Goal: Task Accomplishment & Management: Manage account settings

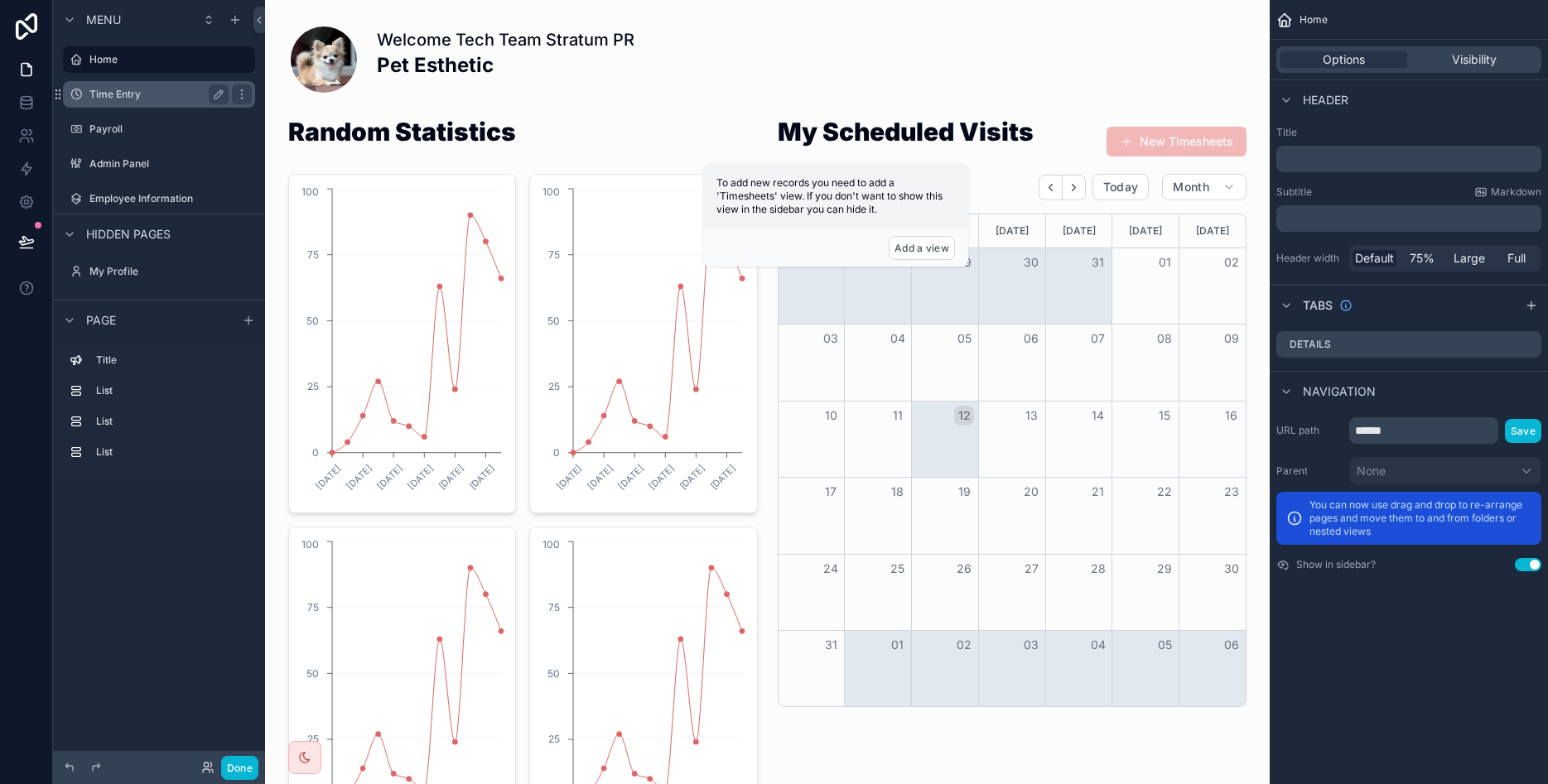
click at [140, 103] on div "Time Entry" at bounding box center [159, 94] width 139 height 20
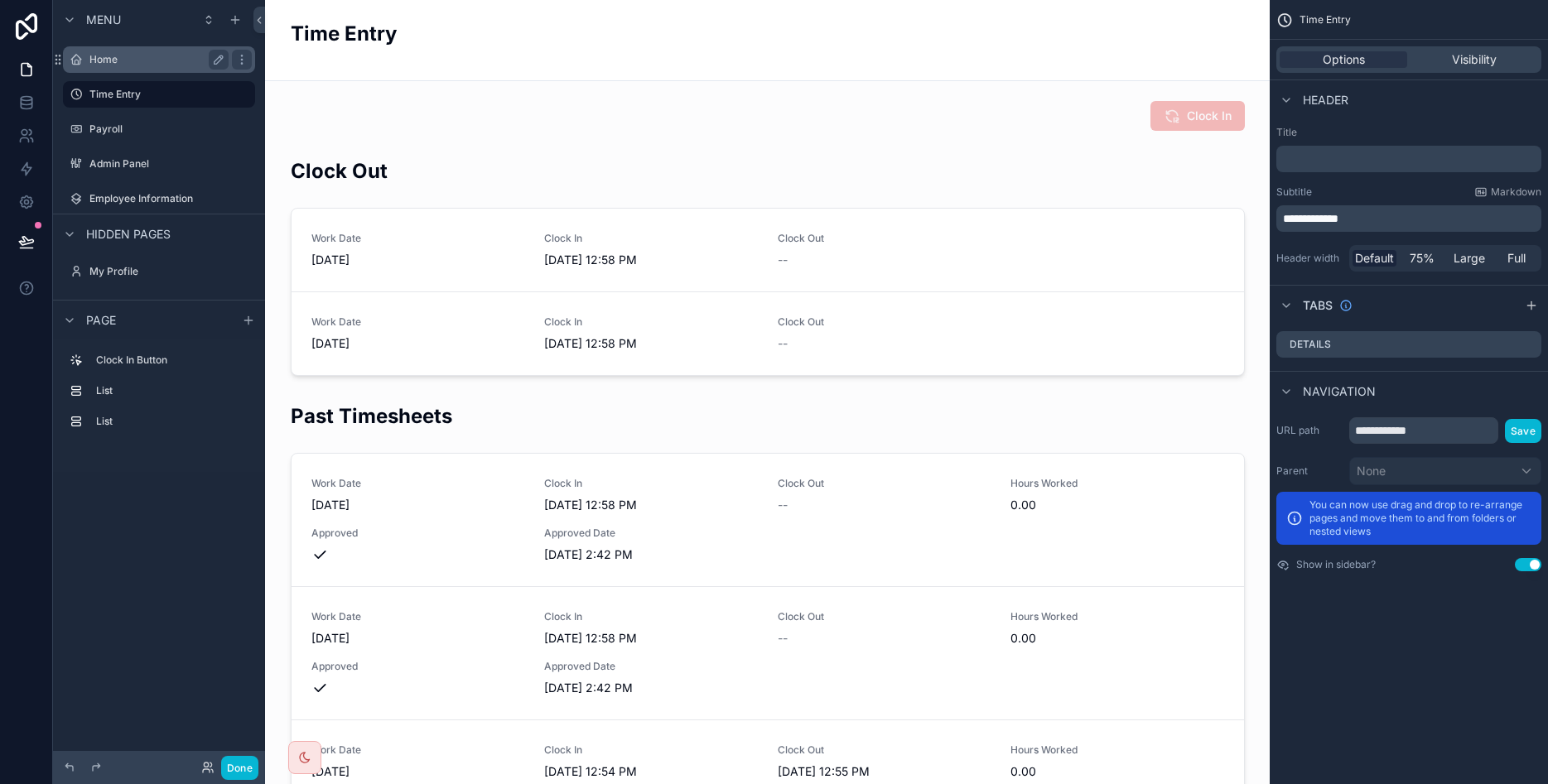
click at [143, 62] on label "Home" at bounding box center [156, 60] width 133 height 13
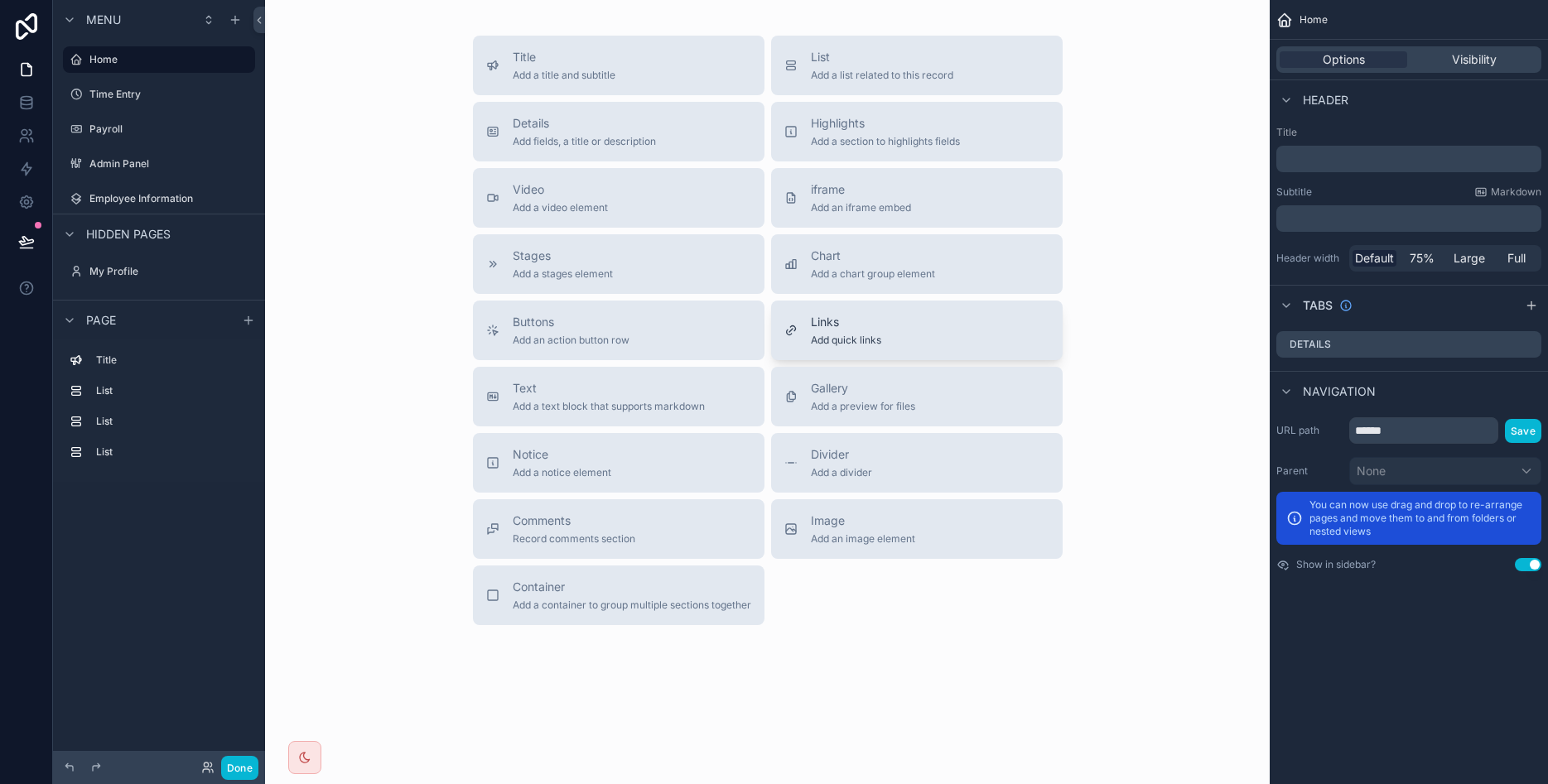
scroll to position [1508, 0]
click at [162, 85] on div "Time Entry" at bounding box center [159, 94] width 139 height 20
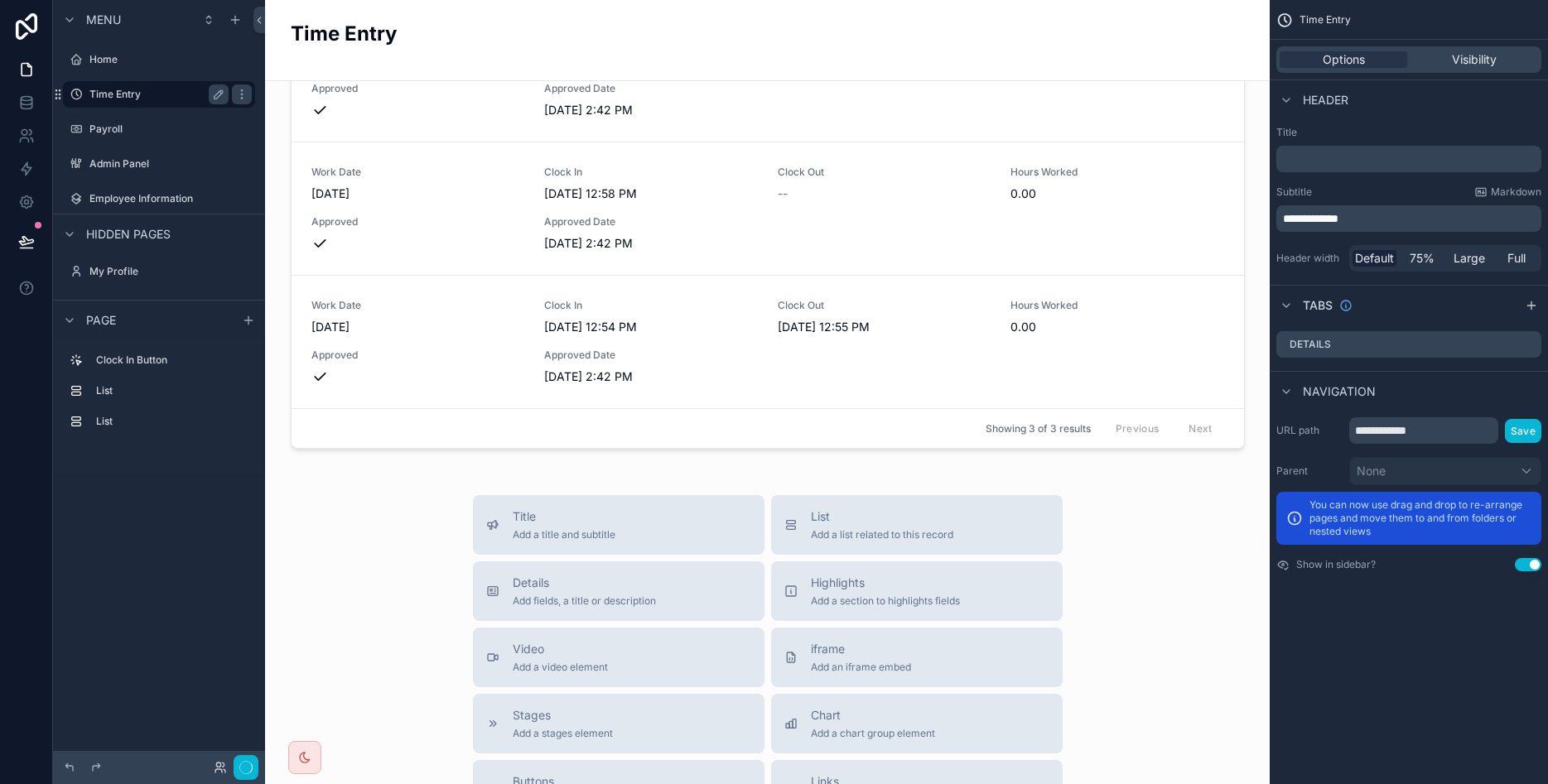
scroll to position [904, 0]
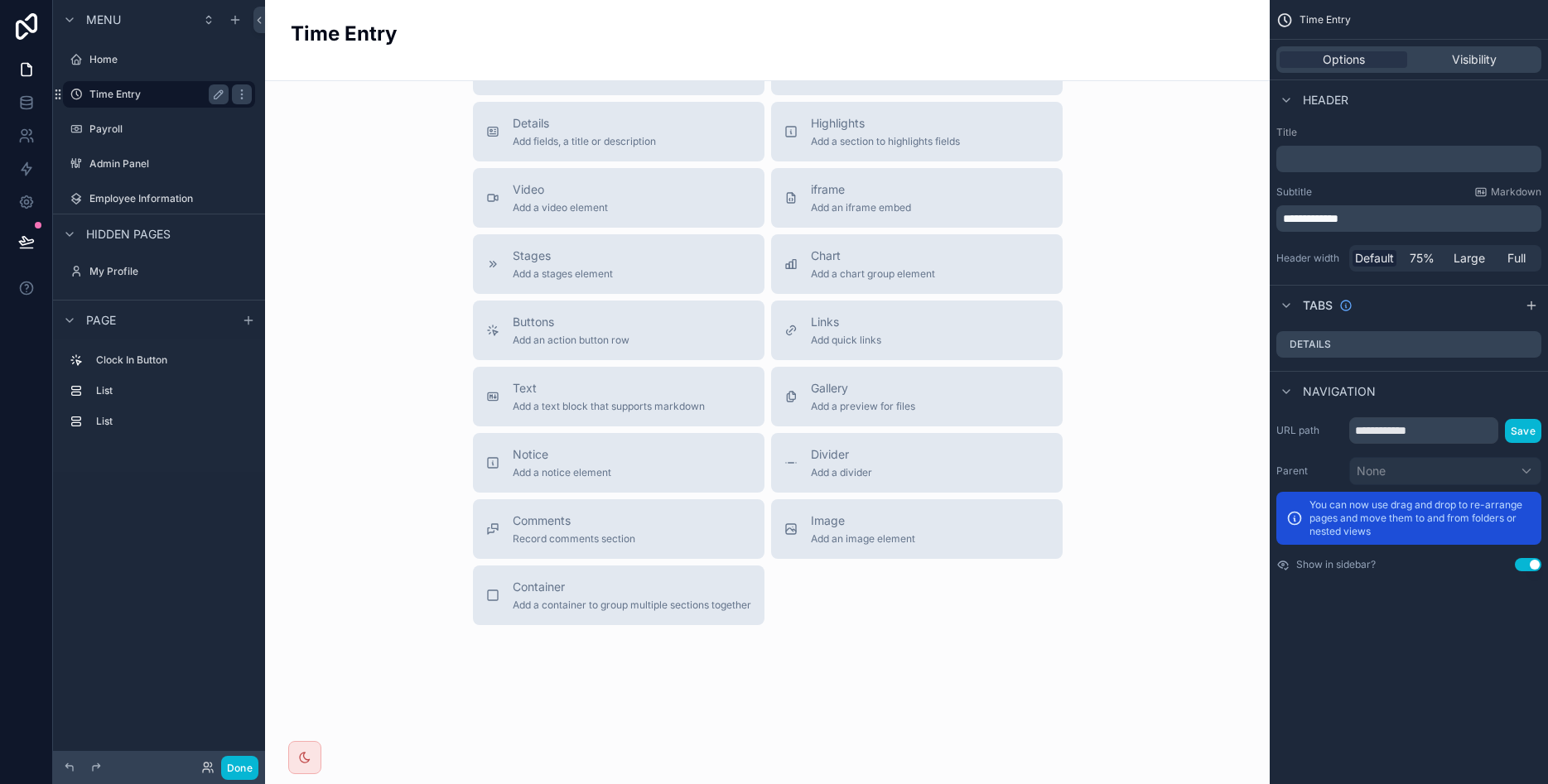
click at [162, 97] on label "Time Entry" at bounding box center [156, 94] width 133 height 13
click at [129, 128] on label "Payroll" at bounding box center [156, 129] width 133 height 13
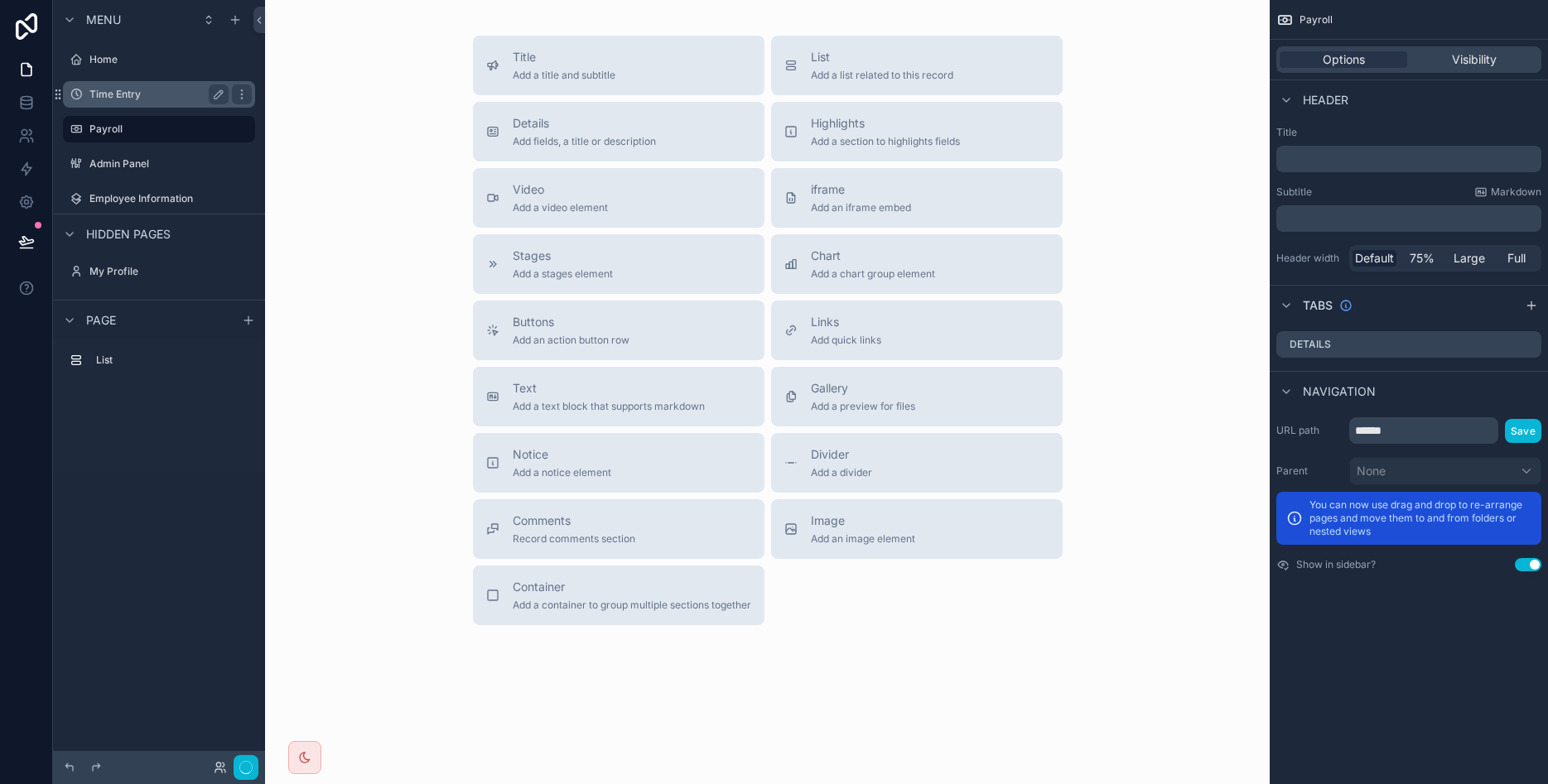
click at [133, 99] on label "Time Entry" at bounding box center [156, 94] width 133 height 13
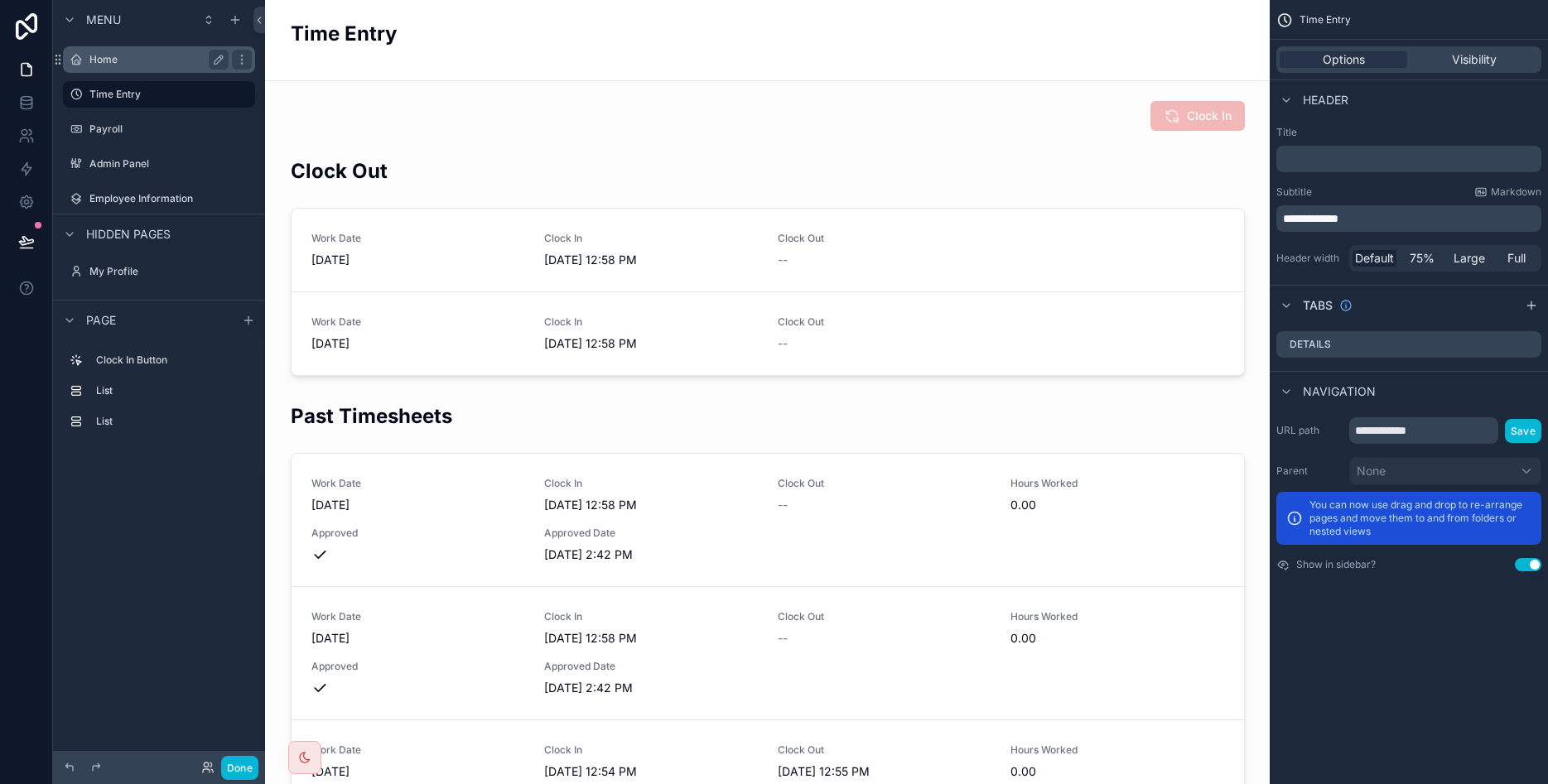
click at [119, 67] on div "Home" at bounding box center [159, 60] width 139 height 20
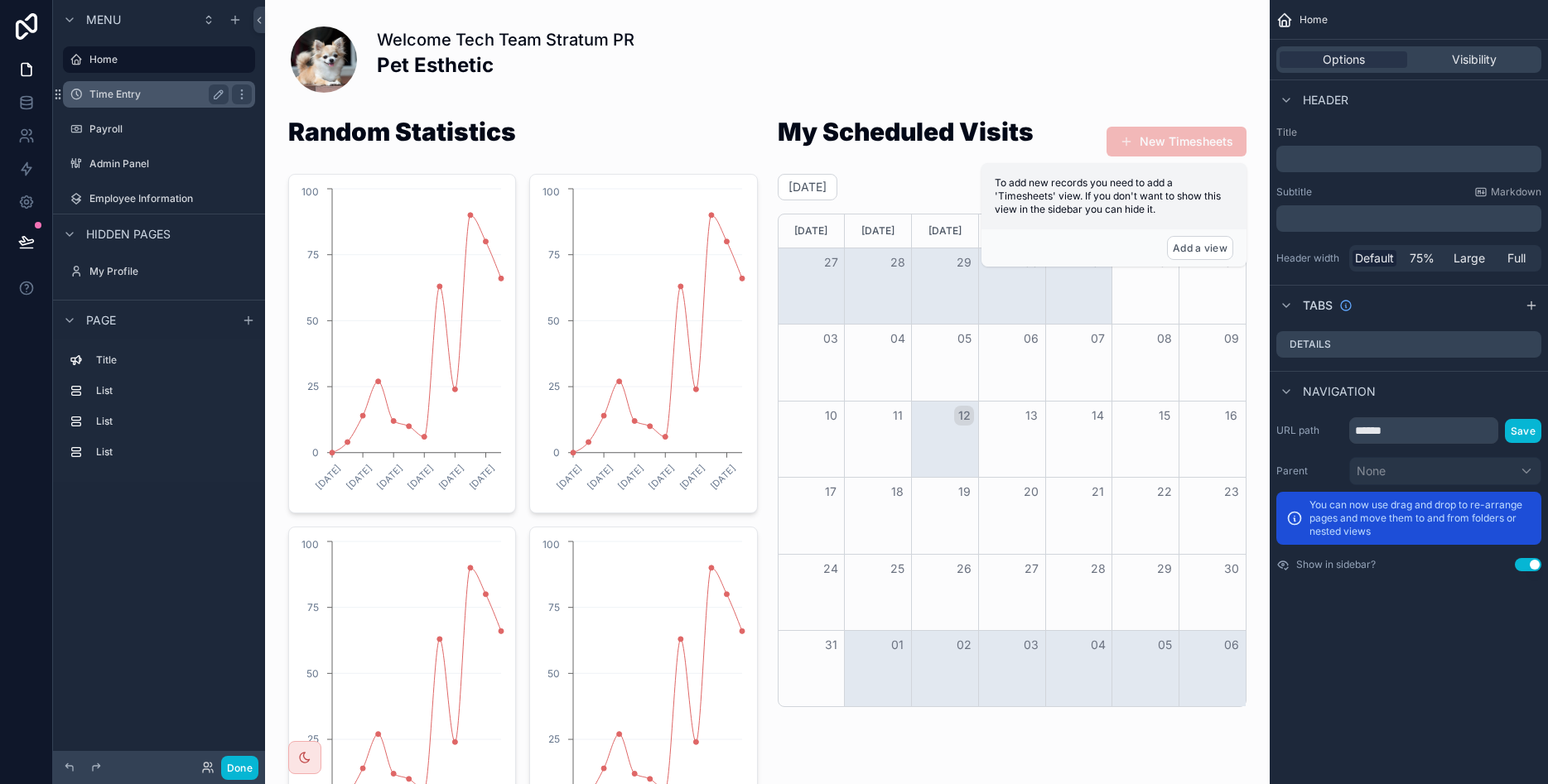
click at [121, 98] on label "Time Entry" at bounding box center [156, 94] width 133 height 13
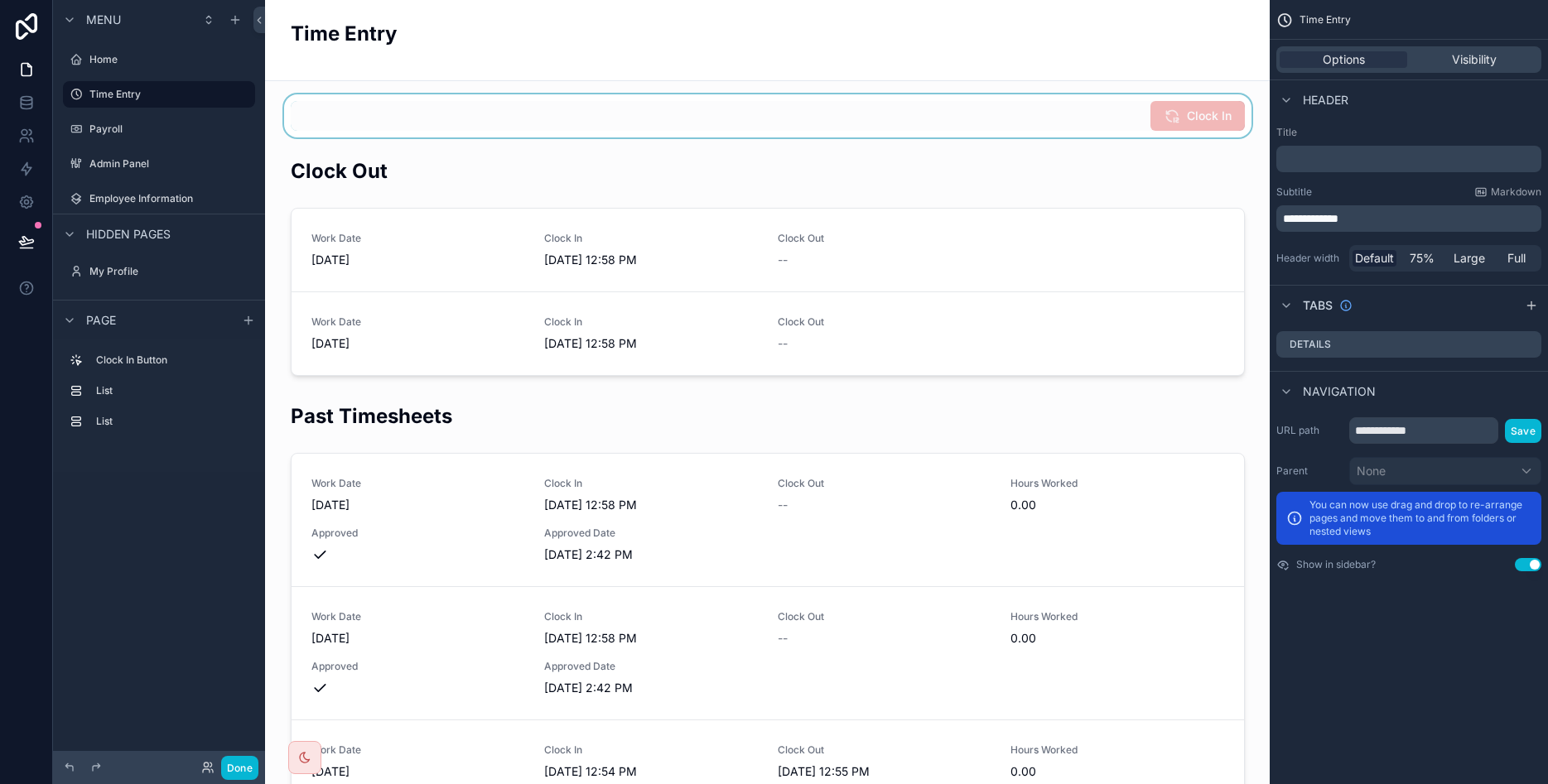
click at [1163, 112] on div "scrollable content" at bounding box center [768, 116] width 978 height 43
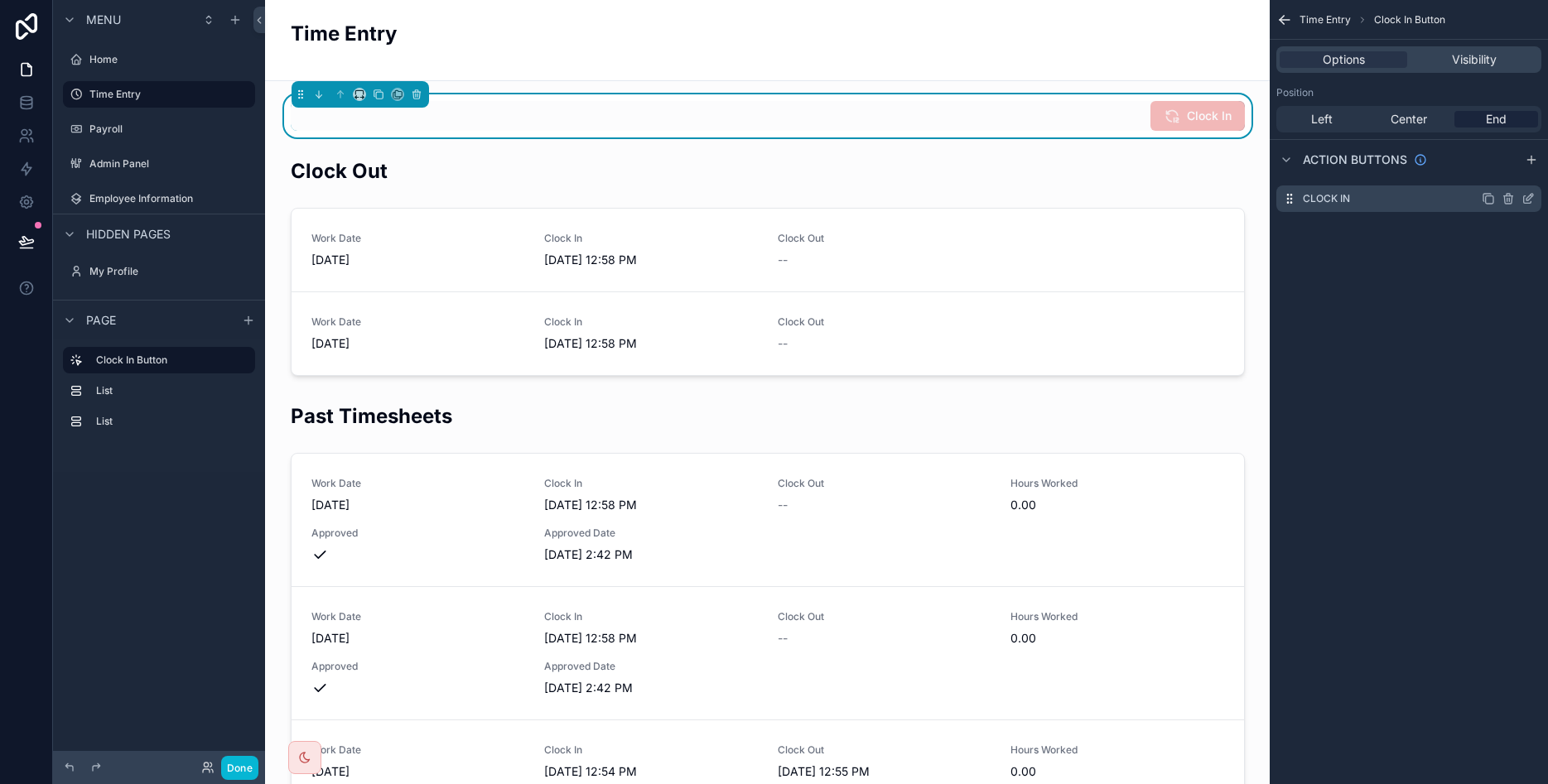
click at [1526, 194] on icon "scrollable content" at bounding box center [1528, 199] width 13 height 13
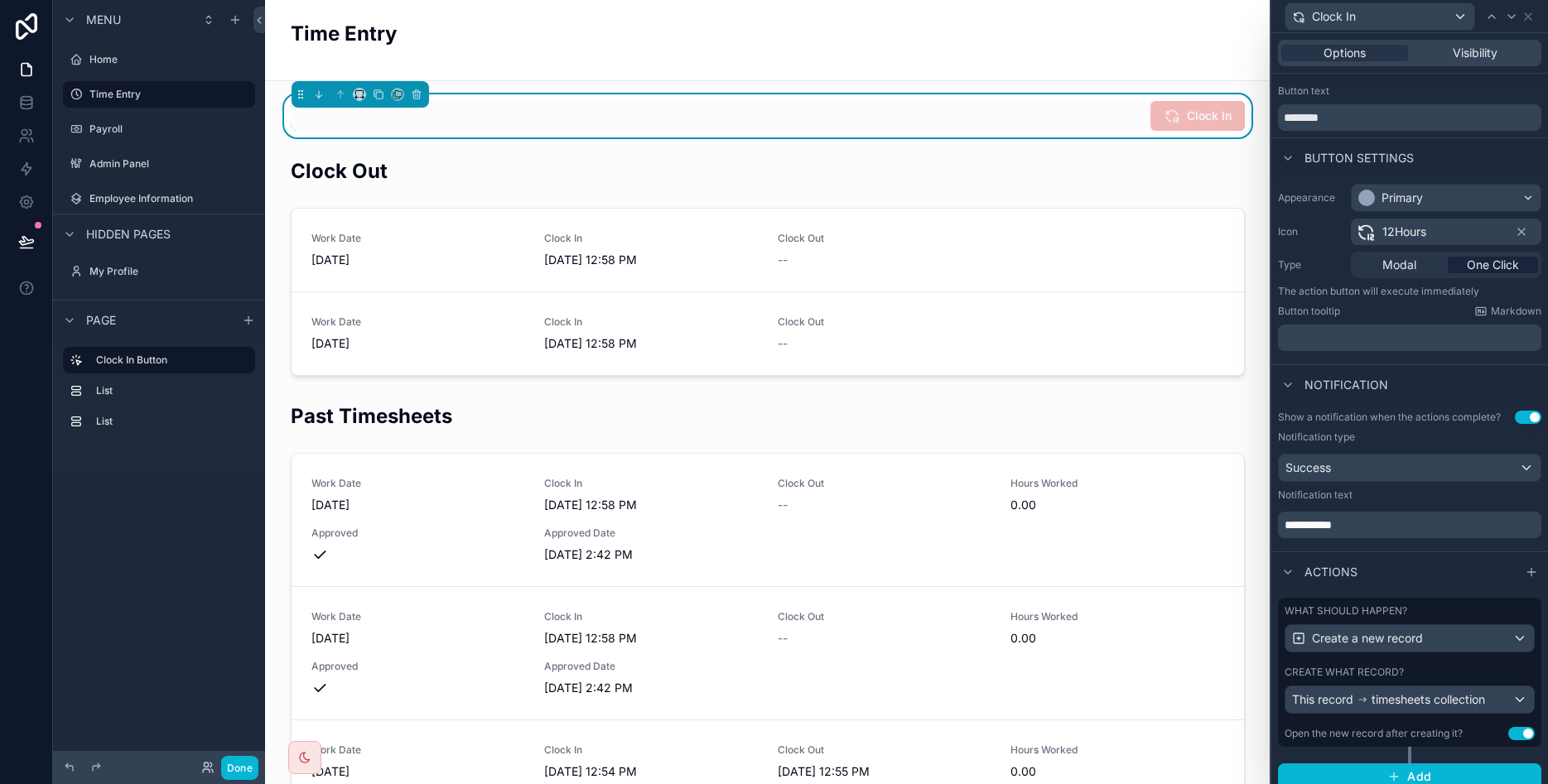
scroll to position [41, 0]
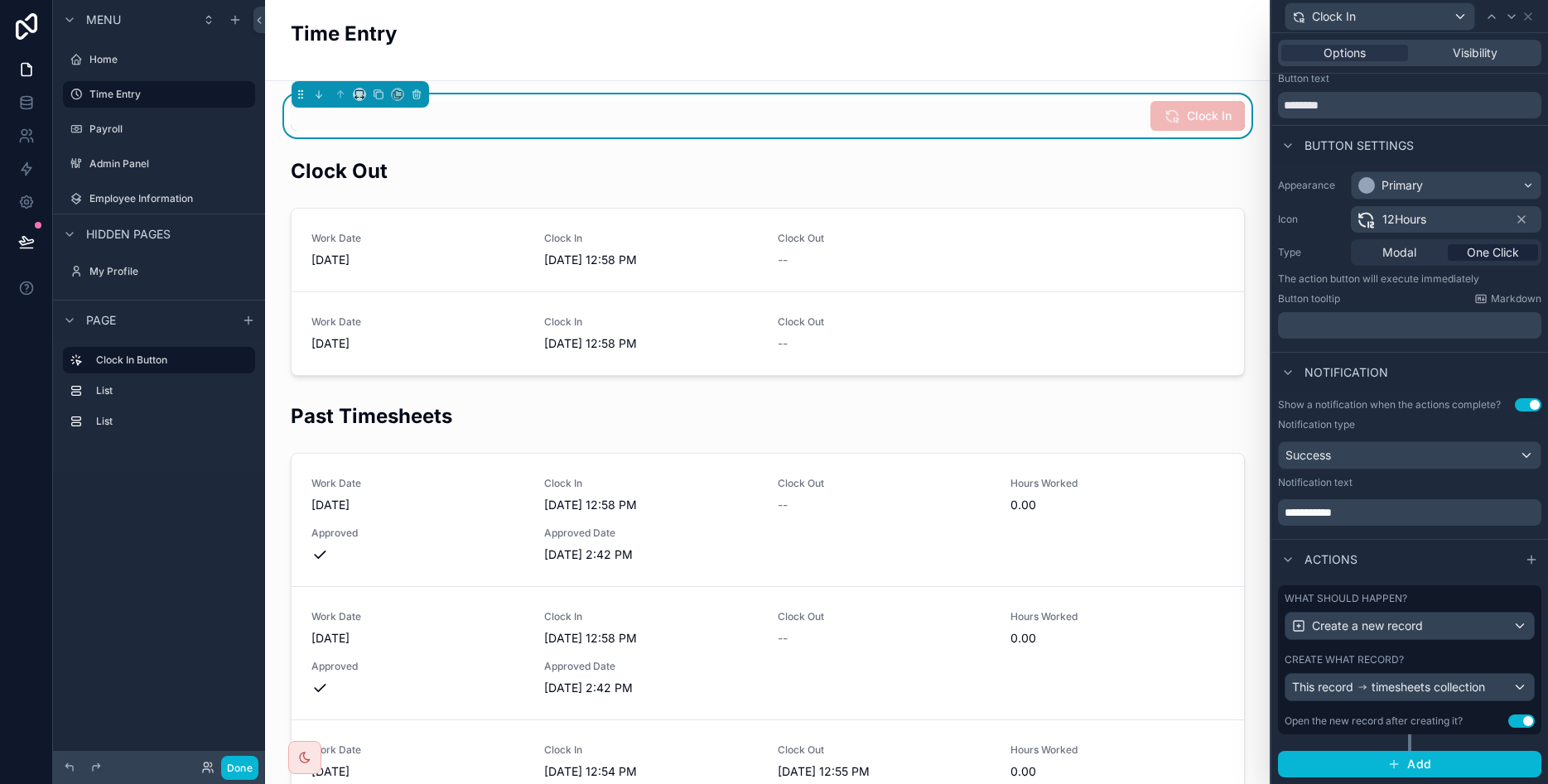
click at [1332, 558] on span "Actions" at bounding box center [1332, 559] width 53 height 17
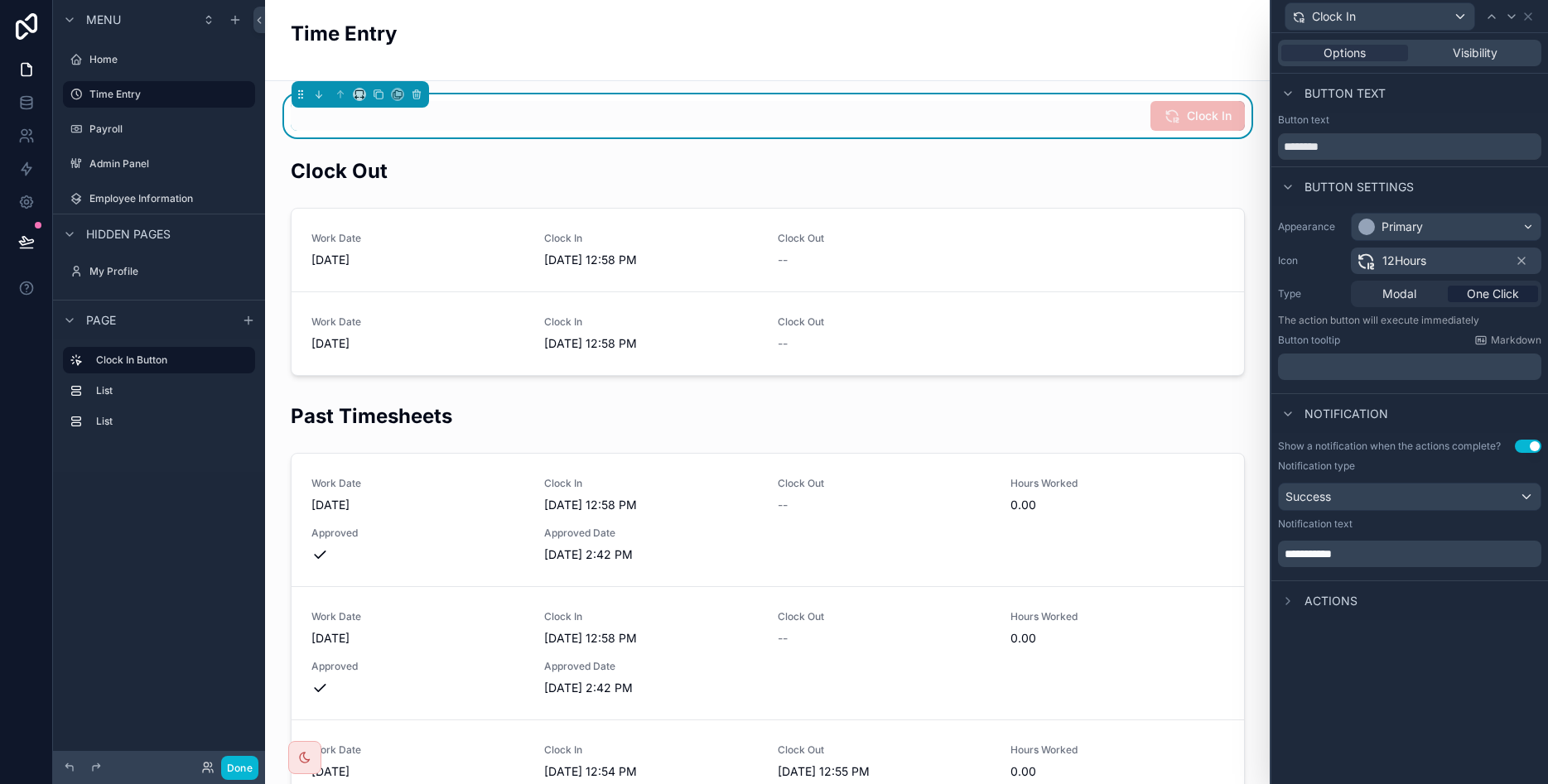
scroll to position [0, 0]
click at [1324, 607] on span "Actions" at bounding box center [1332, 601] width 53 height 17
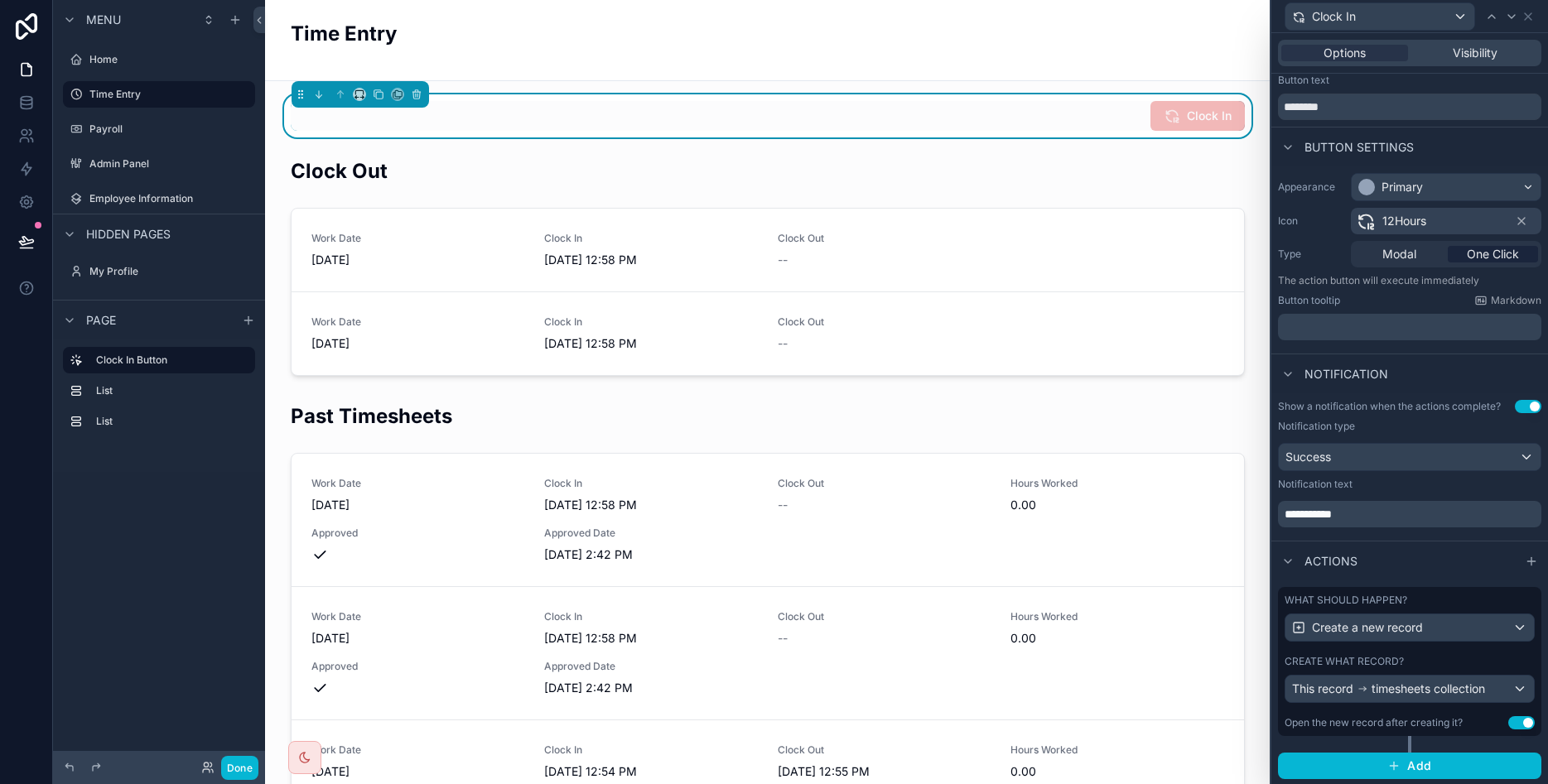
scroll to position [41, 0]
click at [1522, 623] on div "Create a new record" at bounding box center [1410, 626] width 249 height 27
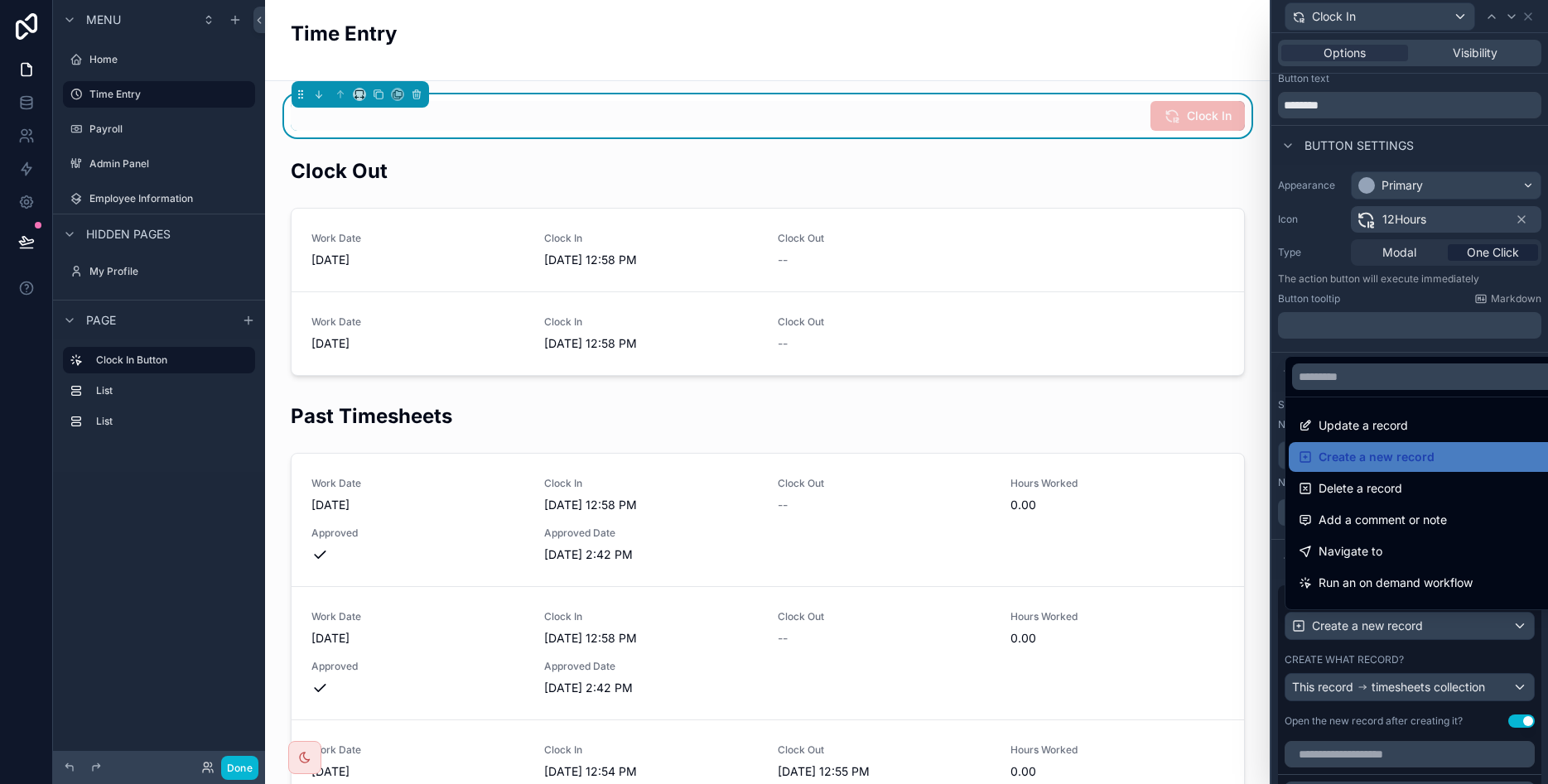
click at [1522, 623] on div at bounding box center [1410, 392] width 277 height 784
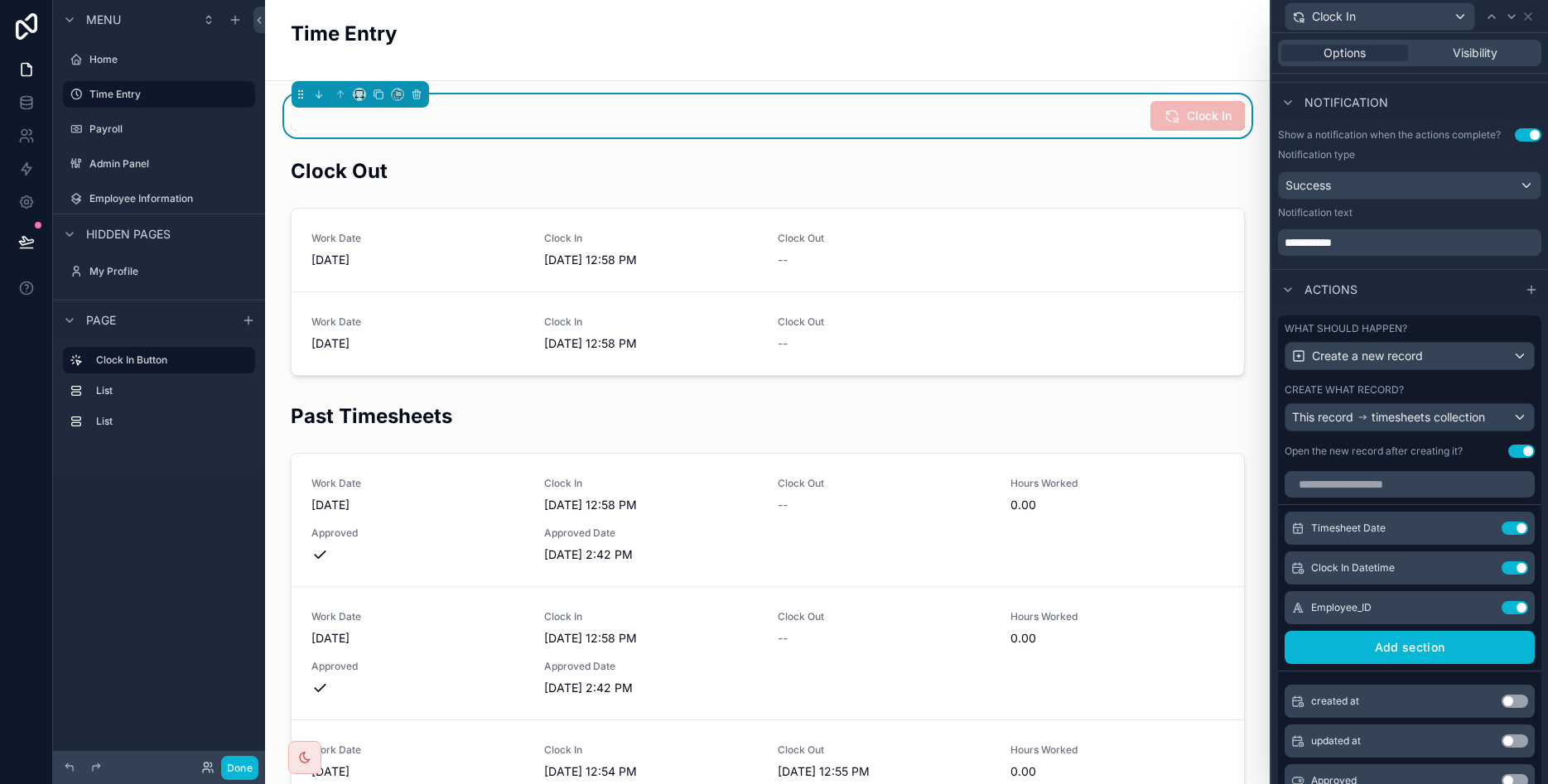
scroll to position [340, 0]
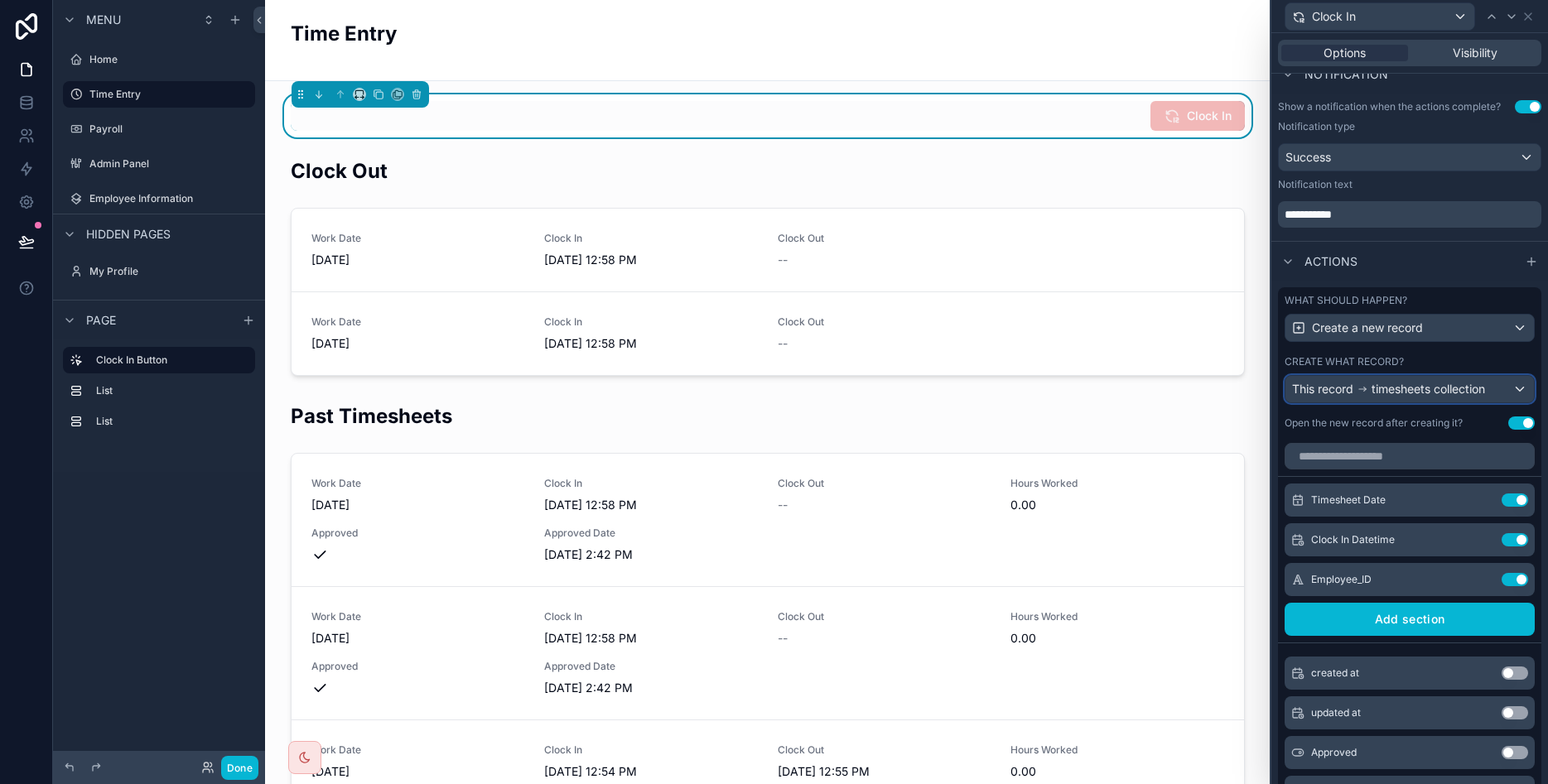
click at [1511, 392] on div "This record timesheets collection" at bounding box center [1410, 390] width 249 height 27
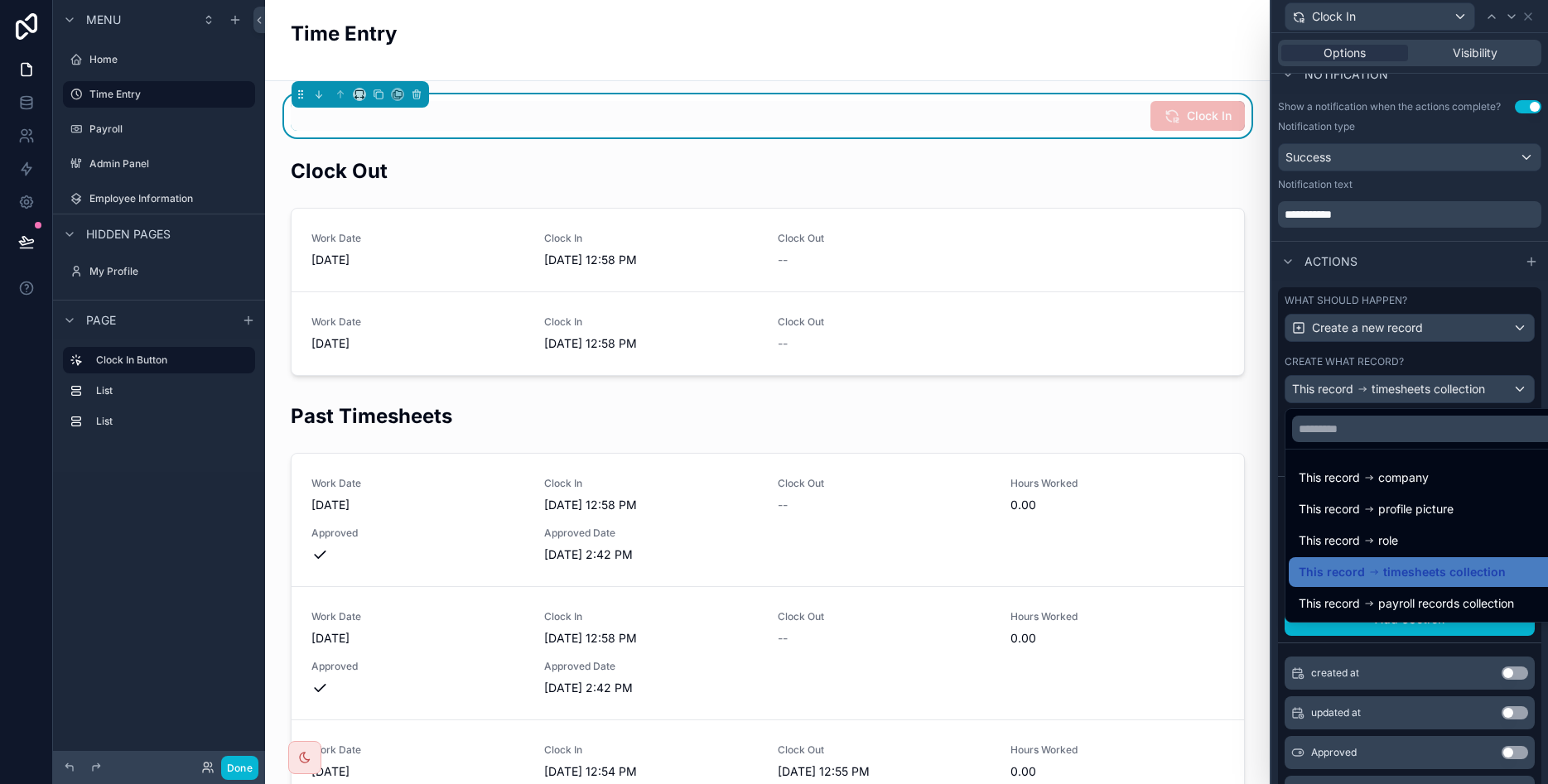
click at [1281, 434] on div at bounding box center [1410, 392] width 277 height 784
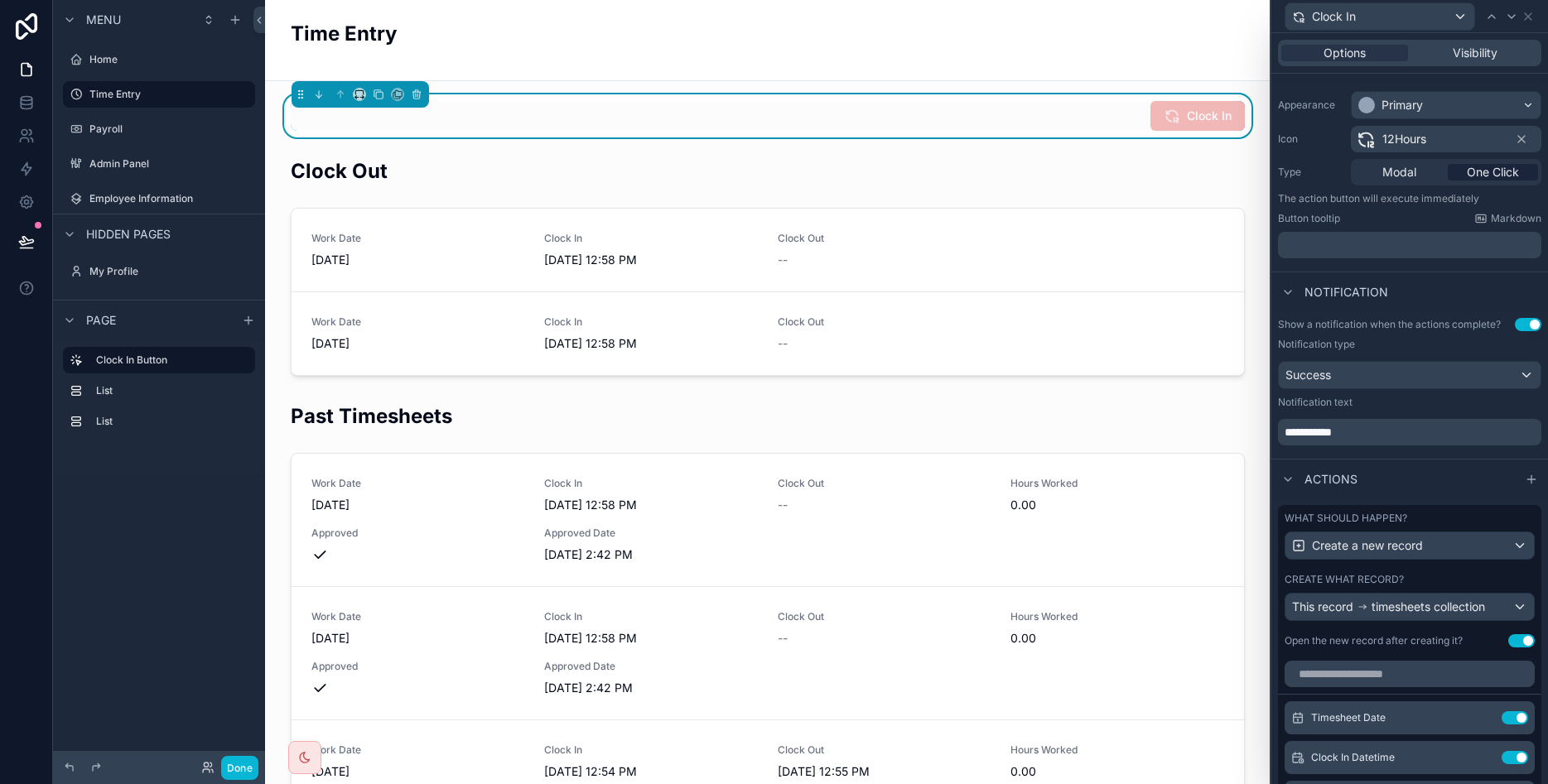
scroll to position [0, 0]
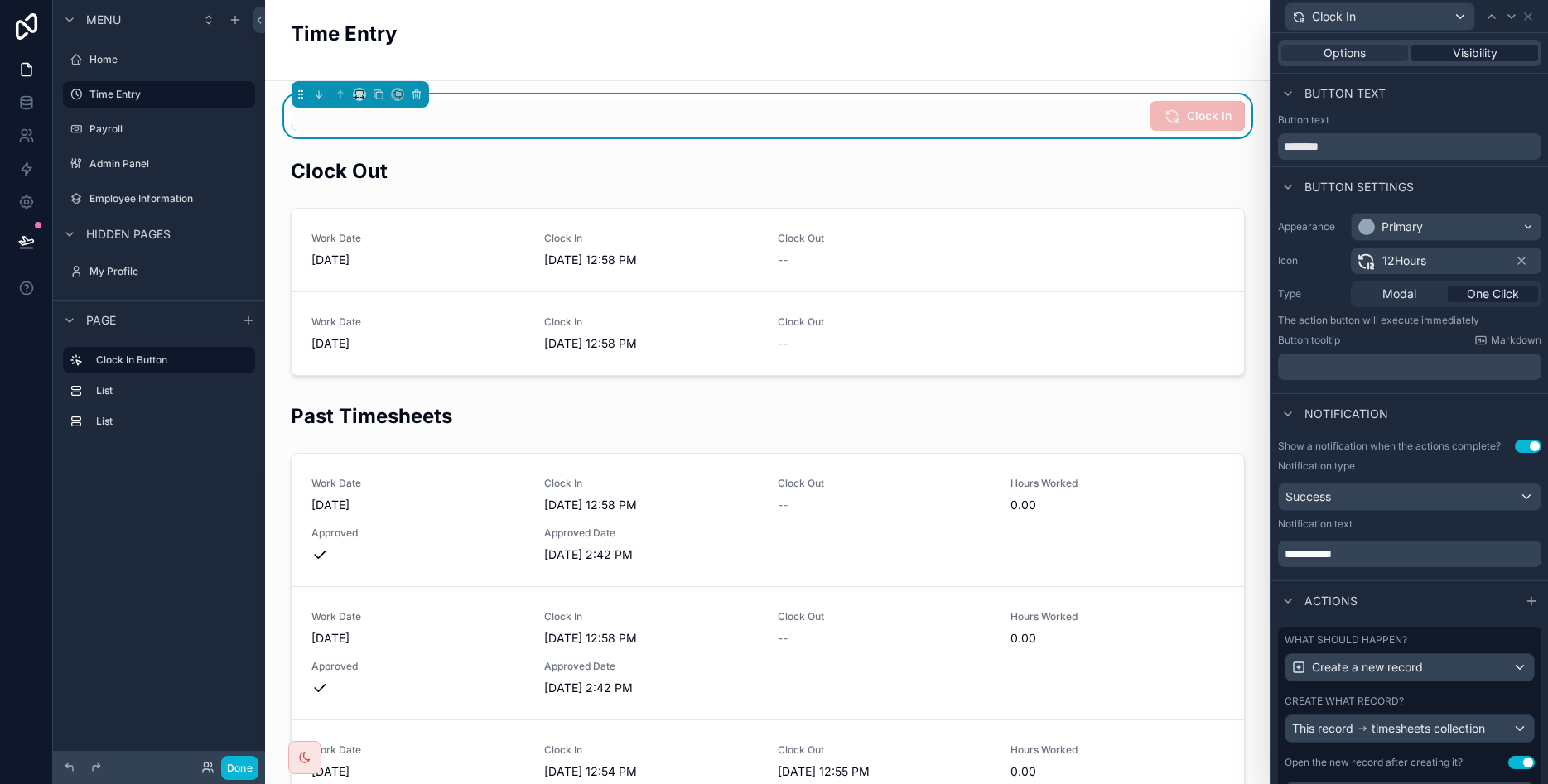
click at [1458, 53] on span "Visibility" at bounding box center [1475, 53] width 45 height 17
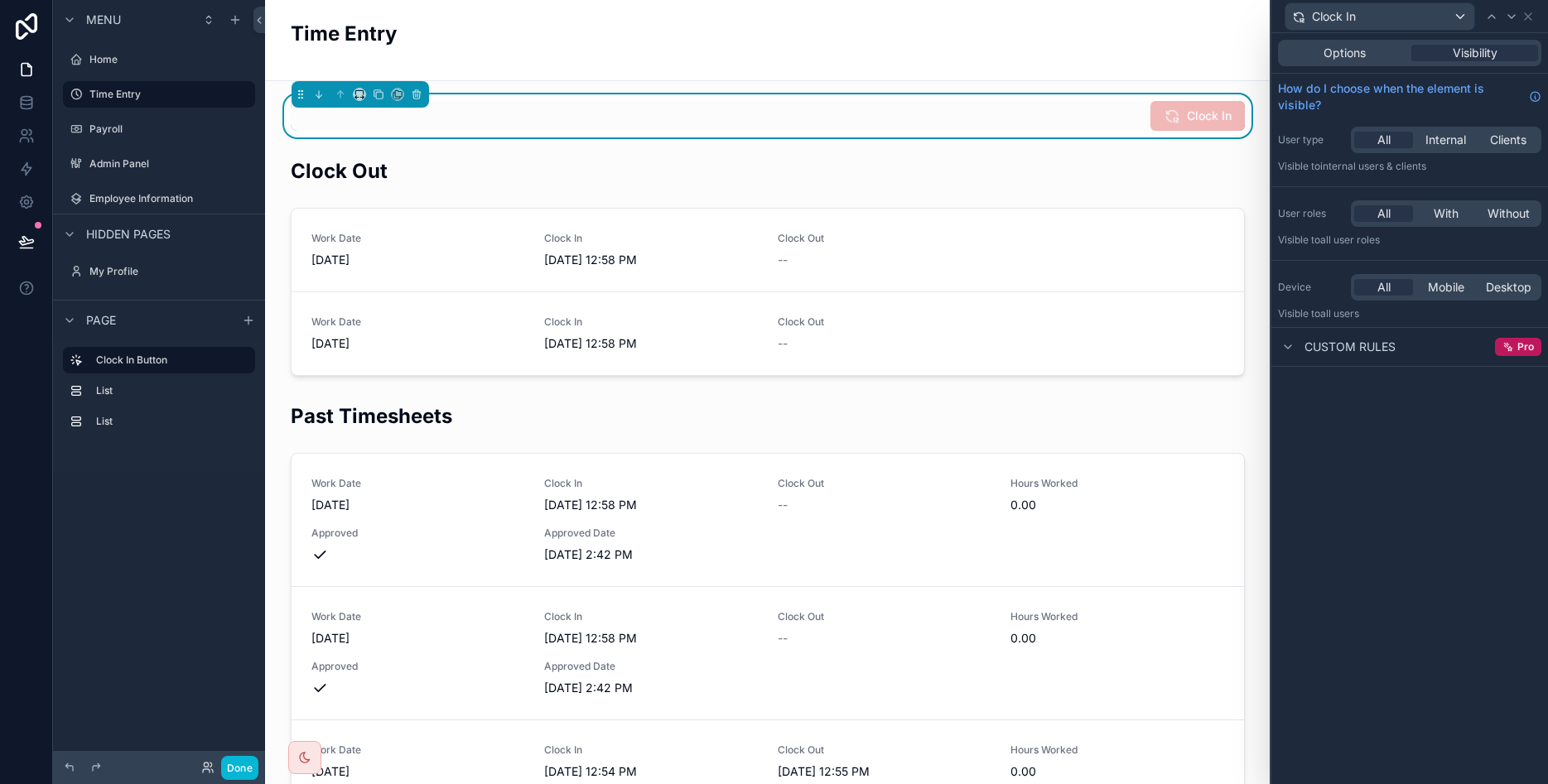
click at [1318, 346] on span "Custom rules" at bounding box center [1351, 347] width 91 height 17
click at [1425, 215] on div "With" at bounding box center [1445, 214] width 59 height 17
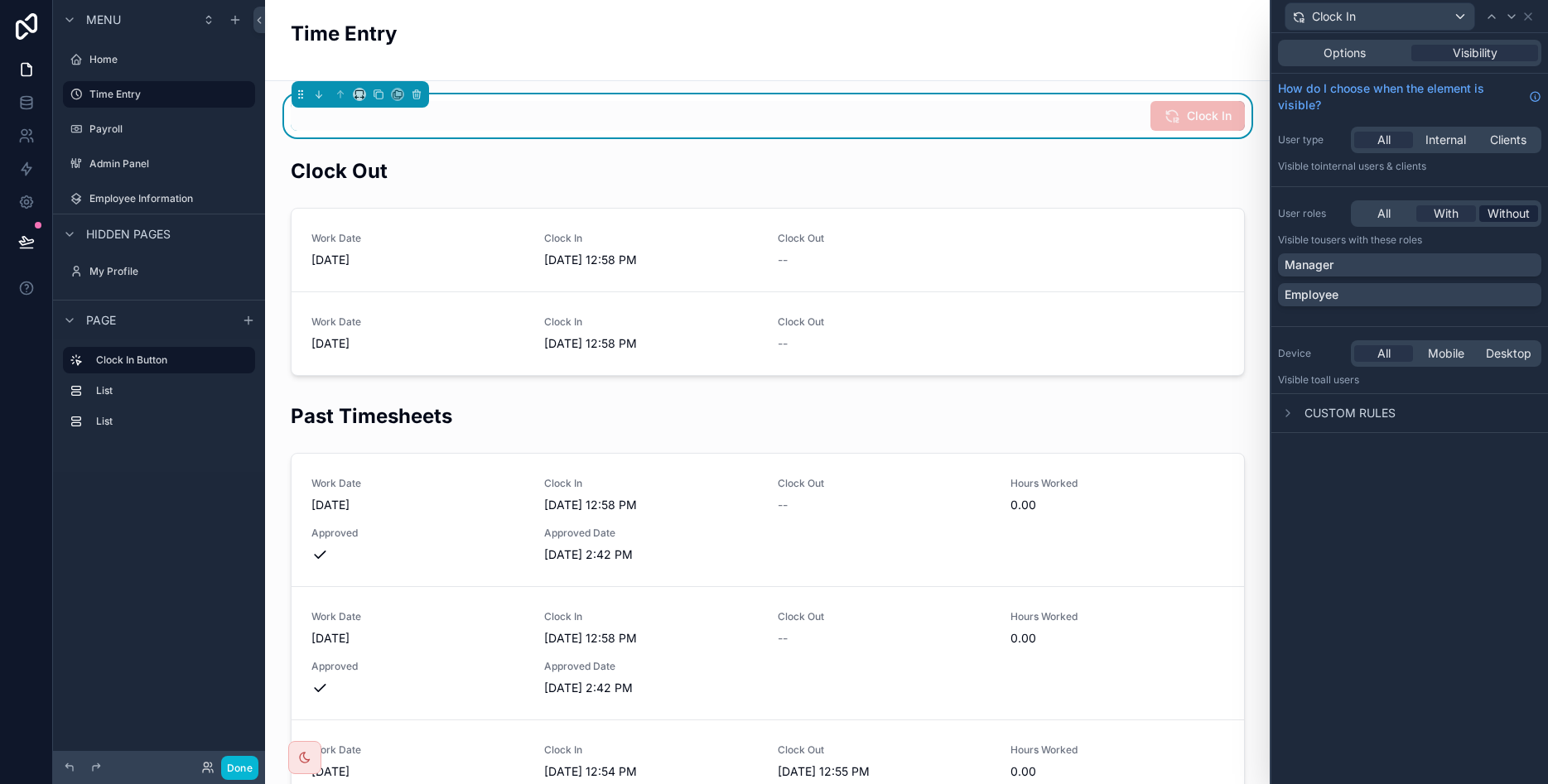
click at [1510, 219] on span "Without" at bounding box center [1508, 214] width 42 height 17
click at [1442, 215] on span "With" at bounding box center [1446, 214] width 25 height 17
click at [1395, 216] on div "All" at bounding box center [1384, 214] width 59 height 17
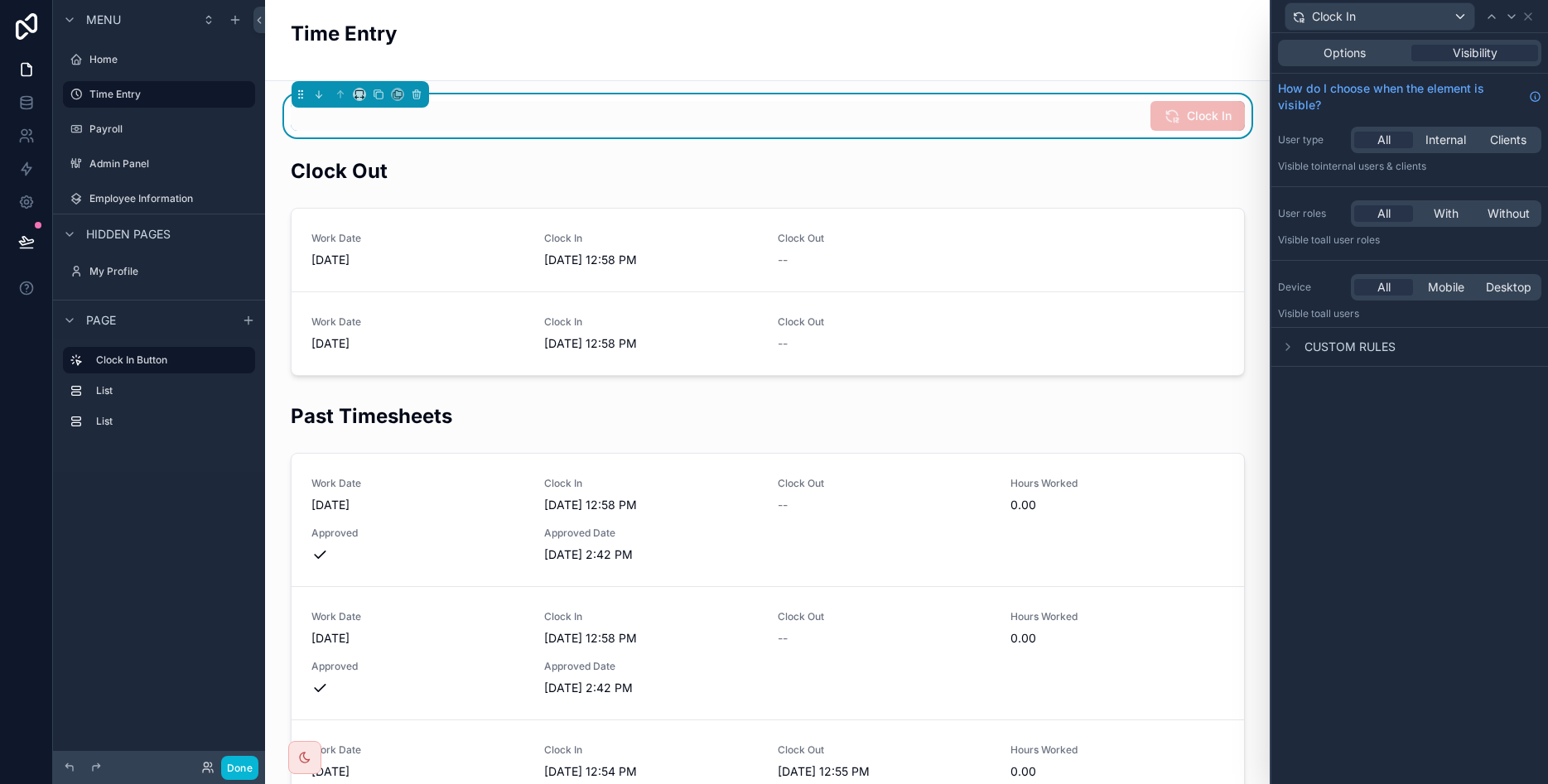
click at [1437, 154] on div "User type All Internal Clients Visible to Internal users & clients" at bounding box center [1410, 150] width 277 height 60
click at [1449, 141] on span "Internal" at bounding box center [1445, 140] width 41 height 17
click at [1374, 138] on div "All" at bounding box center [1384, 140] width 59 height 17
click at [129, 138] on div "Payroll" at bounding box center [159, 129] width 139 height 20
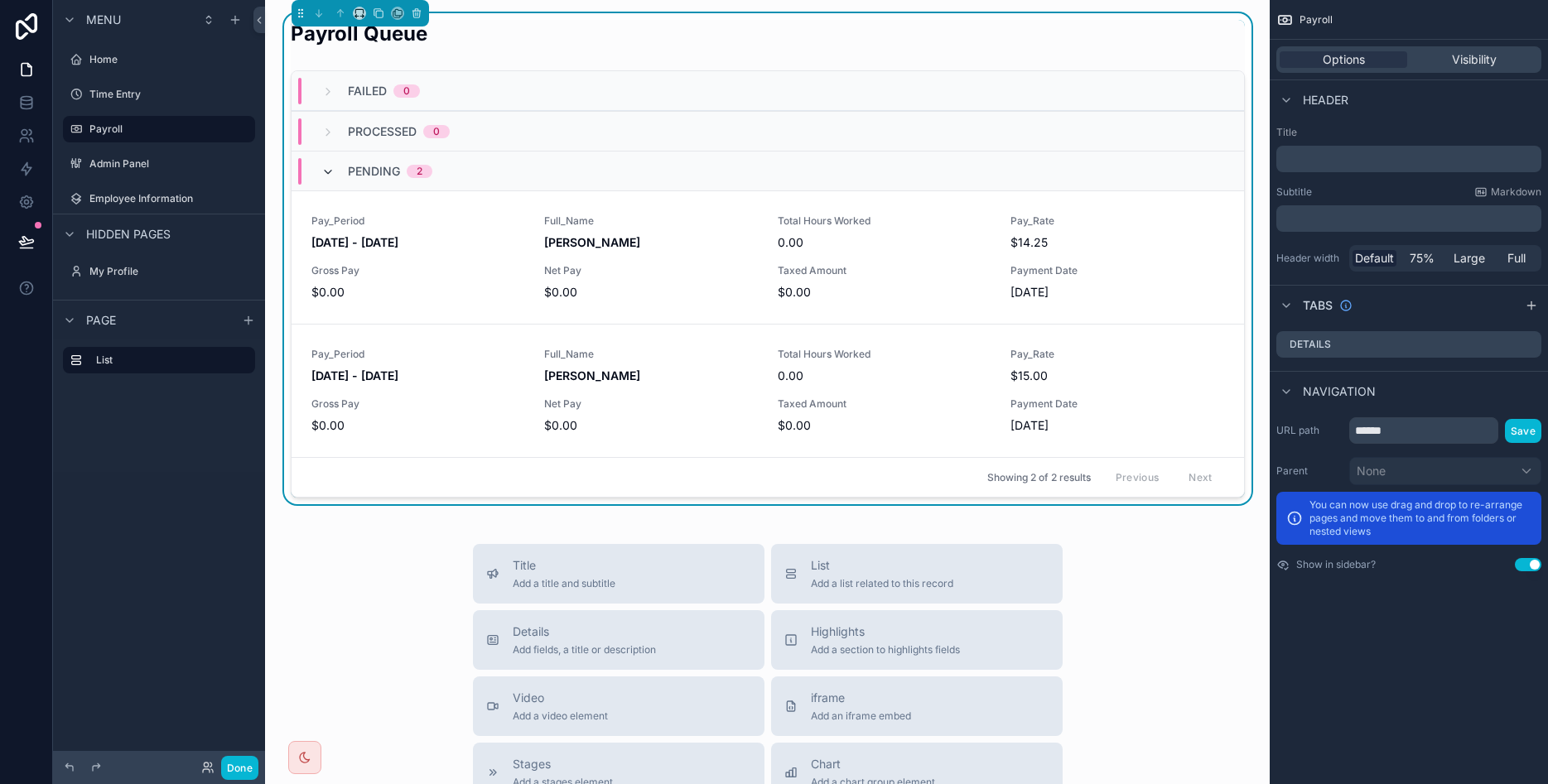
click at [331, 175] on icon "scrollable content" at bounding box center [328, 172] width 13 height 13
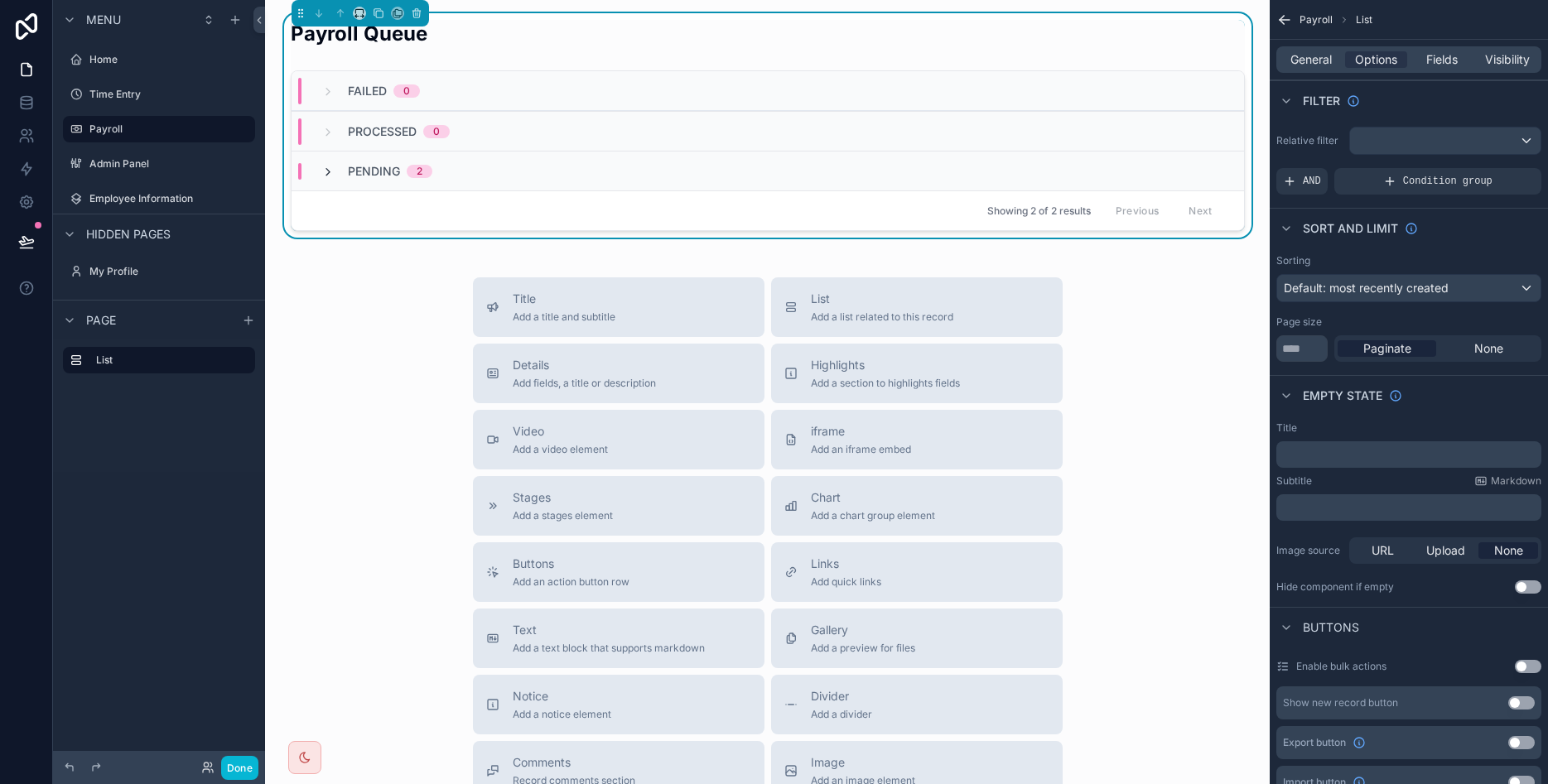
click at [328, 173] on icon "scrollable content" at bounding box center [328, 172] width 13 height 13
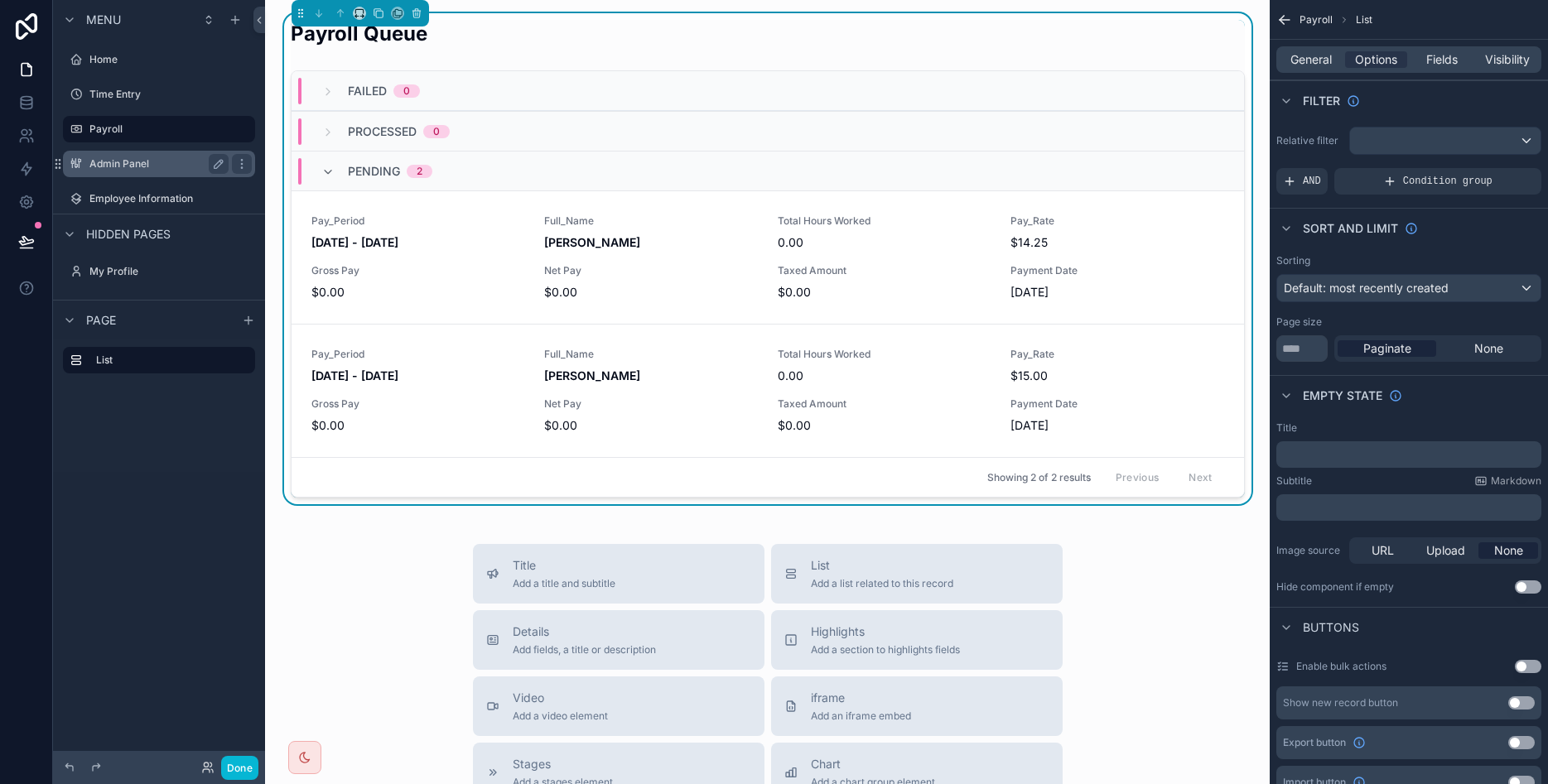
click at [123, 163] on label "Admin Panel" at bounding box center [156, 164] width 133 height 13
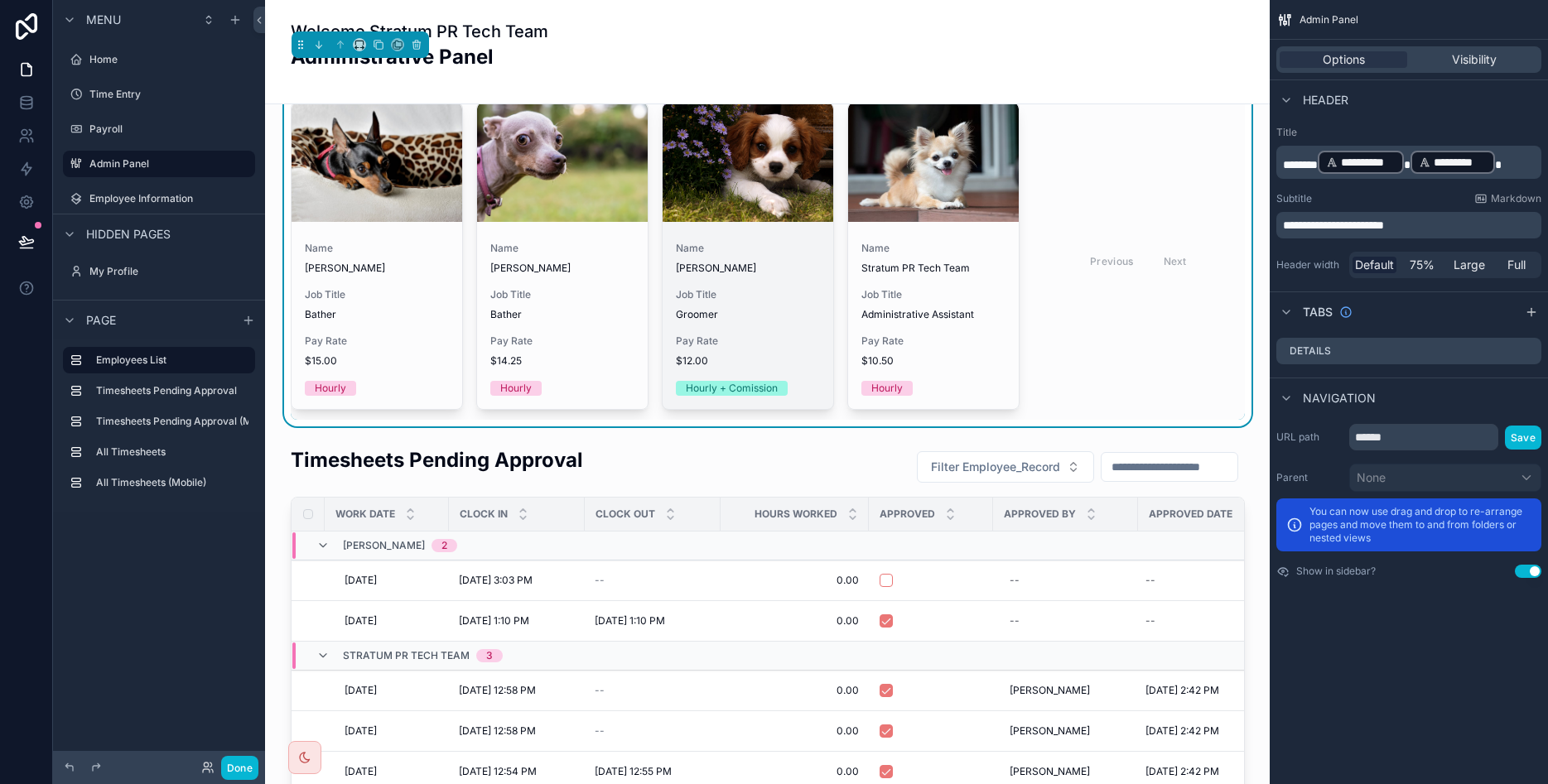
scroll to position [99, 0]
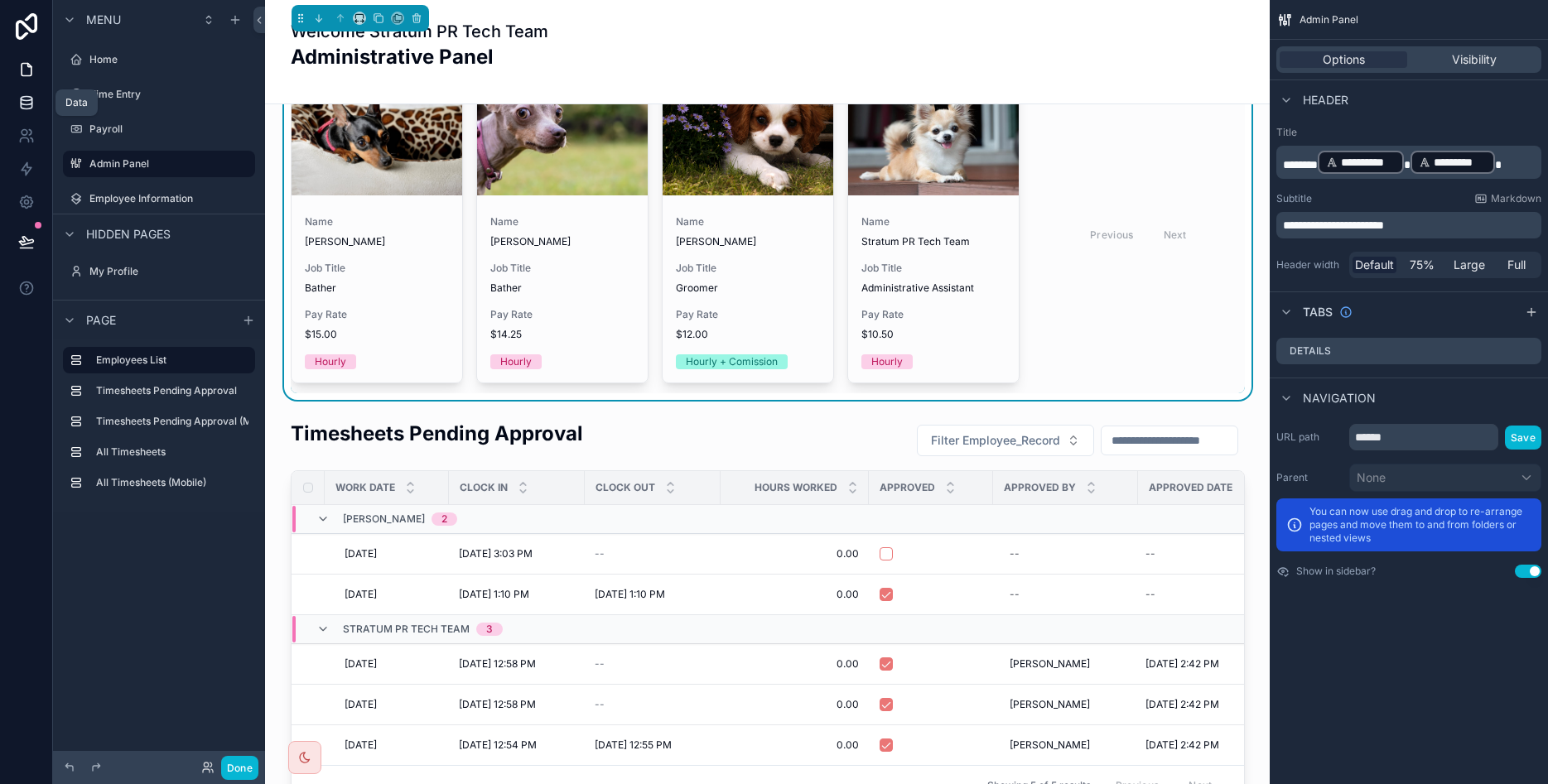
click at [41, 109] on link at bounding box center [26, 103] width 52 height 33
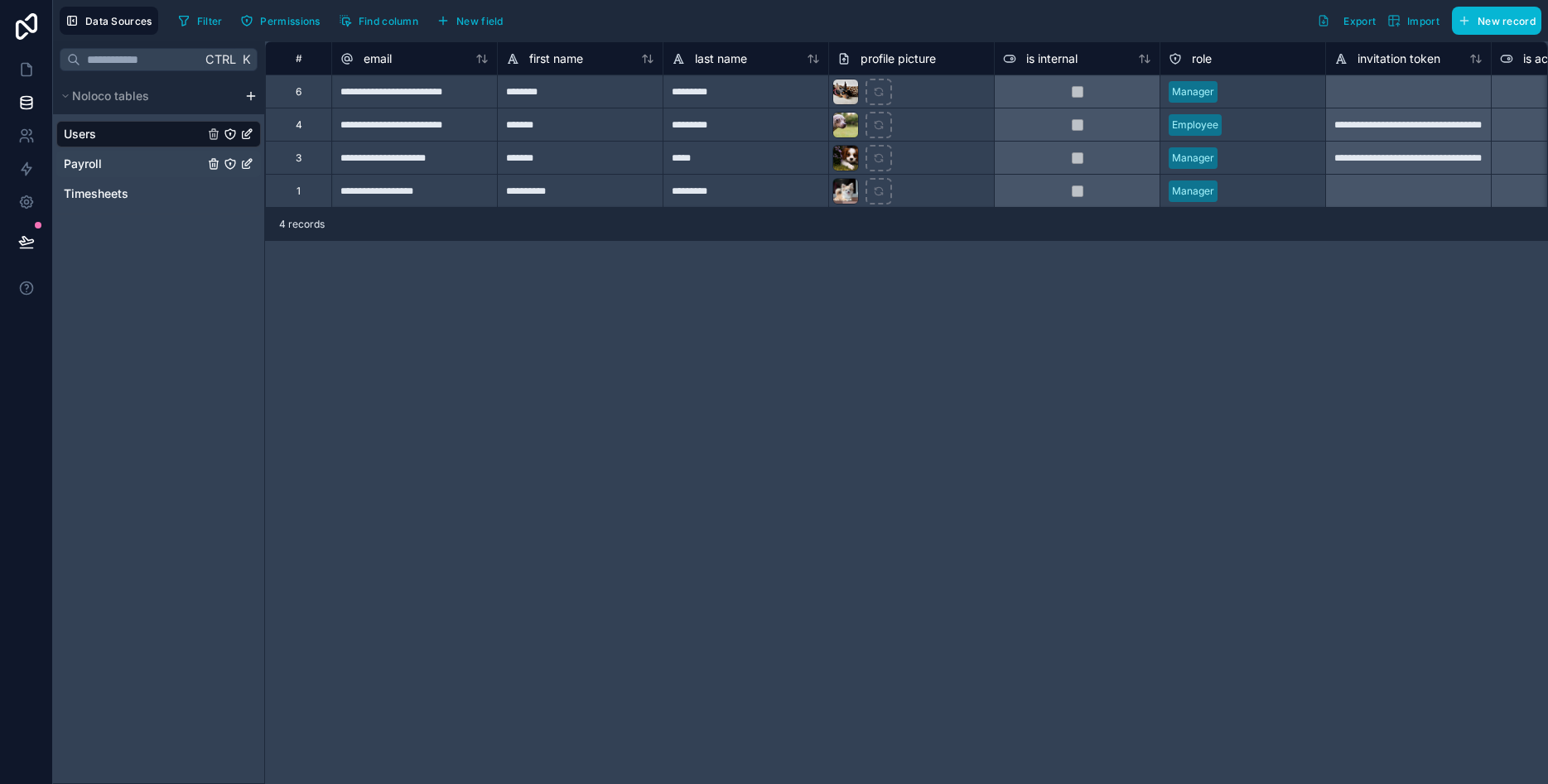
click at [95, 162] on span "Payroll" at bounding box center [83, 164] width 38 height 17
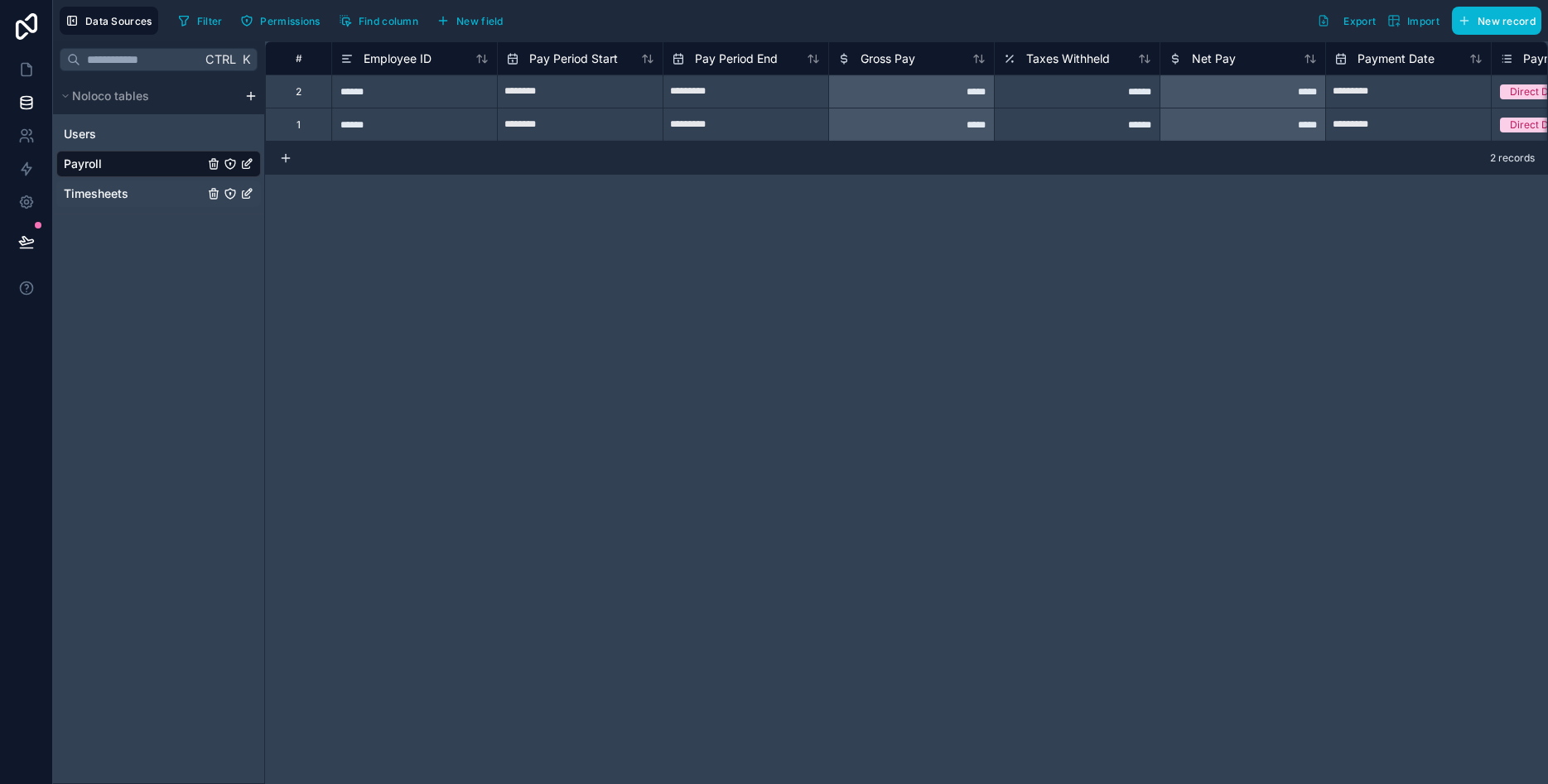
click at [95, 194] on span "Timesheets" at bounding box center [96, 194] width 65 height 17
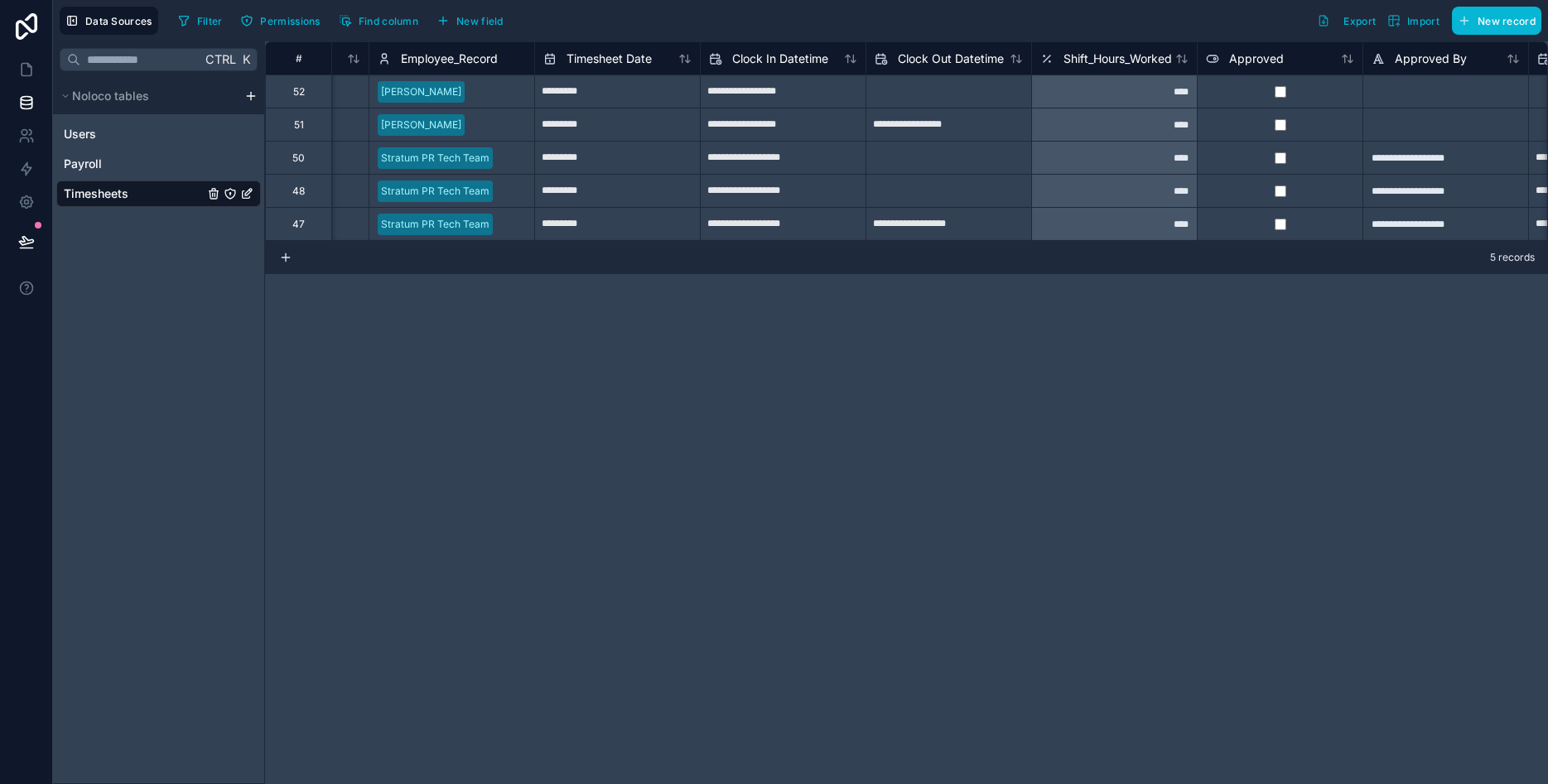
scroll to position [0, 239]
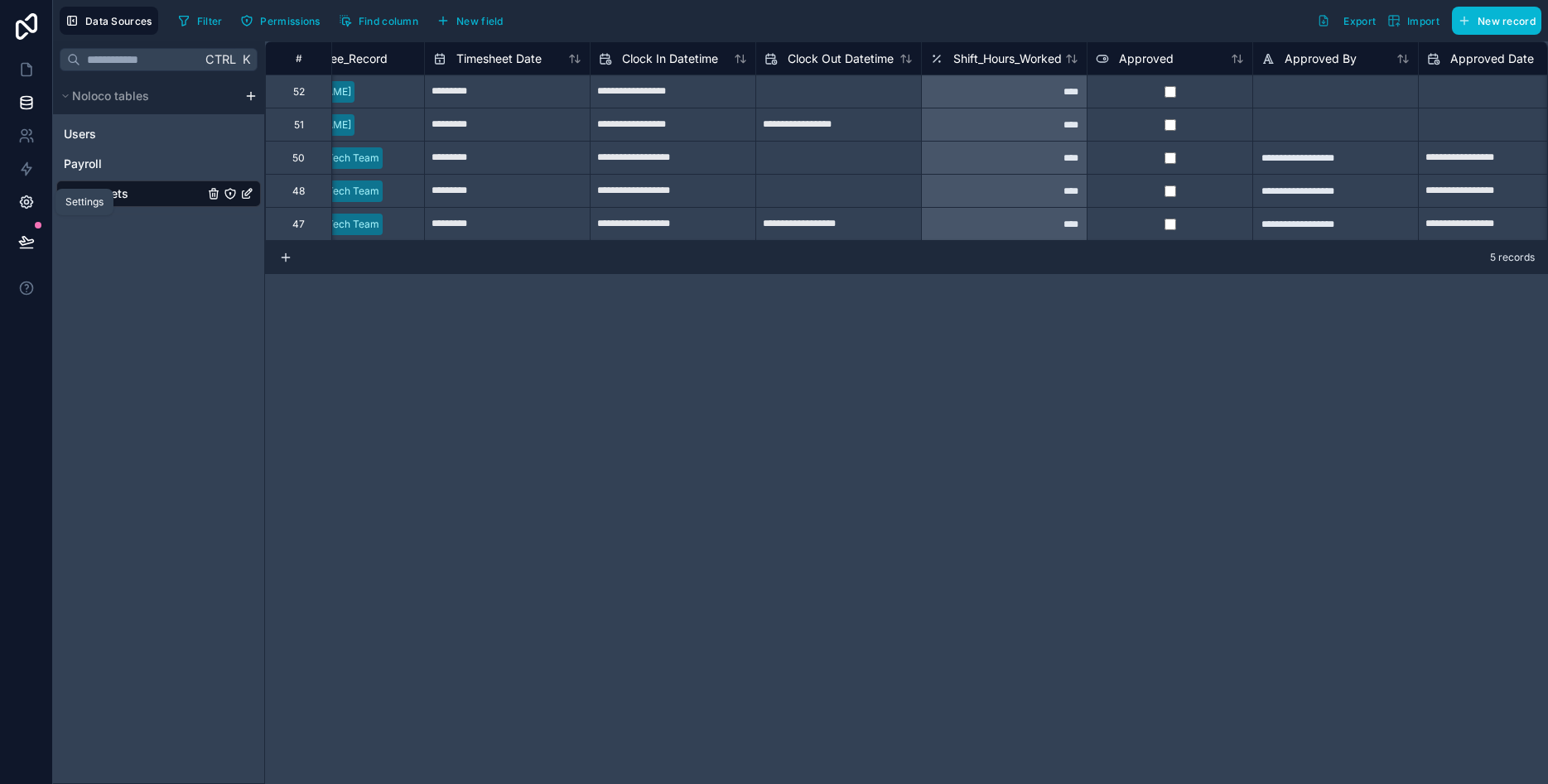
click at [24, 205] on icon at bounding box center [27, 202] width 17 height 17
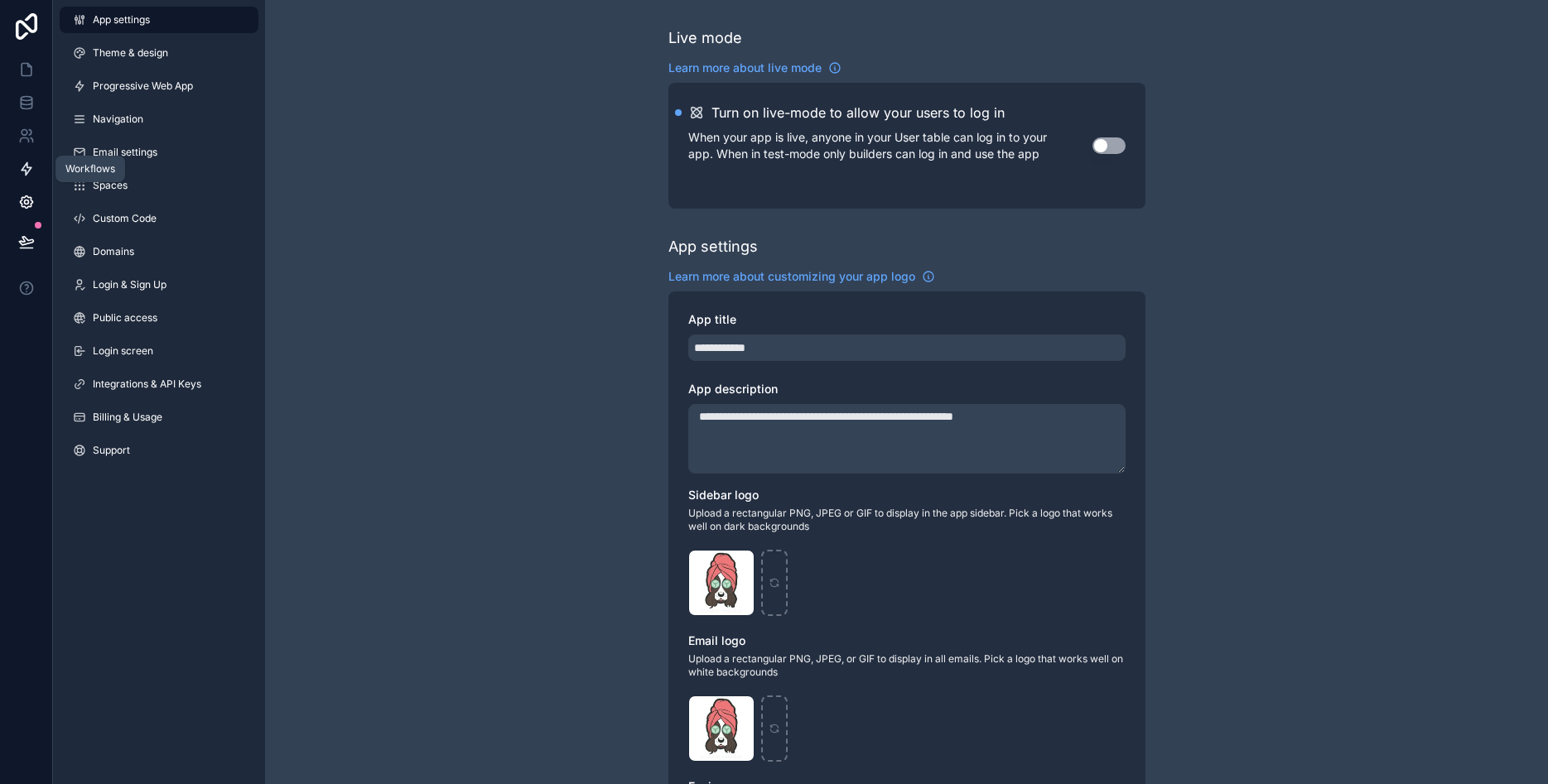
click at [22, 178] on link at bounding box center [26, 169] width 52 height 33
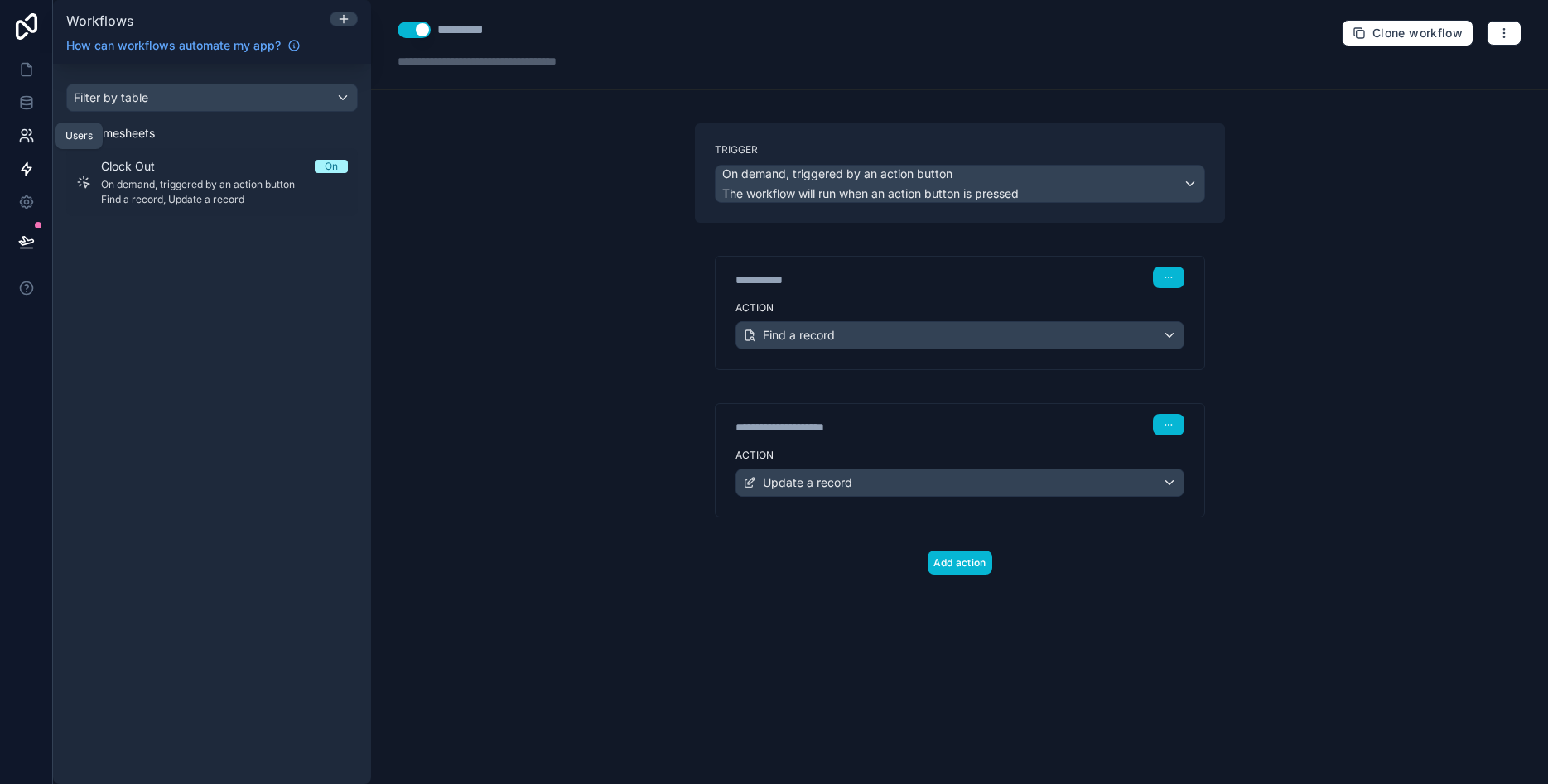
click at [17, 137] on link at bounding box center [26, 136] width 52 height 33
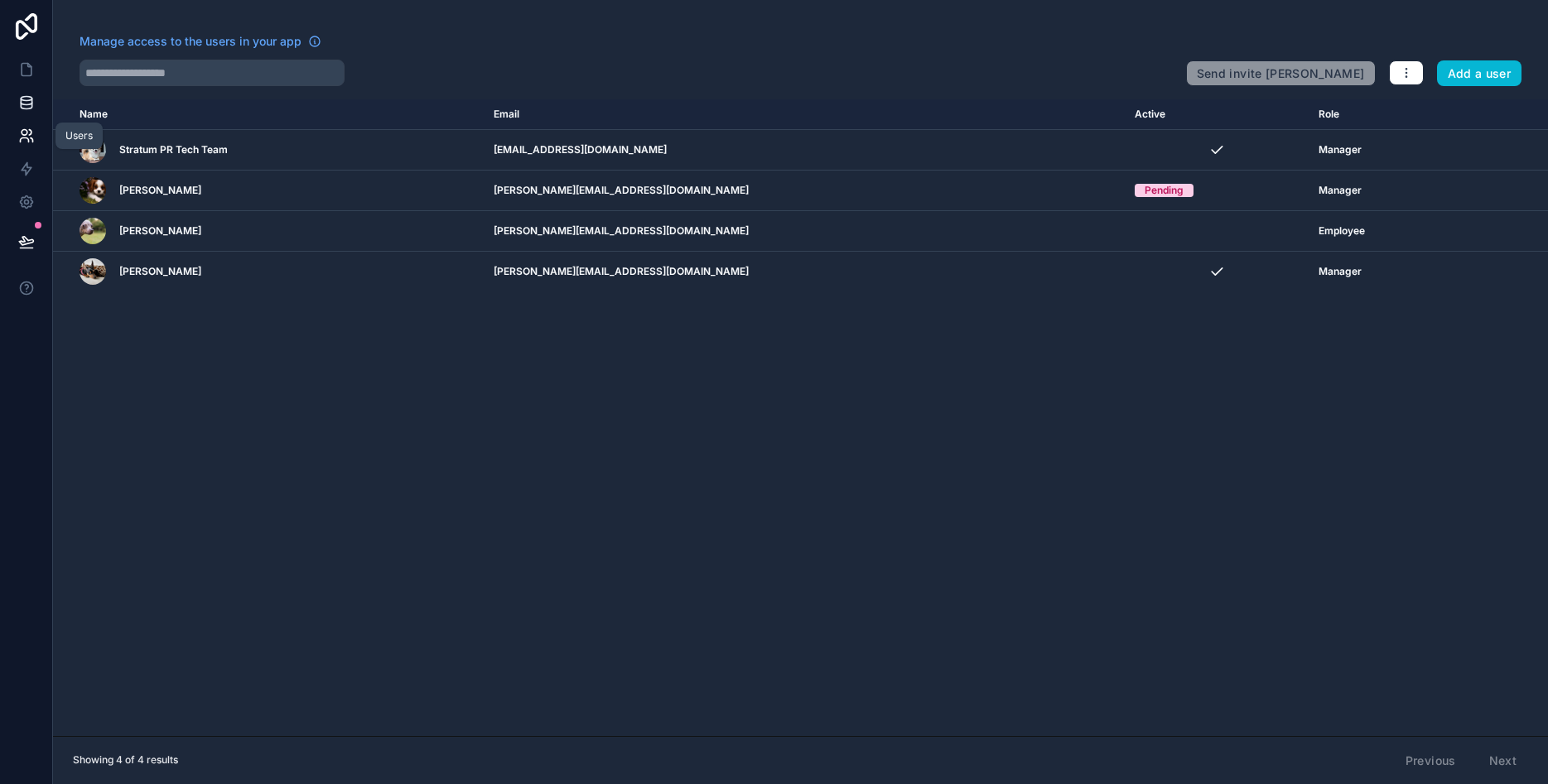
click at [28, 101] on icon at bounding box center [26, 99] width 11 height 4
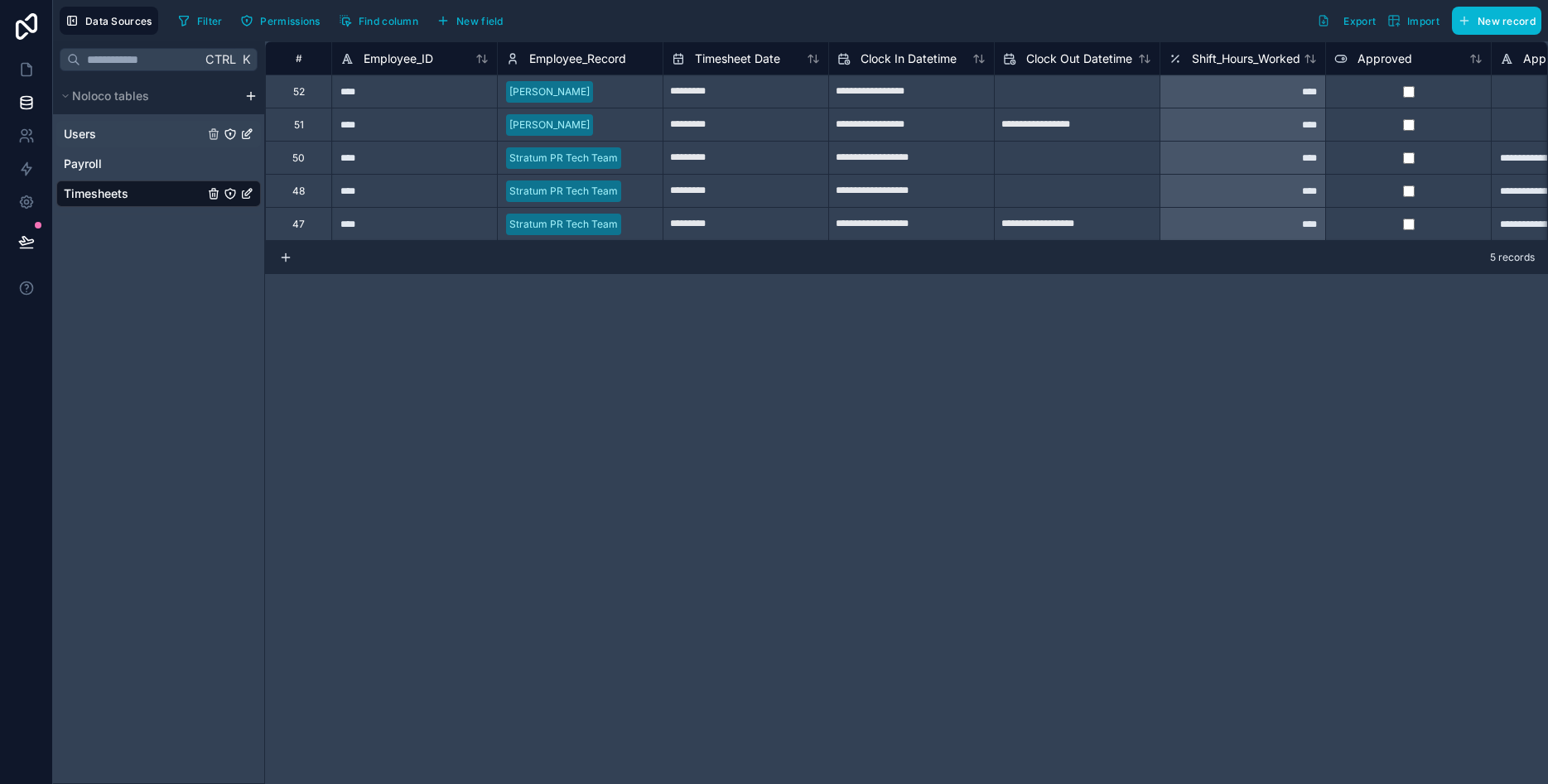
click at [84, 128] on span "Users" at bounding box center [80, 134] width 32 height 17
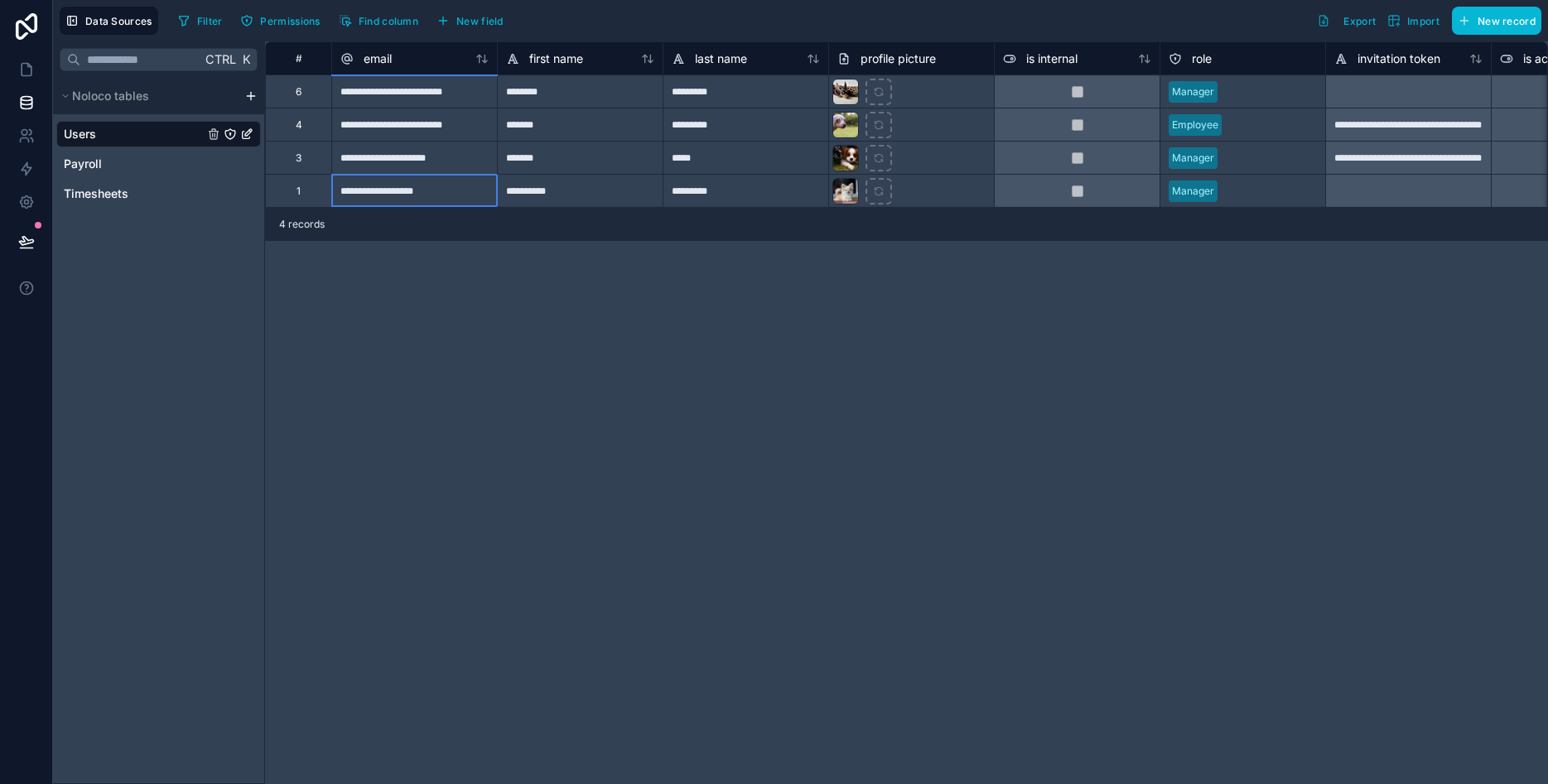
drag, startPoint x: 397, startPoint y: 193, endPoint x: 442, endPoint y: 199, distance: 45.4
click at [442, 199] on div "**********" at bounding box center [907, 124] width 1284 height 167
click at [29, 70] on icon at bounding box center [27, 70] width 17 height 17
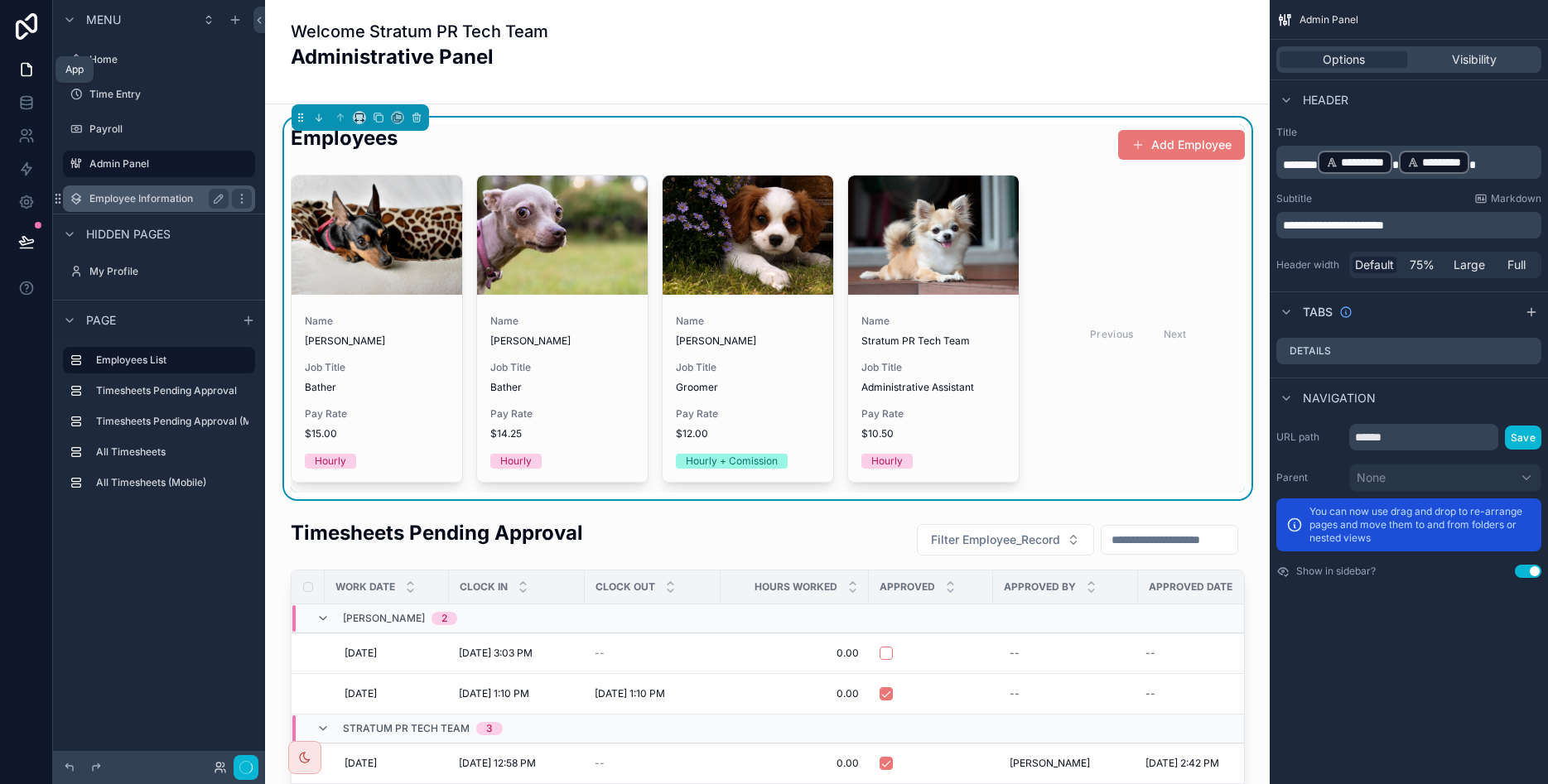
click at [134, 203] on label "Employee Information" at bounding box center [156, 199] width 133 height 13
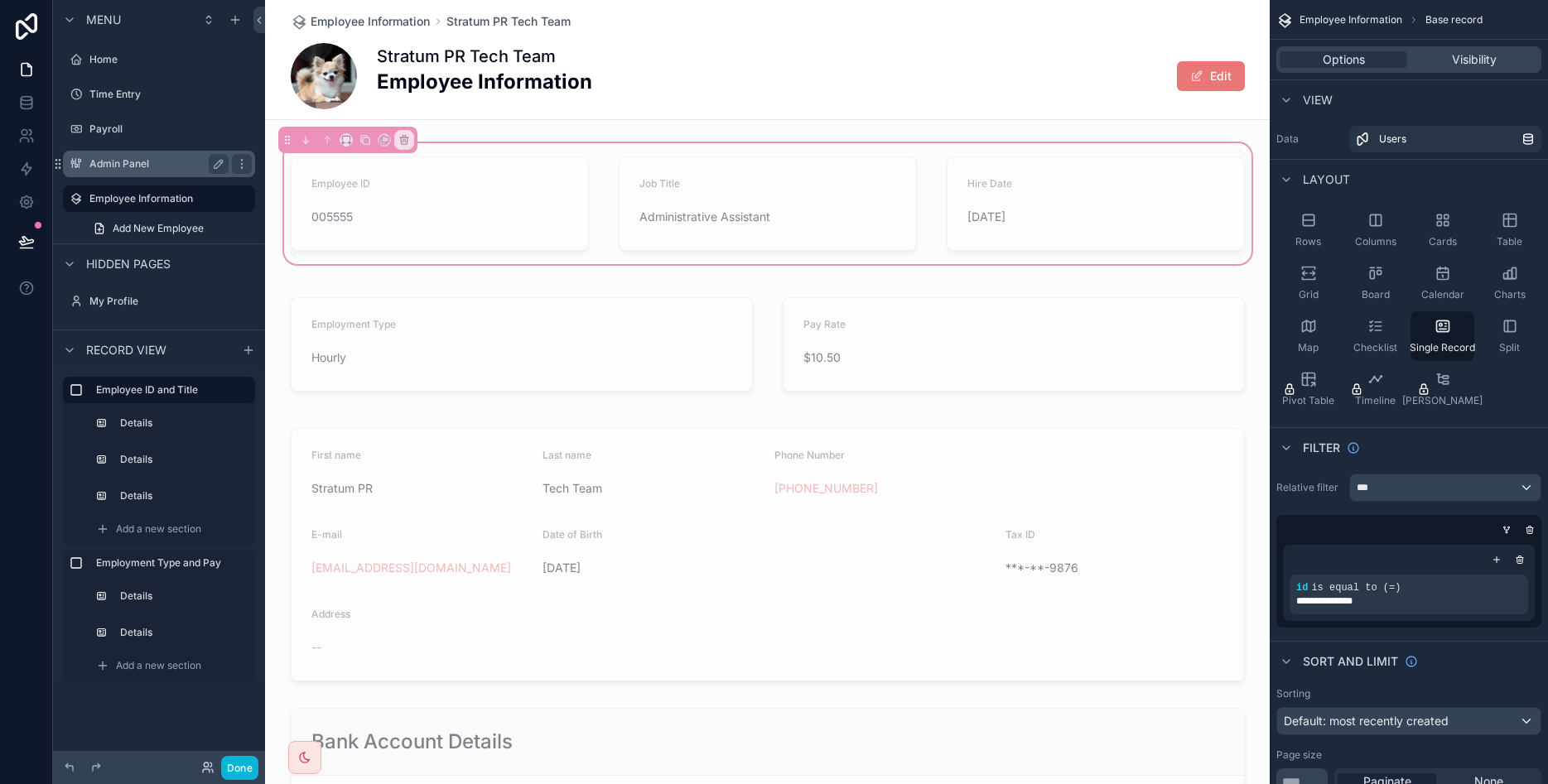
click at [124, 152] on div "Admin Panel" at bounding box center [159, 164] width 186 height 27
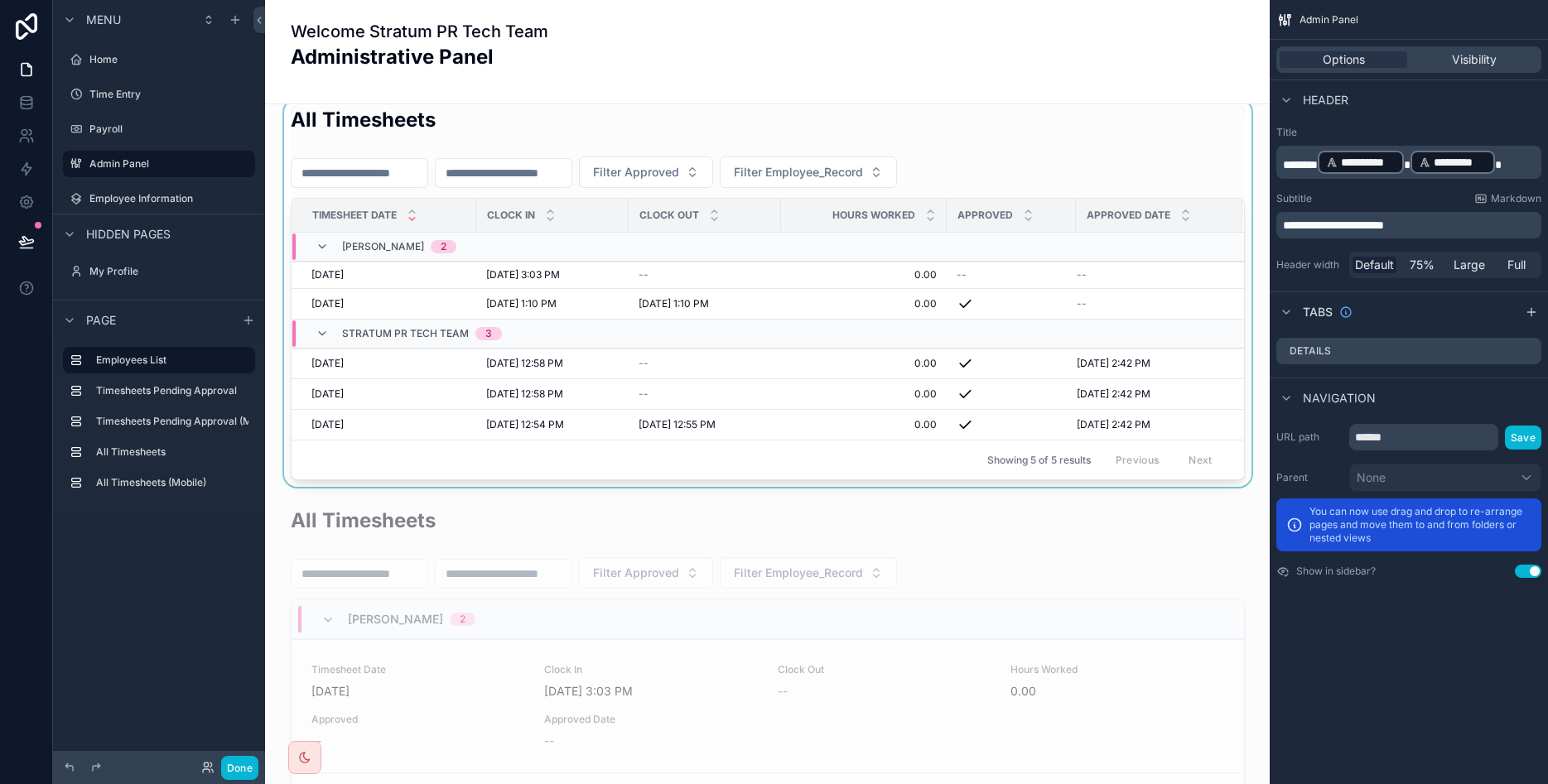
scroll to position [1888, 0]
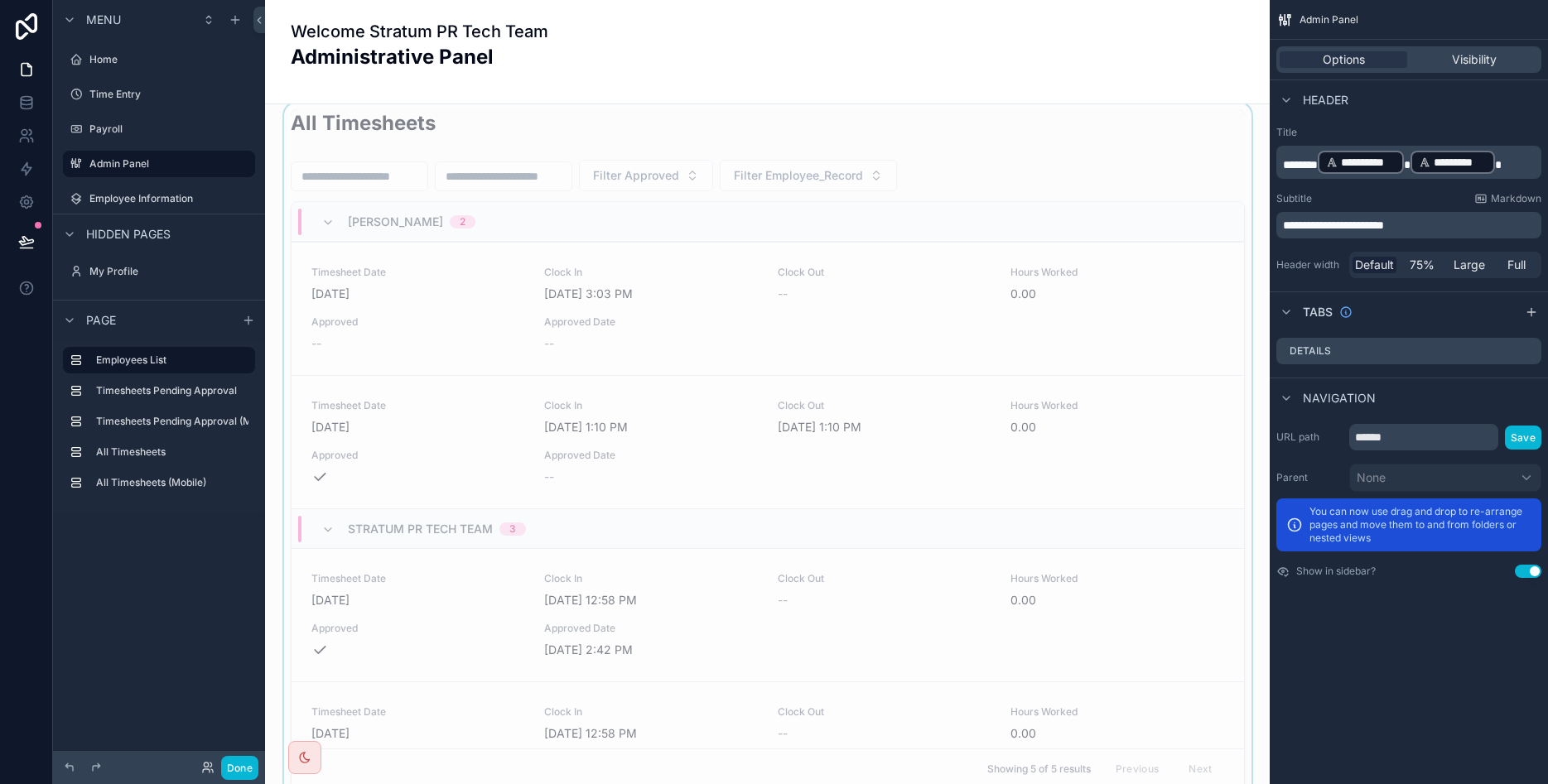
click at [1169, 301] on div "scrollable content" at bounding box center [768, 449] width 978 height 693
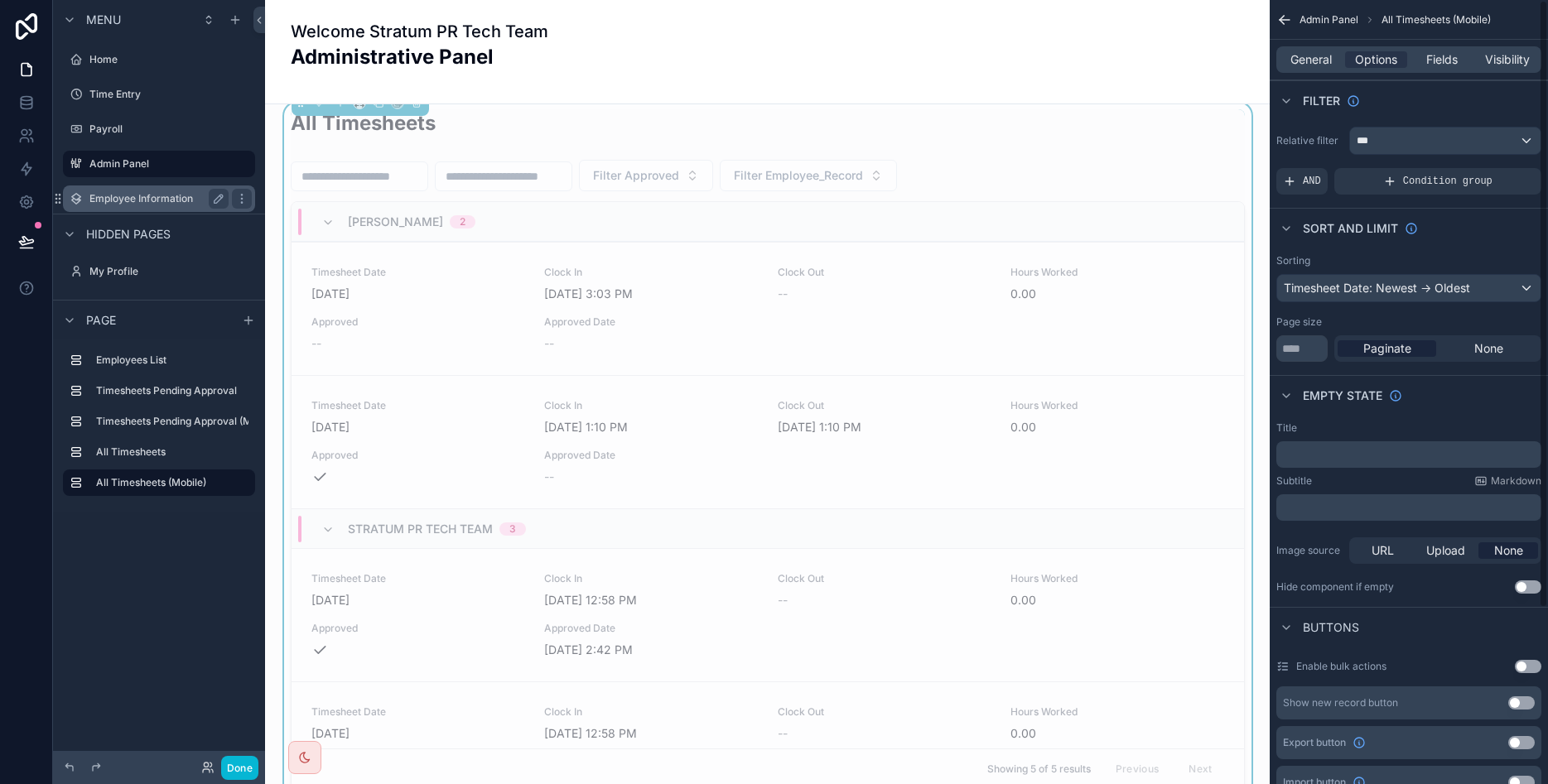
click at [153, 197] on label "Employee Information" at bounding box center [156, 199] width 133 height 13
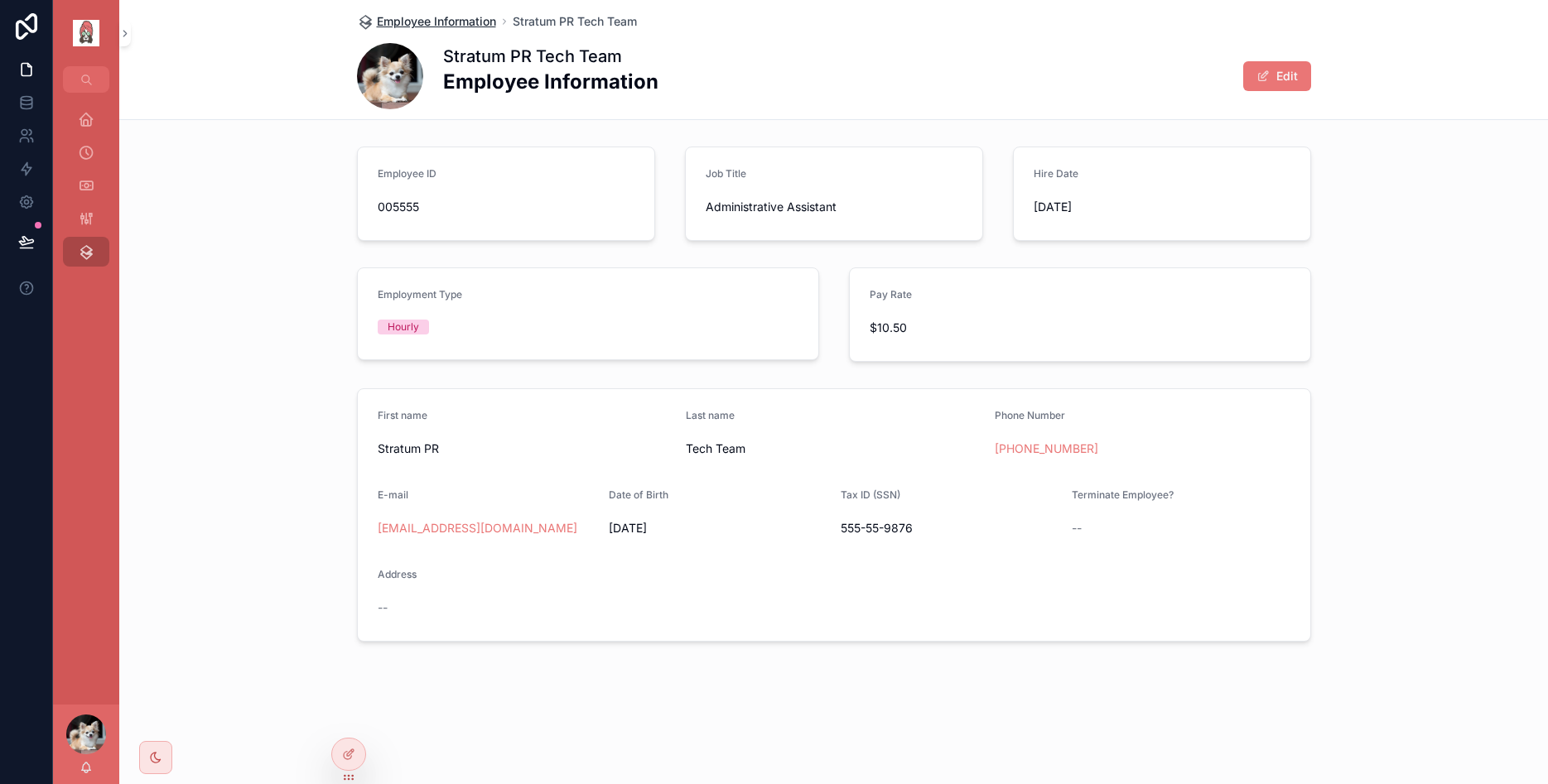
click at [462, 18] on span "Employee Information" at bounding box center [437, 22] width 119 height 17
click at [1114, 495] on span "Terminate Employee?" at bounding box center [1123, 494] width 102 height 12
click at [1260, 70] on span "scrollable content" at bounding box center [1264, 76] width 13 height 13
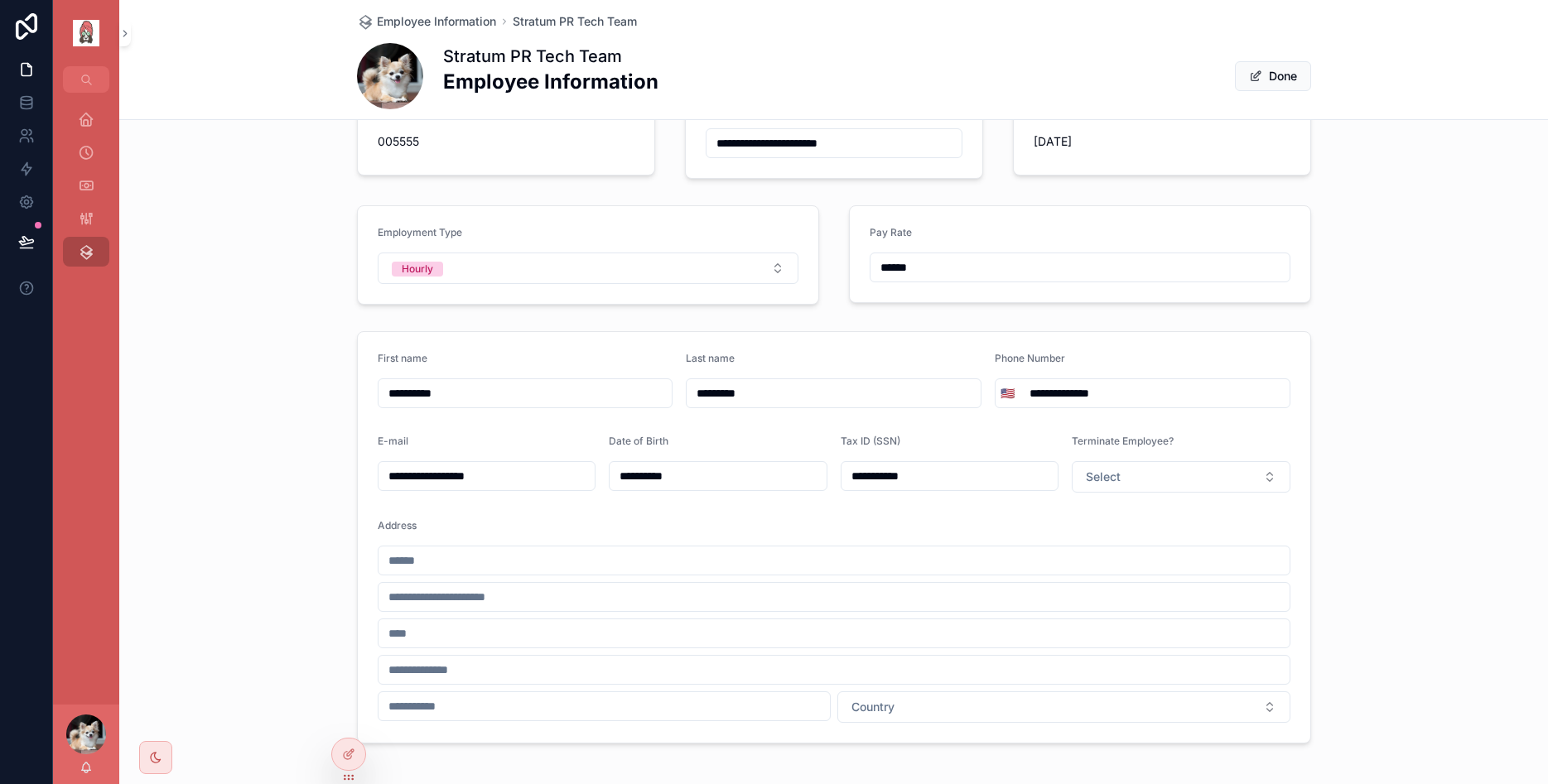
scroll to position [99, 0]
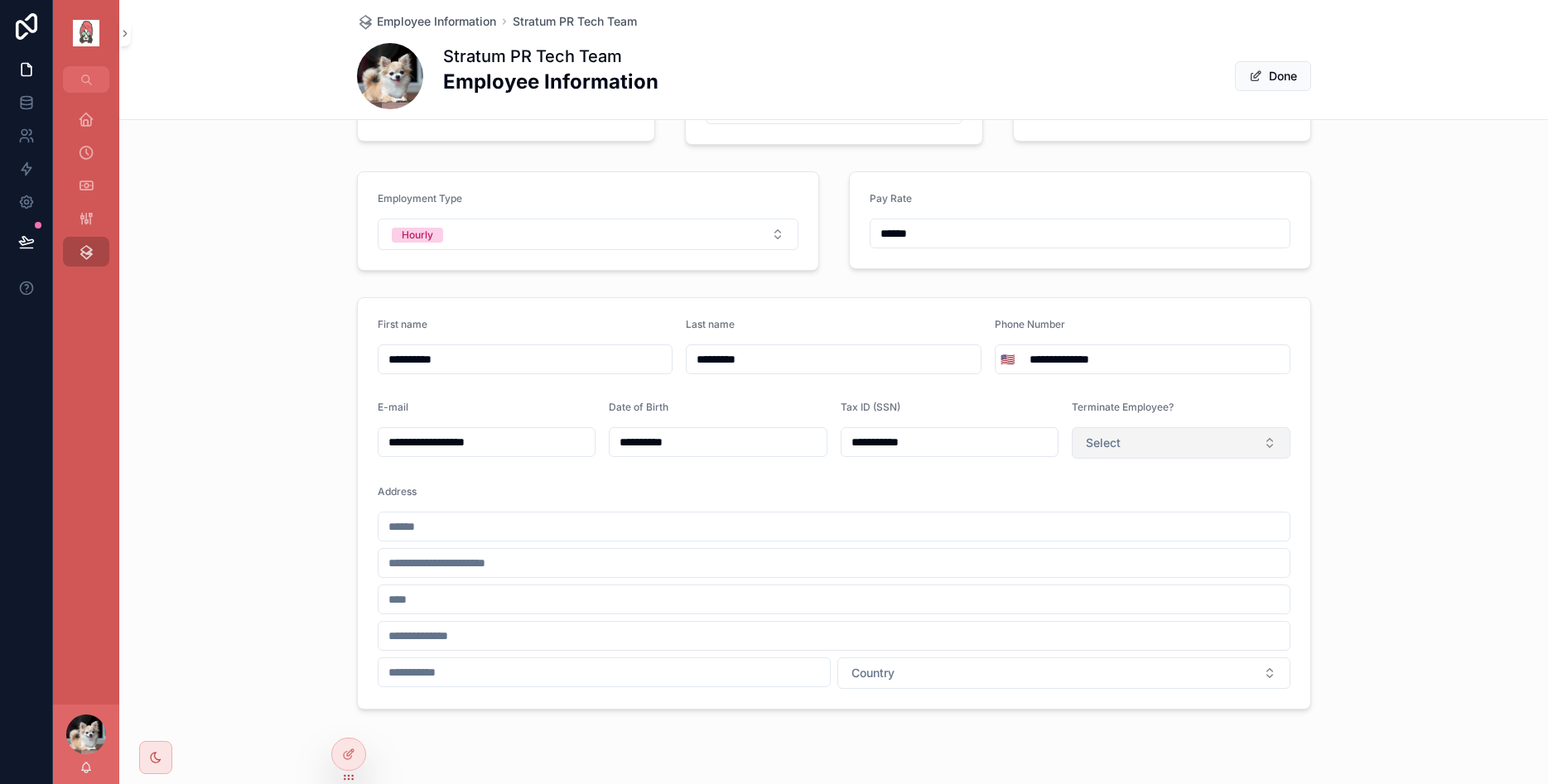
click at [1227, 438] on button "Select" at bounding box center [1182, 443] width 219 height 31
click at [1183, 400] on form "**********" at bounding box center [834, 504] width 953 height 411
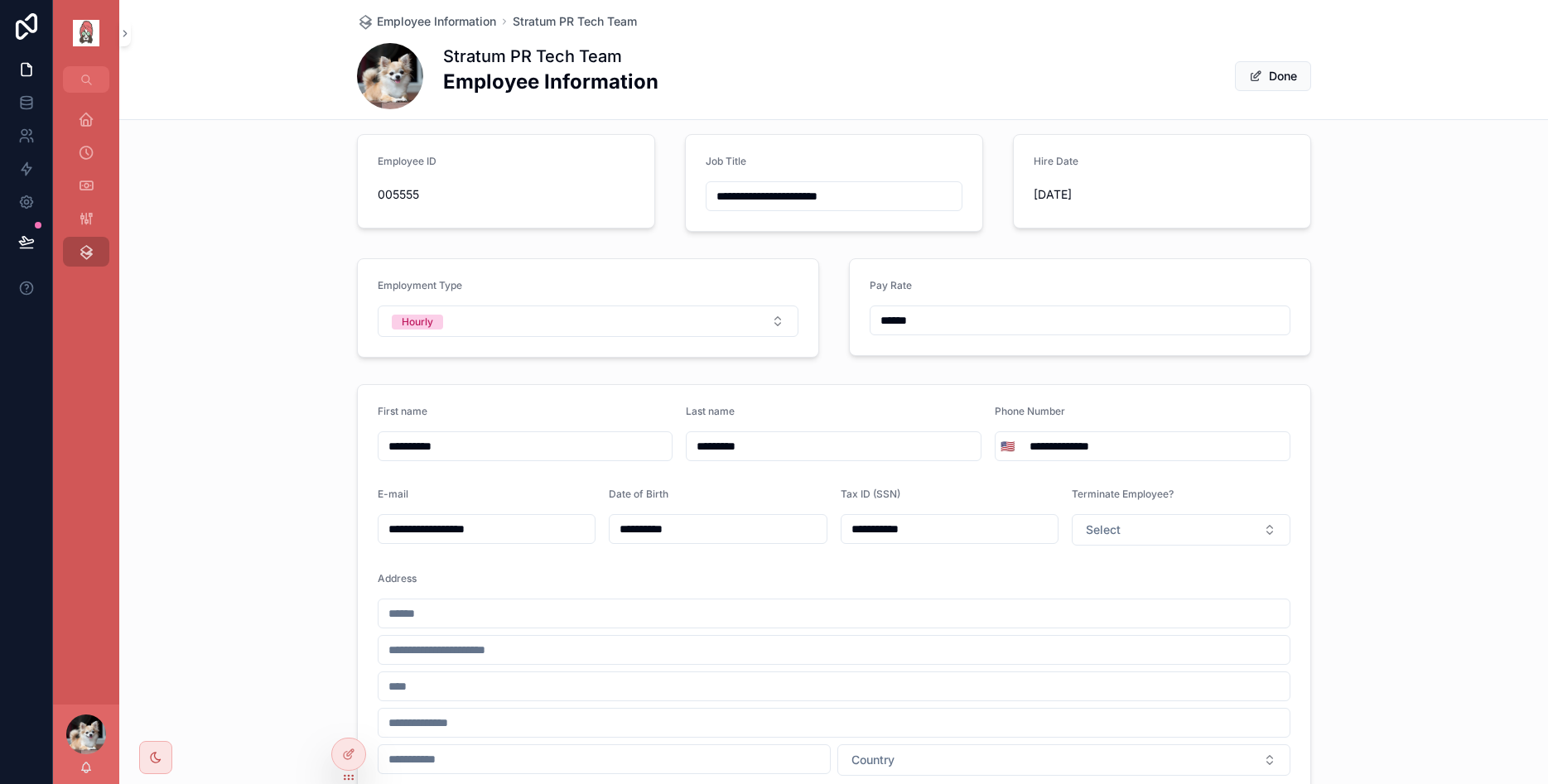
scroll to position [0, 0]
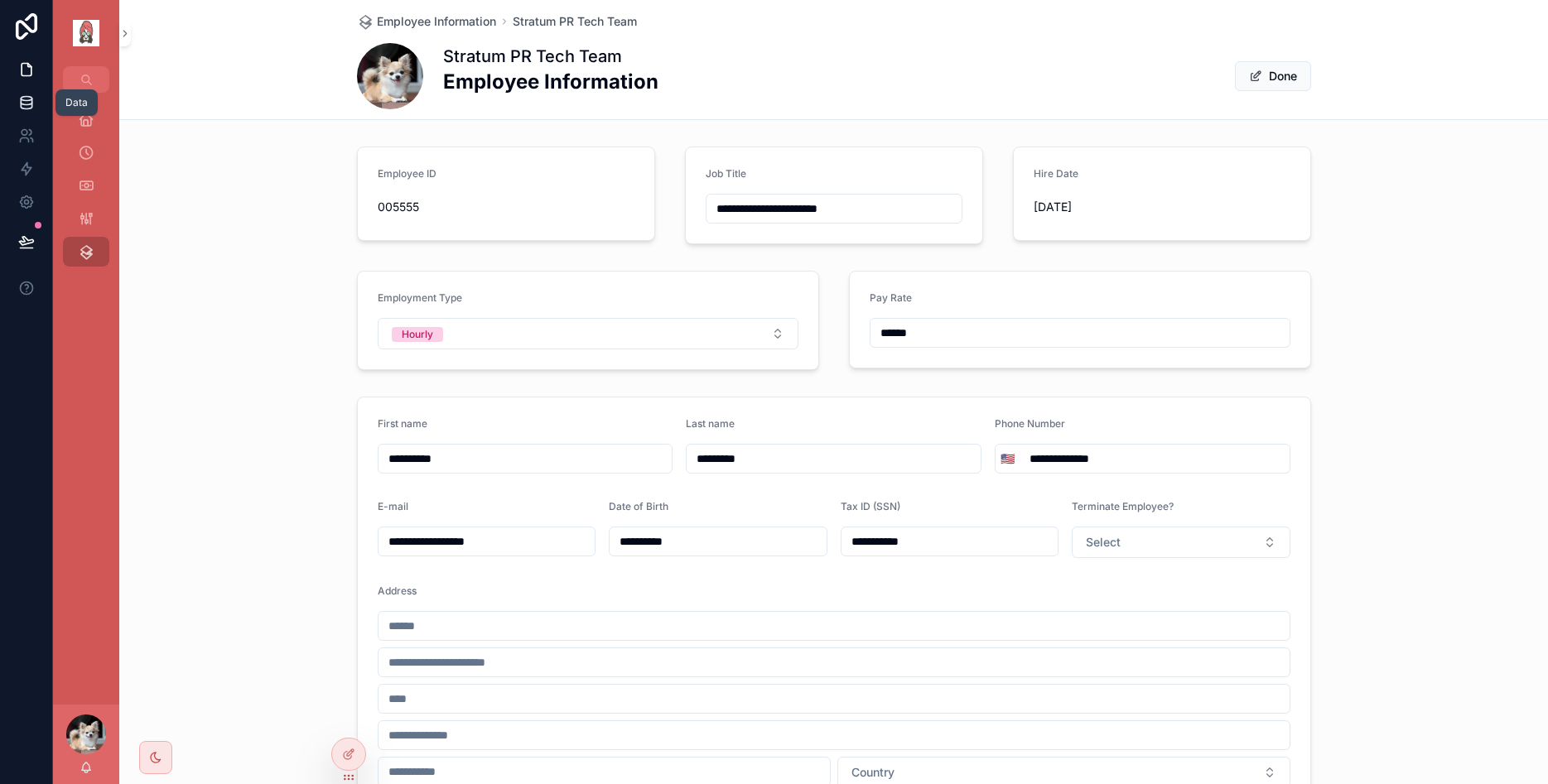
click at [23, 100] on icon at bounding box center [27, 103] width 17 height 17
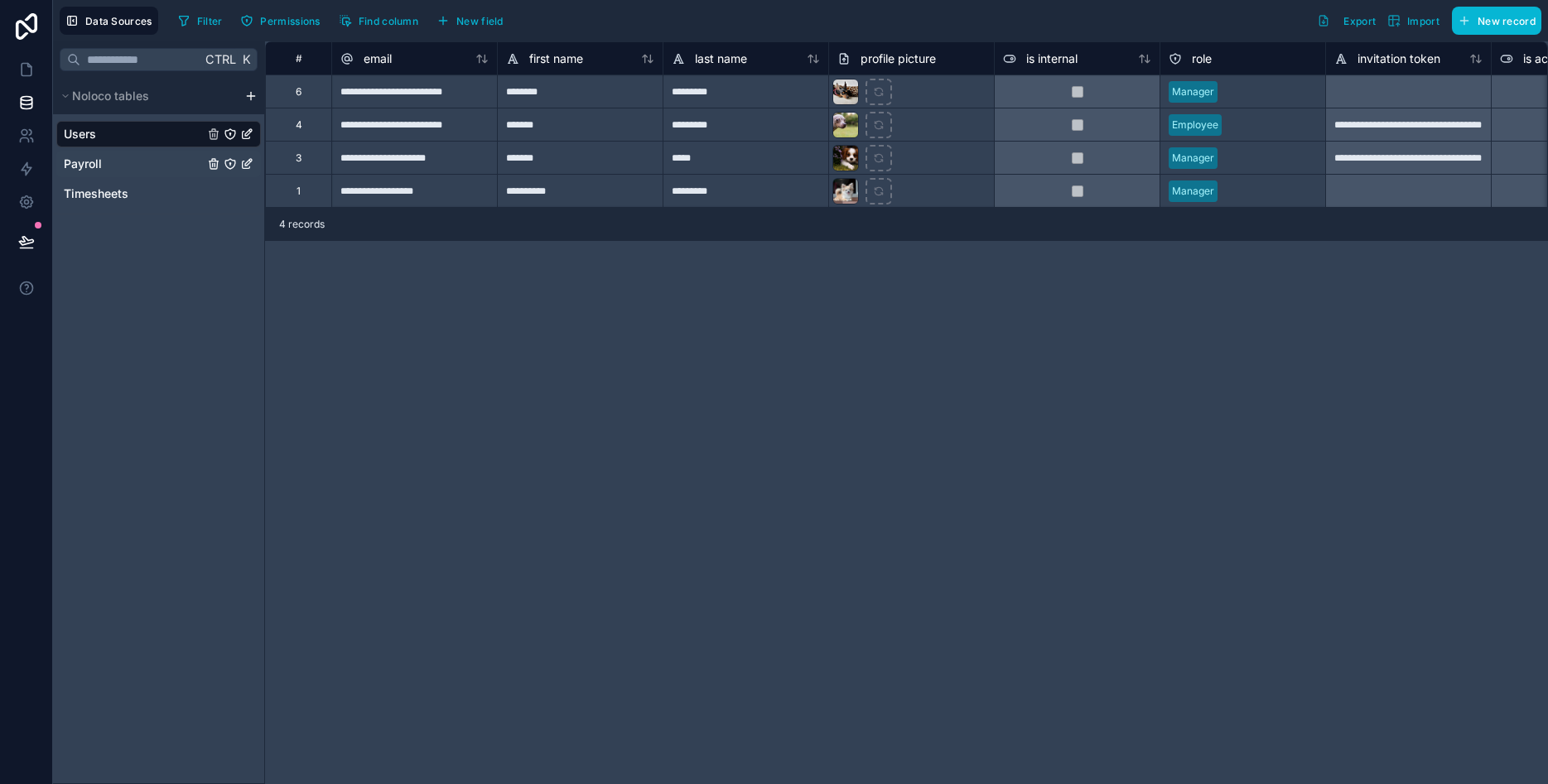
click at [103, 160] on div "Payroll" at bounding box center [158, 164] width 205 height 27
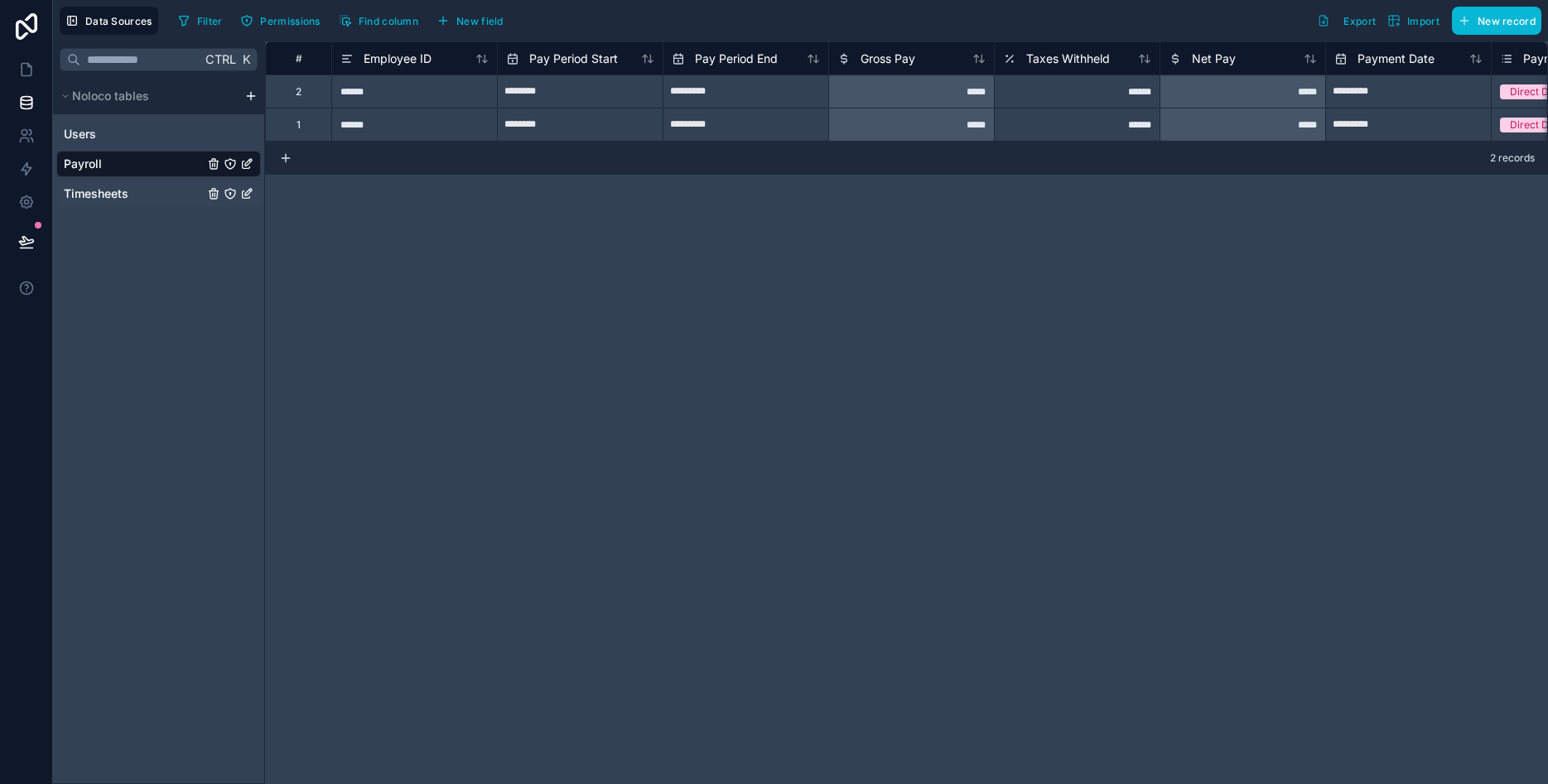
click at [99, 198] on span "Timesheets" at bounding box center [96, 194] width 65 height 17
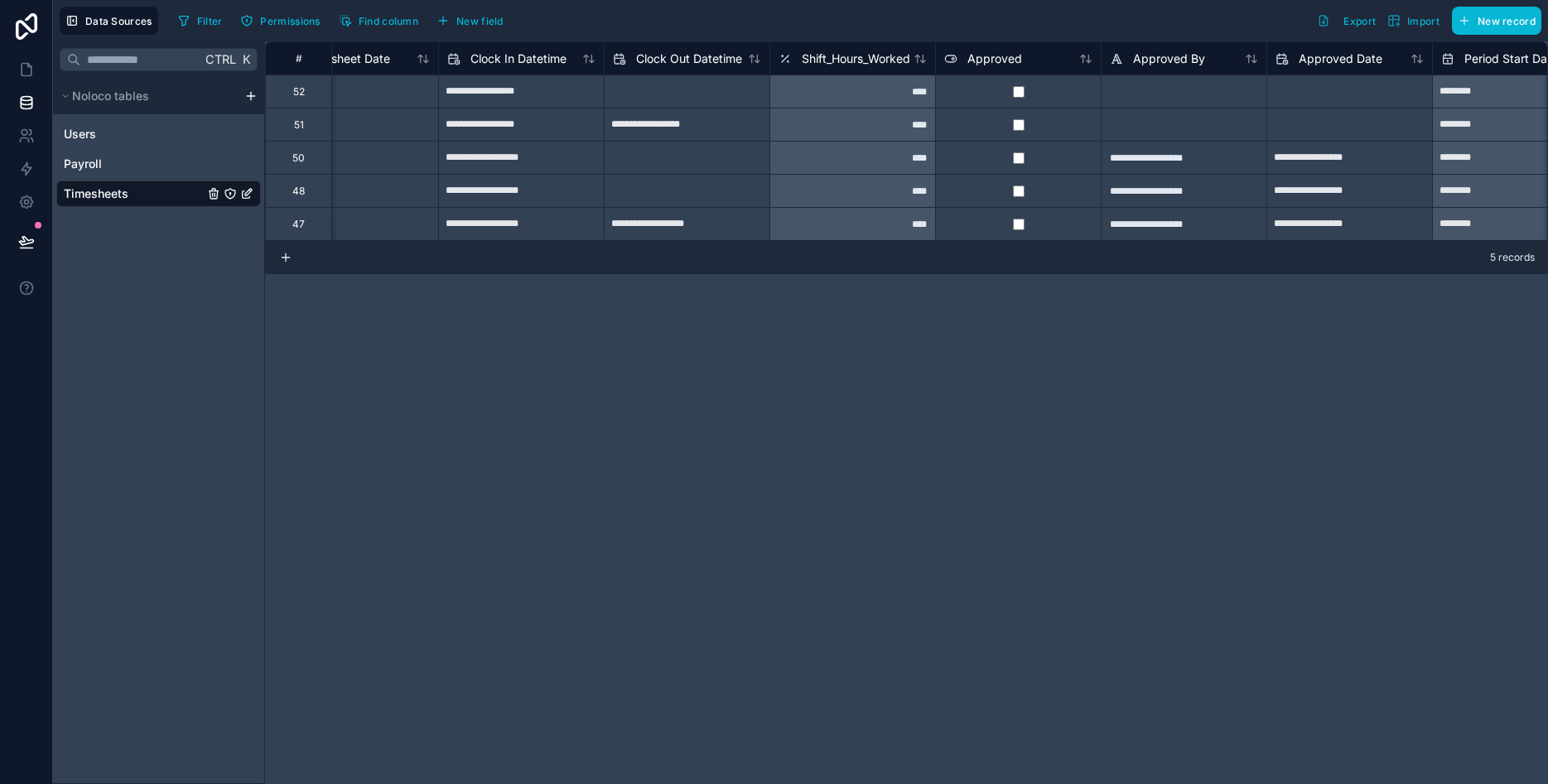
scroll to position [0, 382]
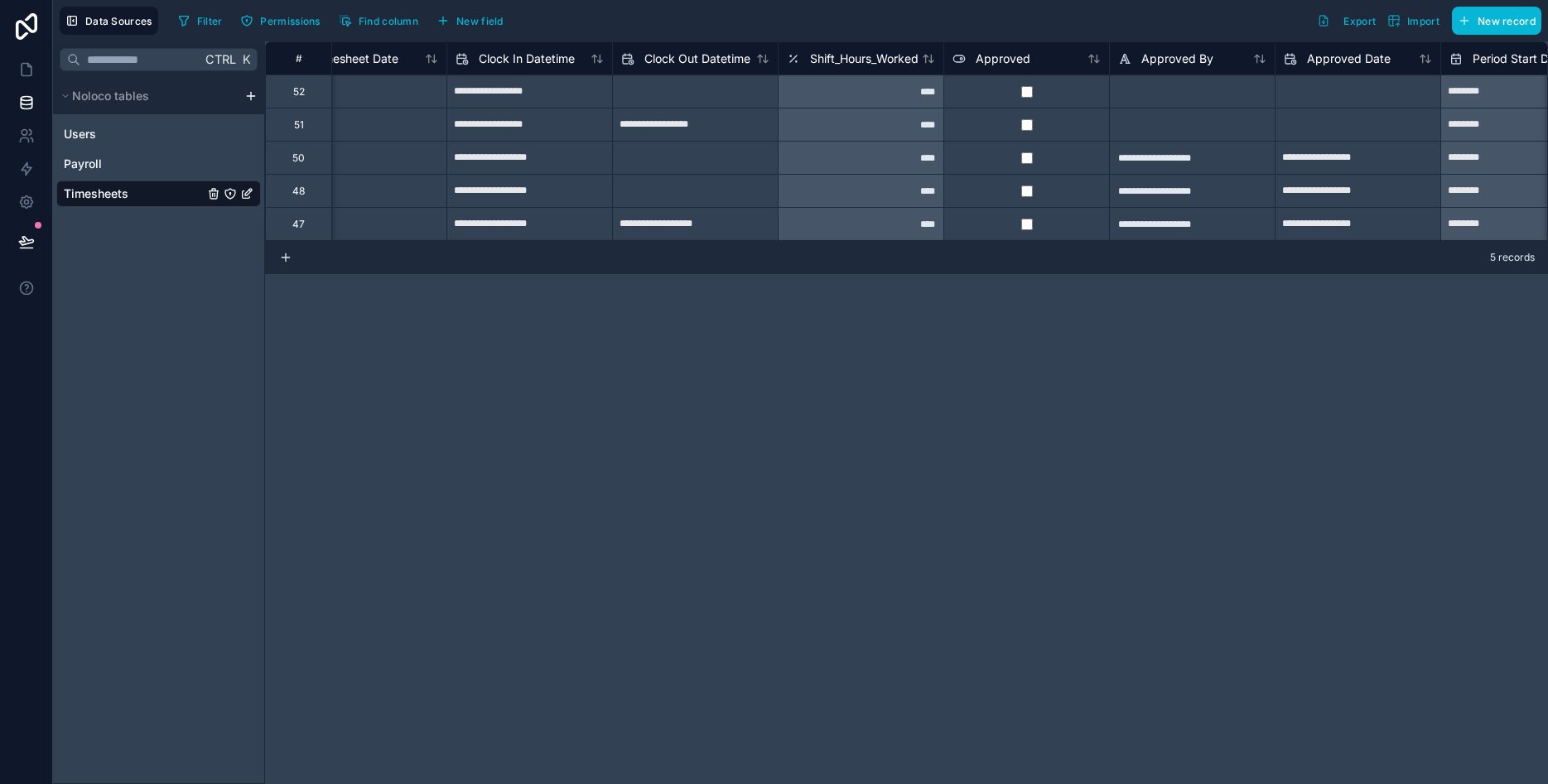
click at [837, 71] on div "Shift_Hours_Worked" at bounding box center [861, 58] width 166 height 33
click at [837, 56] on span "Shift_Hours_Worked" at bounding box center [864, 59] width 109 height 17
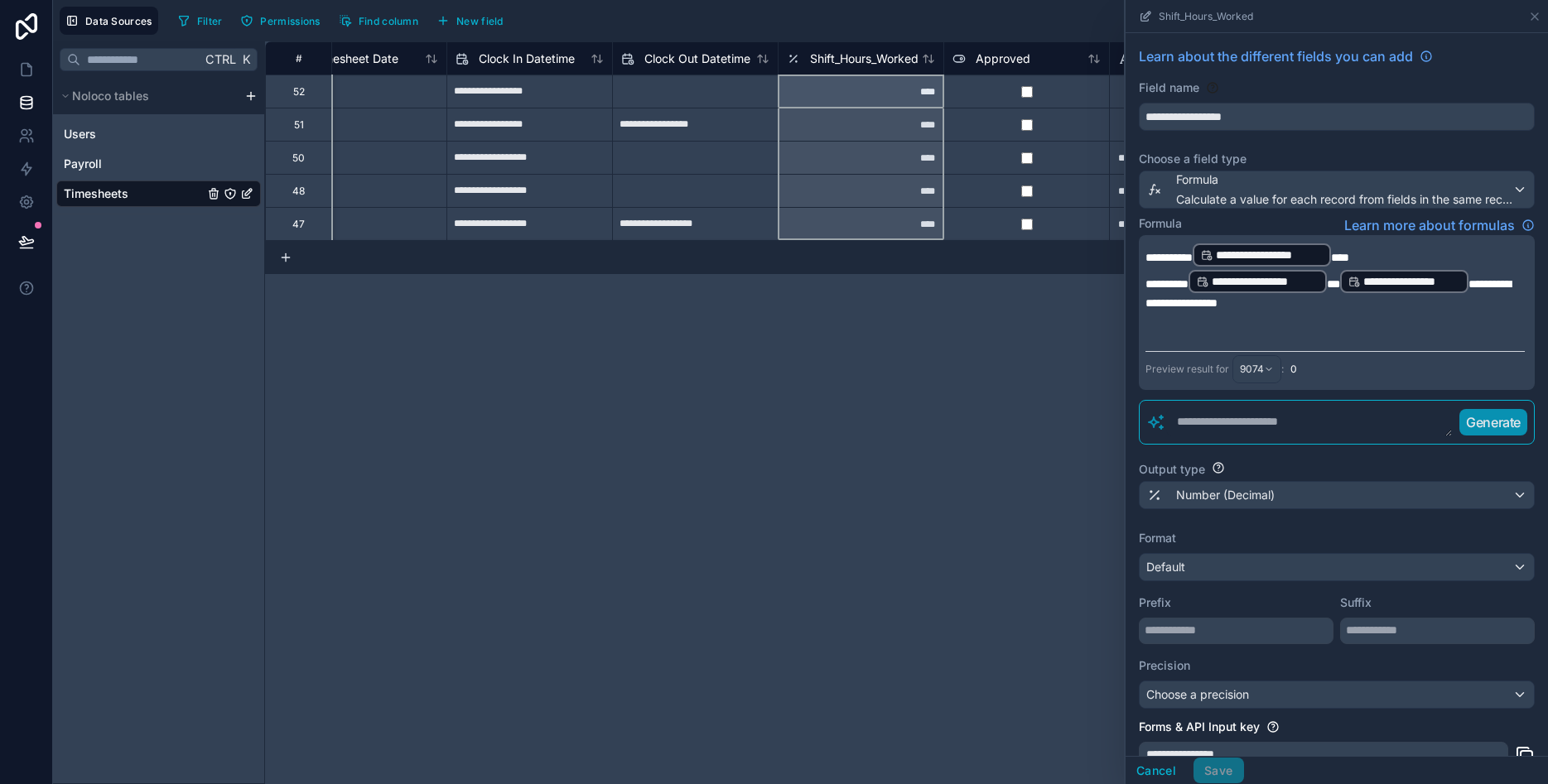
click at [1290, 307] on p "**********" at bounding box center [1336, 290] width 380 height 43
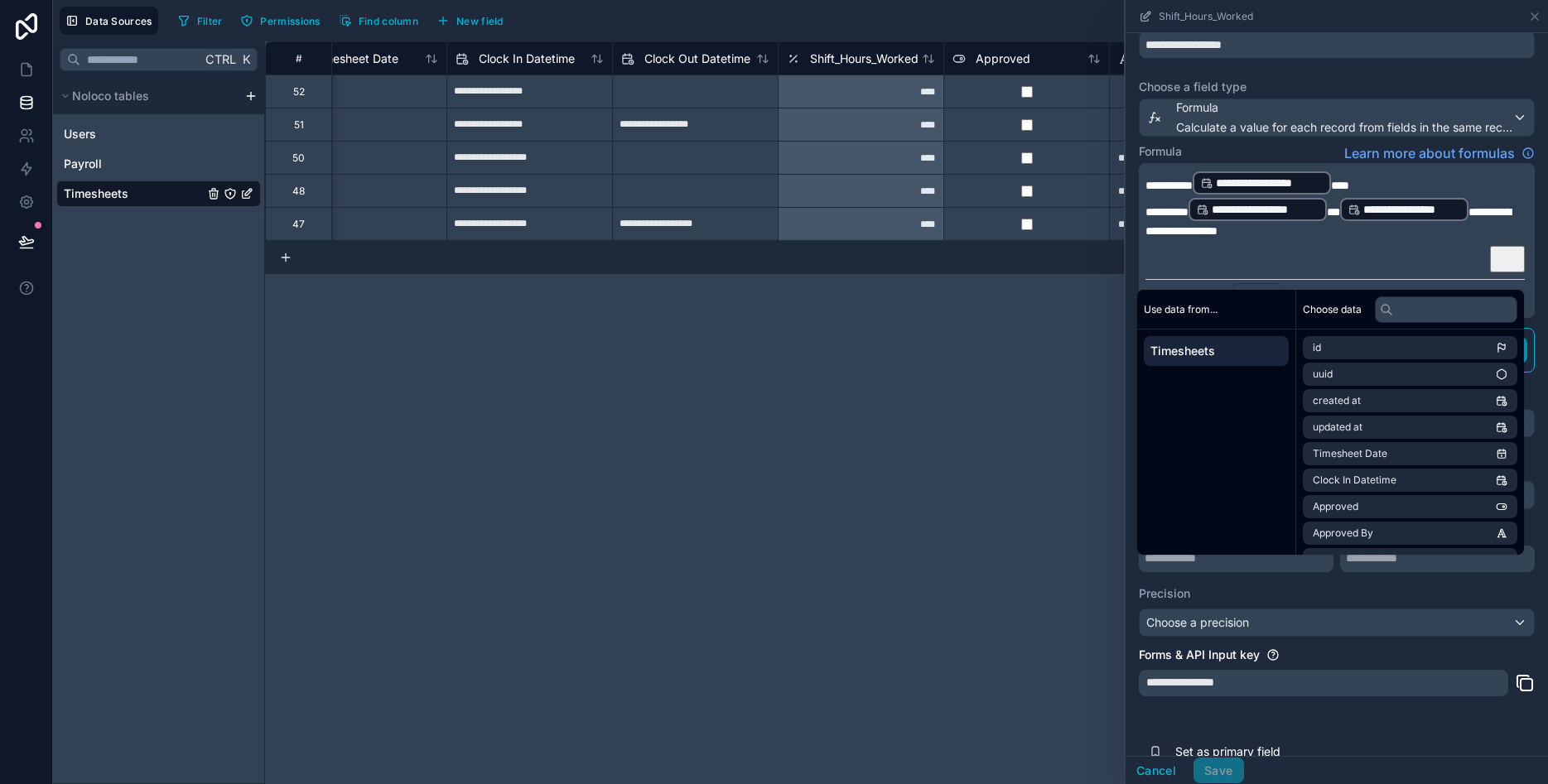
scroll to position [136, 0]
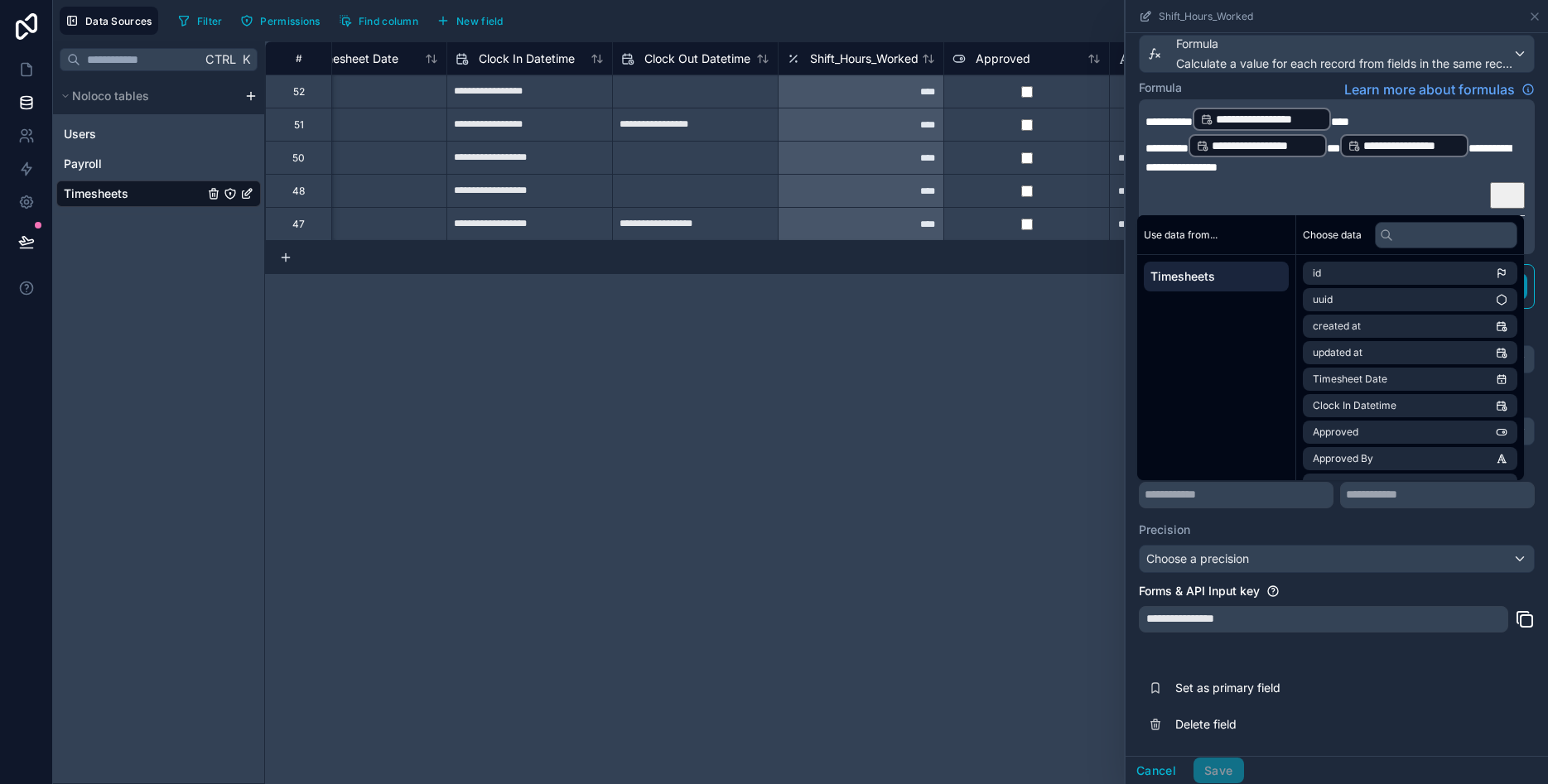
click at [877, 415] on div "**********" at bounding box center [907, 413] width 1284 height 743
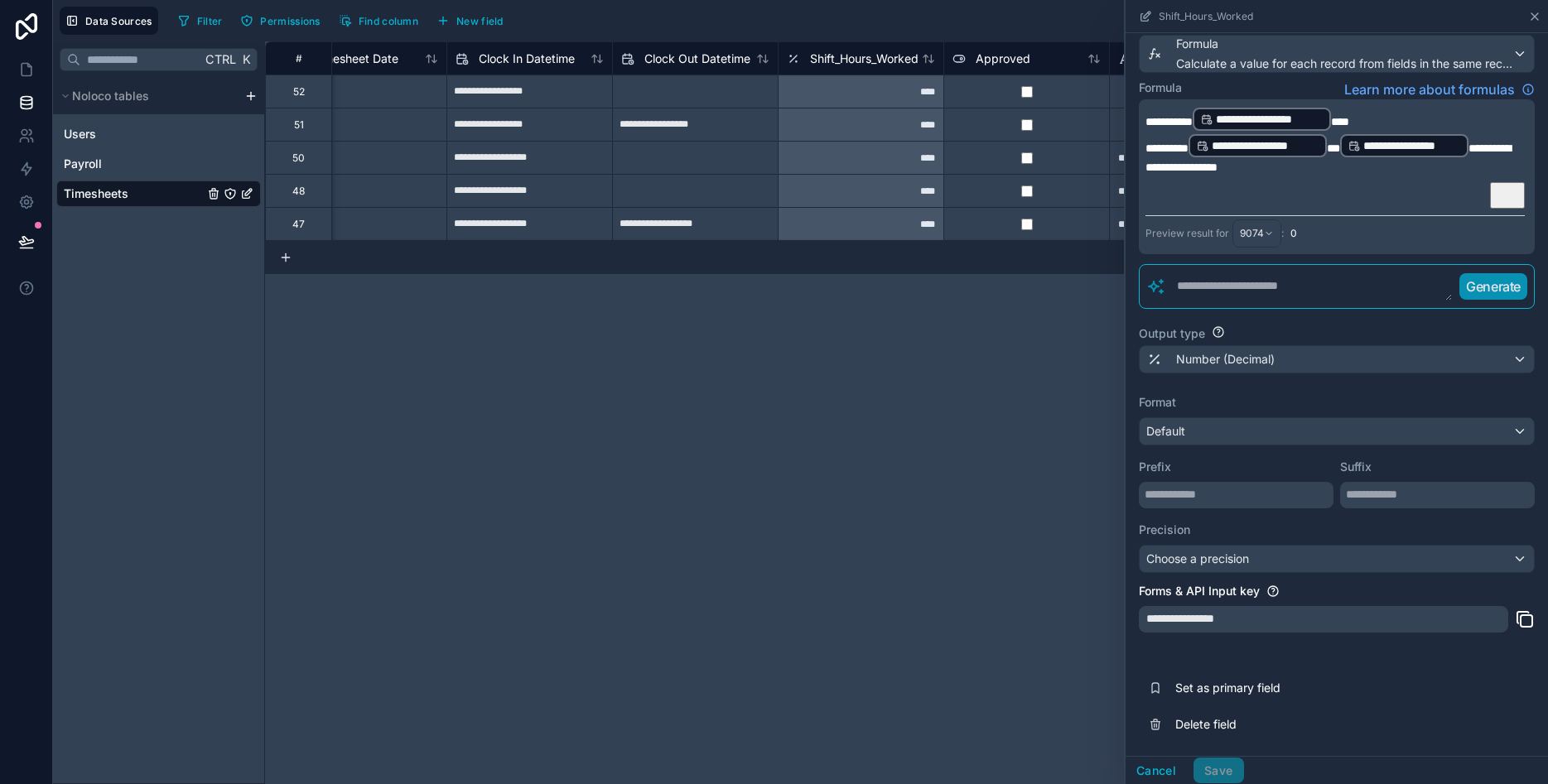
click at [1534, 12] on icon at bounding box center [1535, 17] width 13 height 13
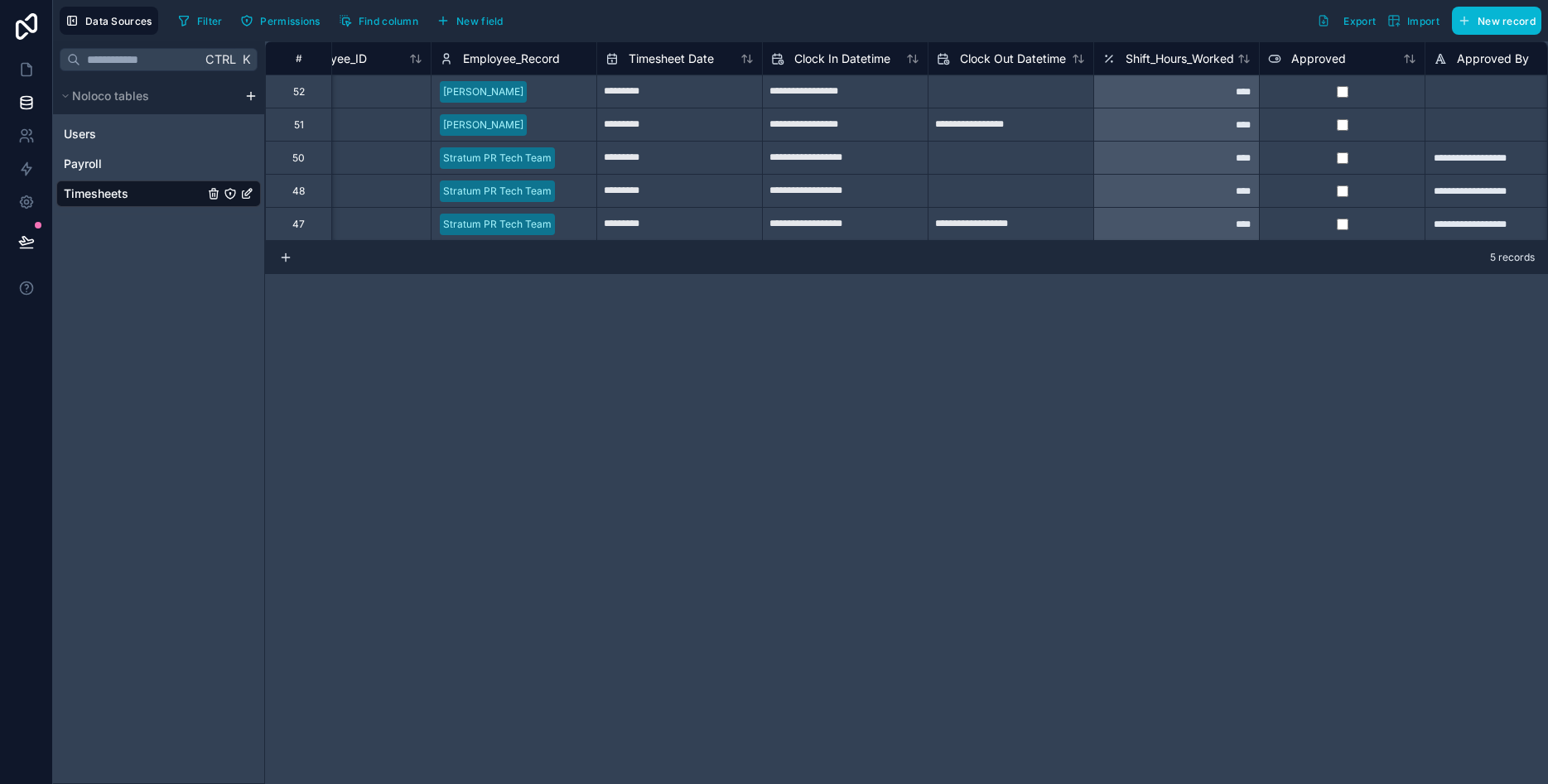
scroll to position [0, 64]
click at [22, 67] on icon at bounding box center [27, 70] width 10 height 12
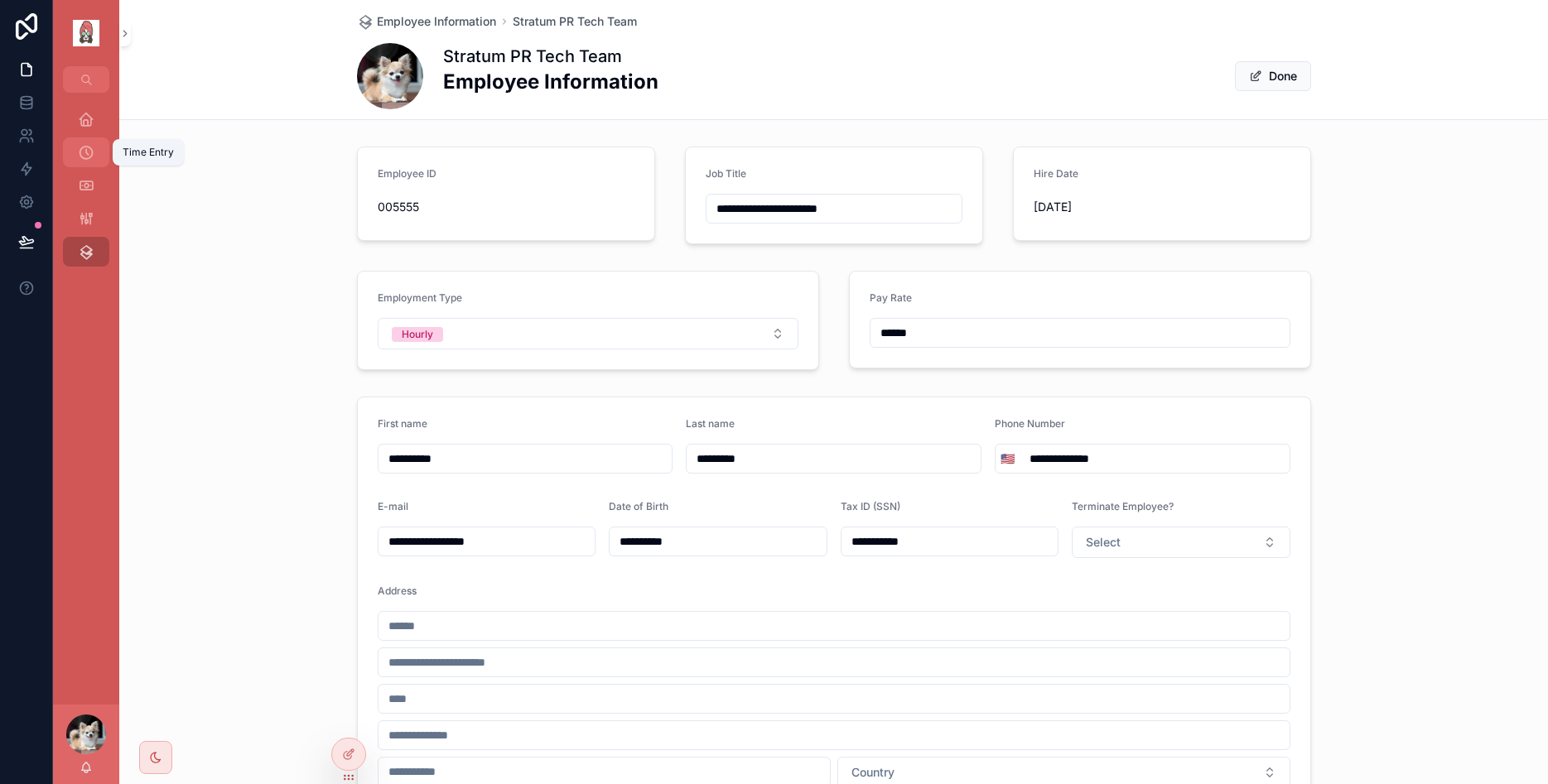
click at [91, 148] on icon "scrollable content" at bounding box center [86, 152] width 17 height 17
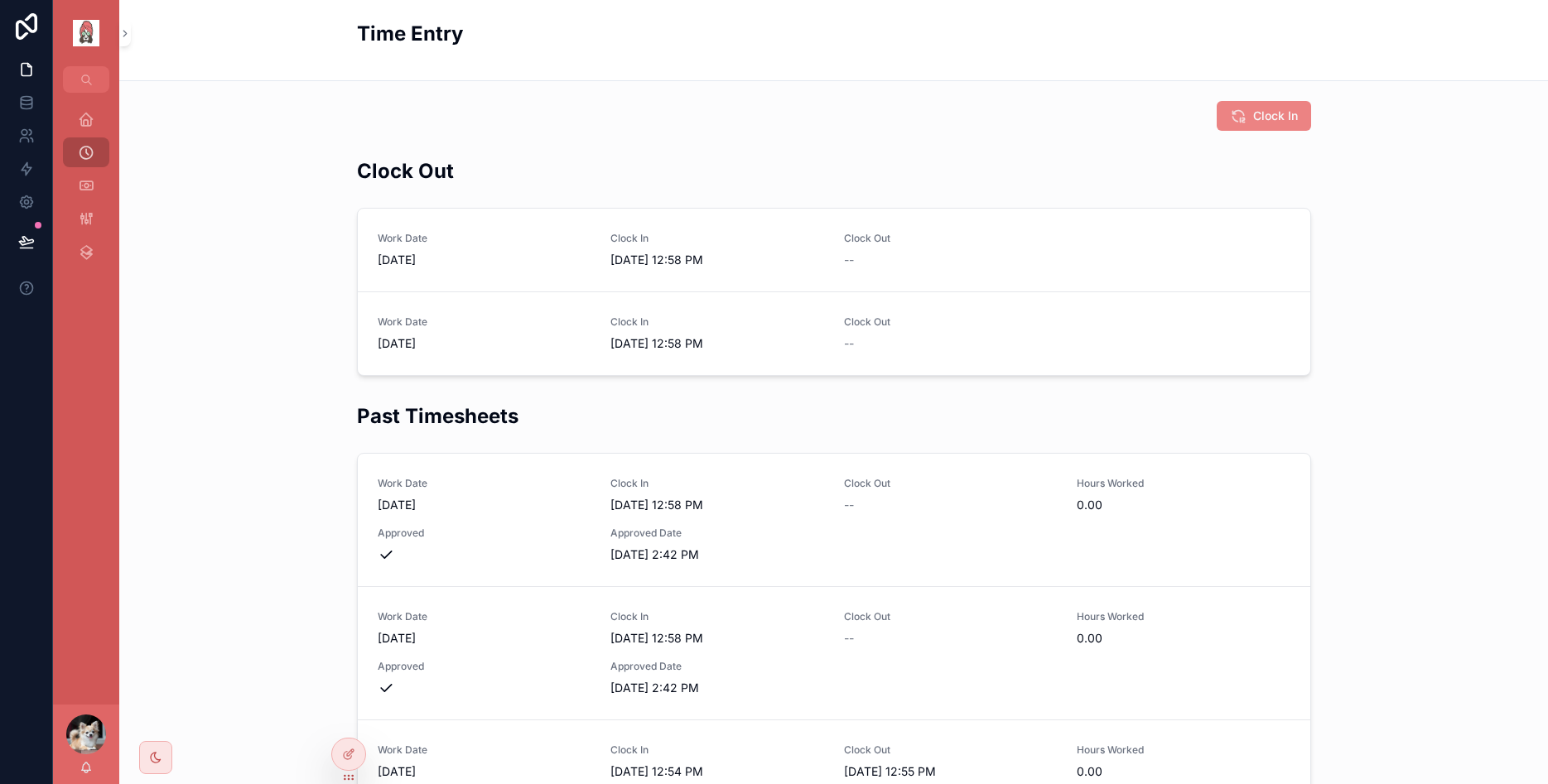
click at [1262, 122] on span "Clock In" at bounding box center [1276, 116] width 45 height 17
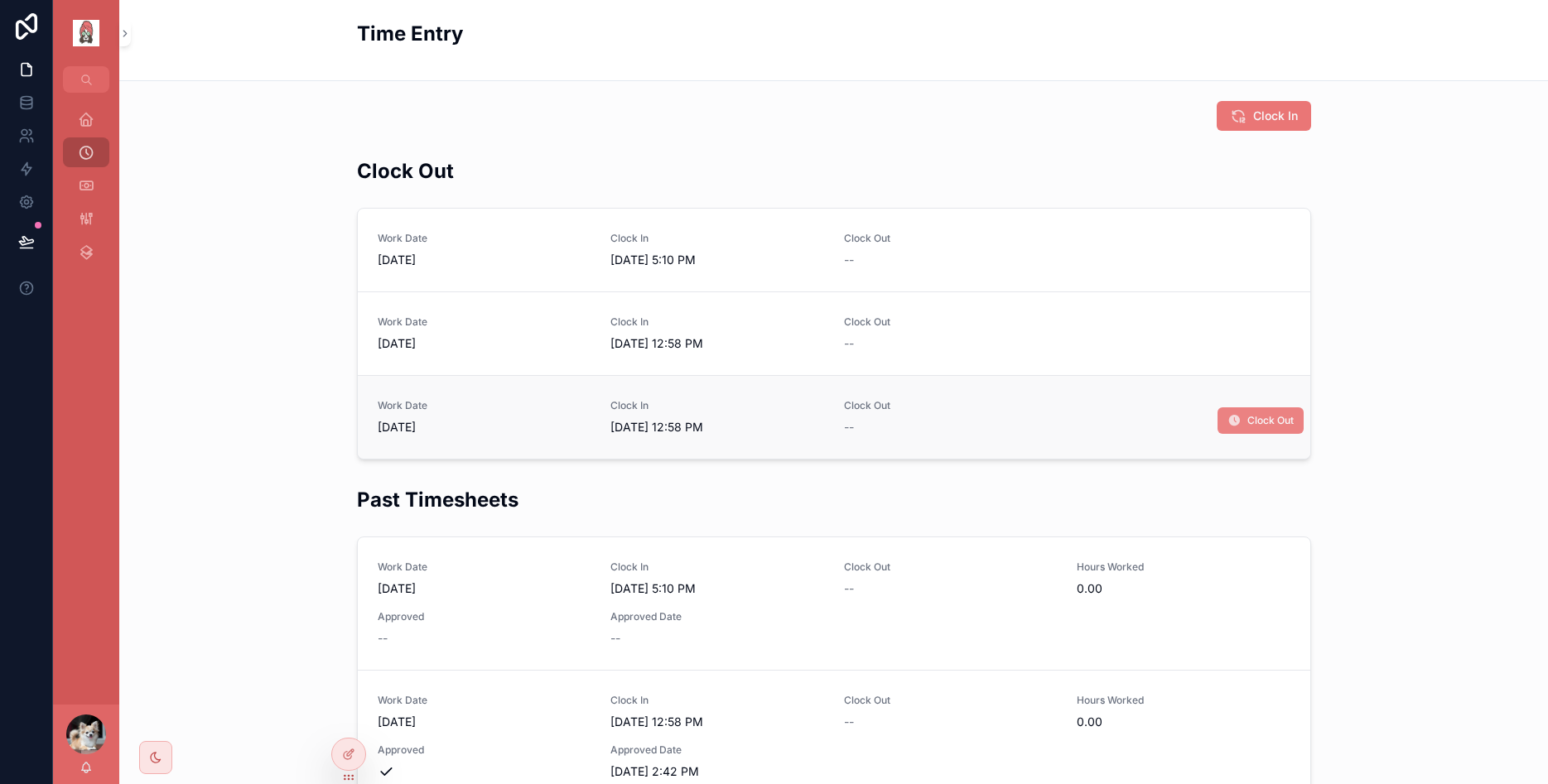
click at [1243, 418] on button "Clock Out" at bounding box center [1261, 421] width 86 height 27
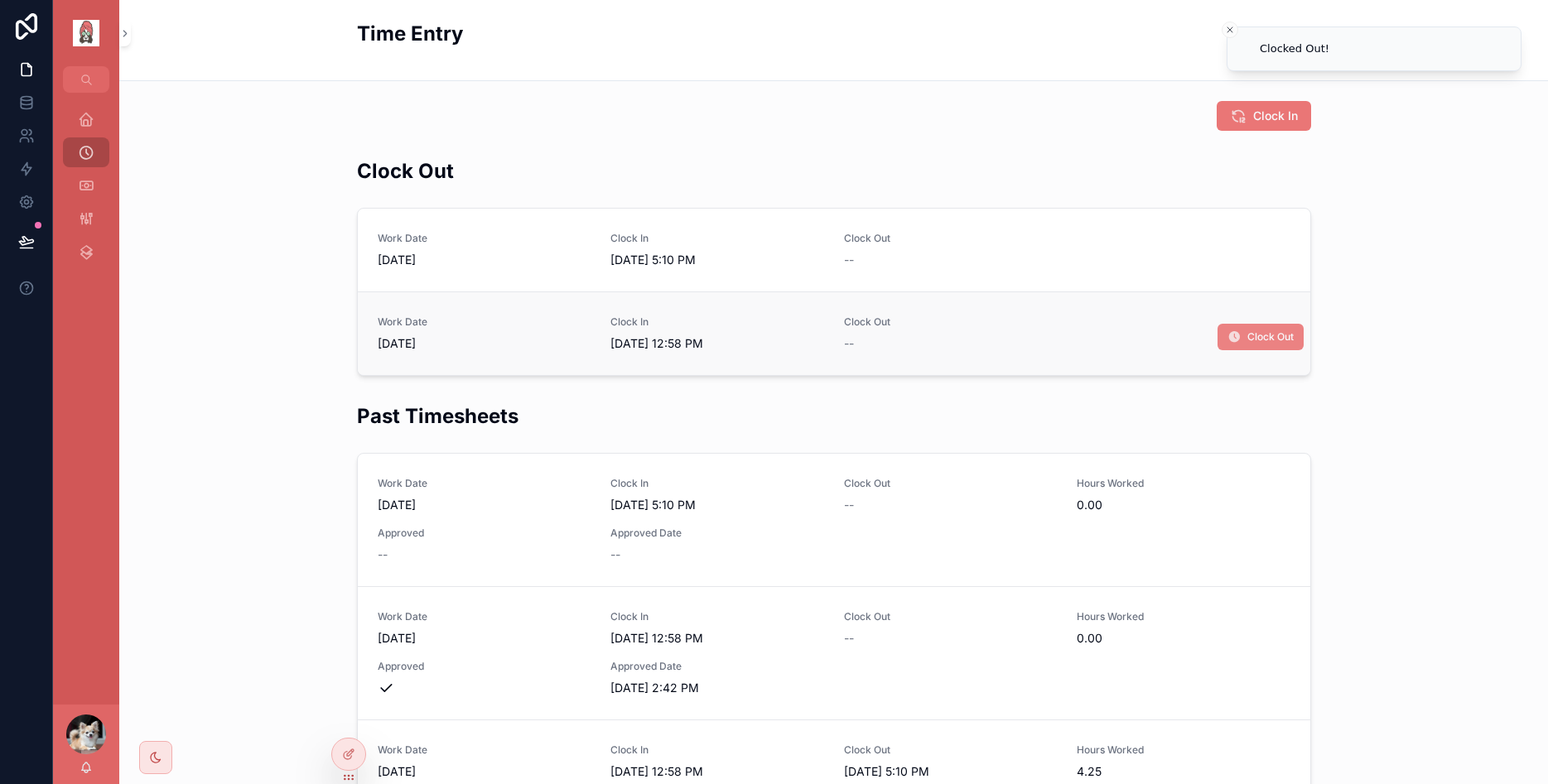
click at [1259, 337] on span "Clock Out" at bounding box center [1271, 337] width 46 height 13
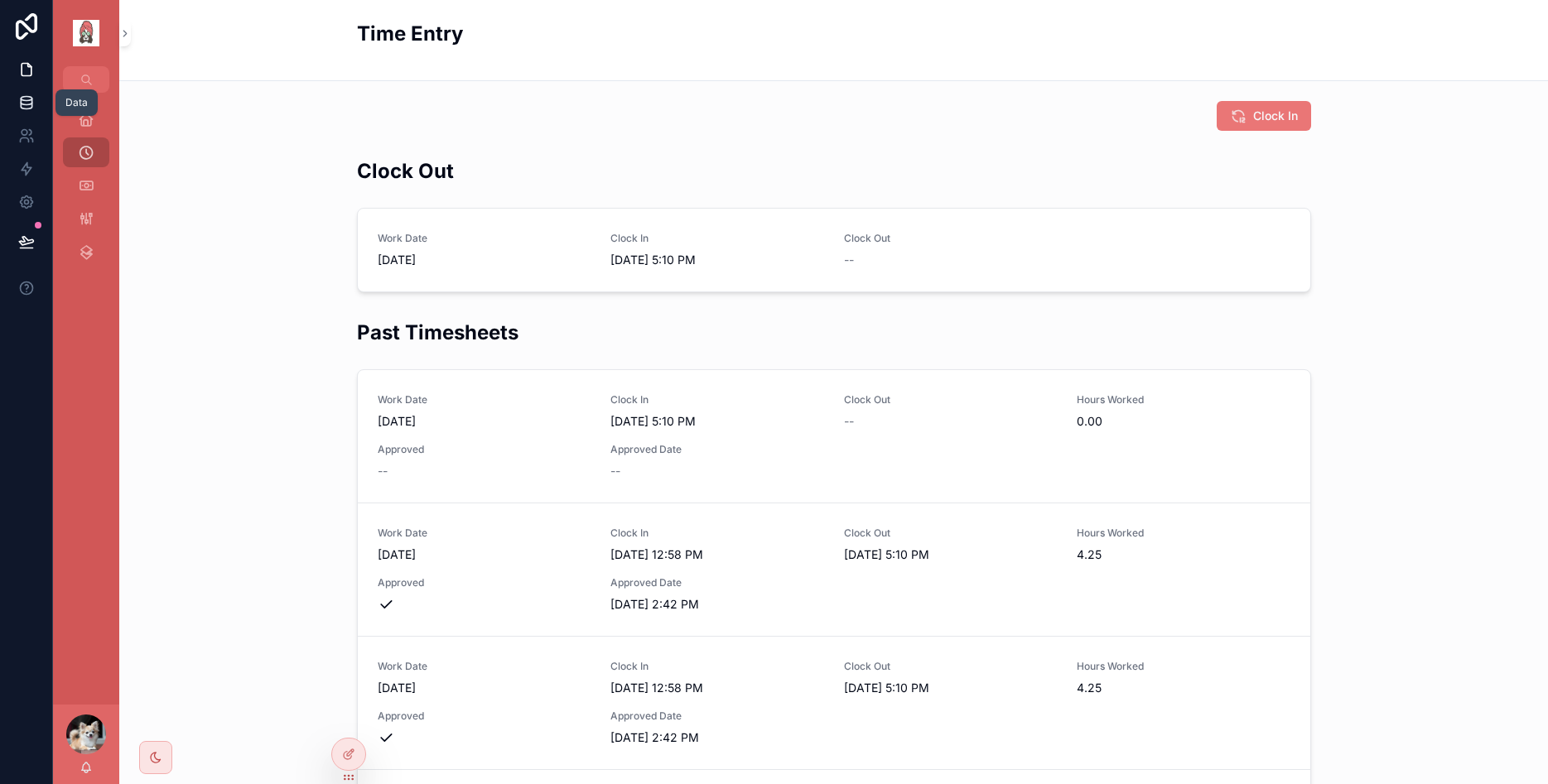
click at [33, 107] on icon at bounding box center [27, 103] width 17 height 17
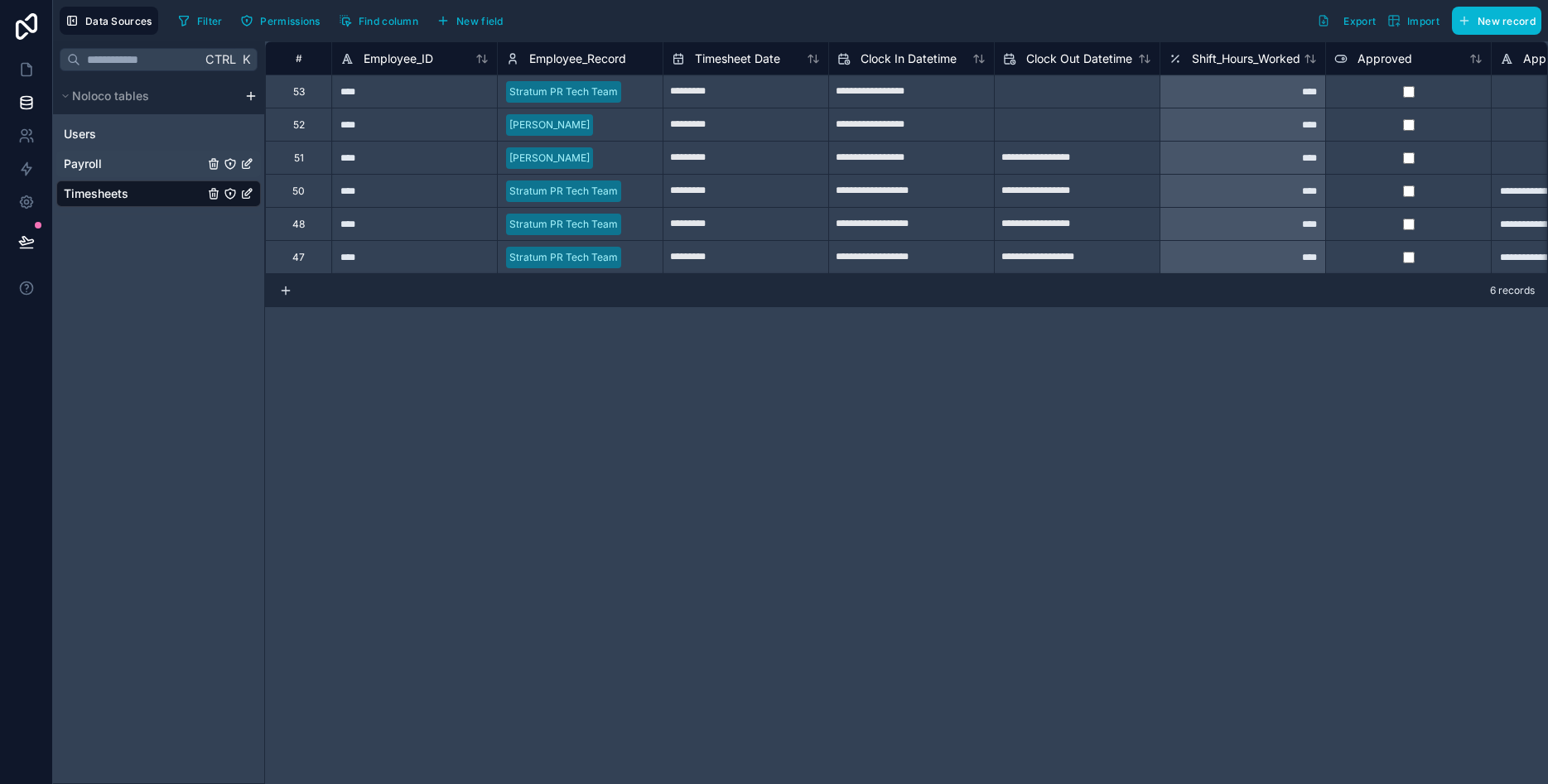
click at [98, 168] on span "Payroll" at bounding box center [83, 164] width 38 height 17
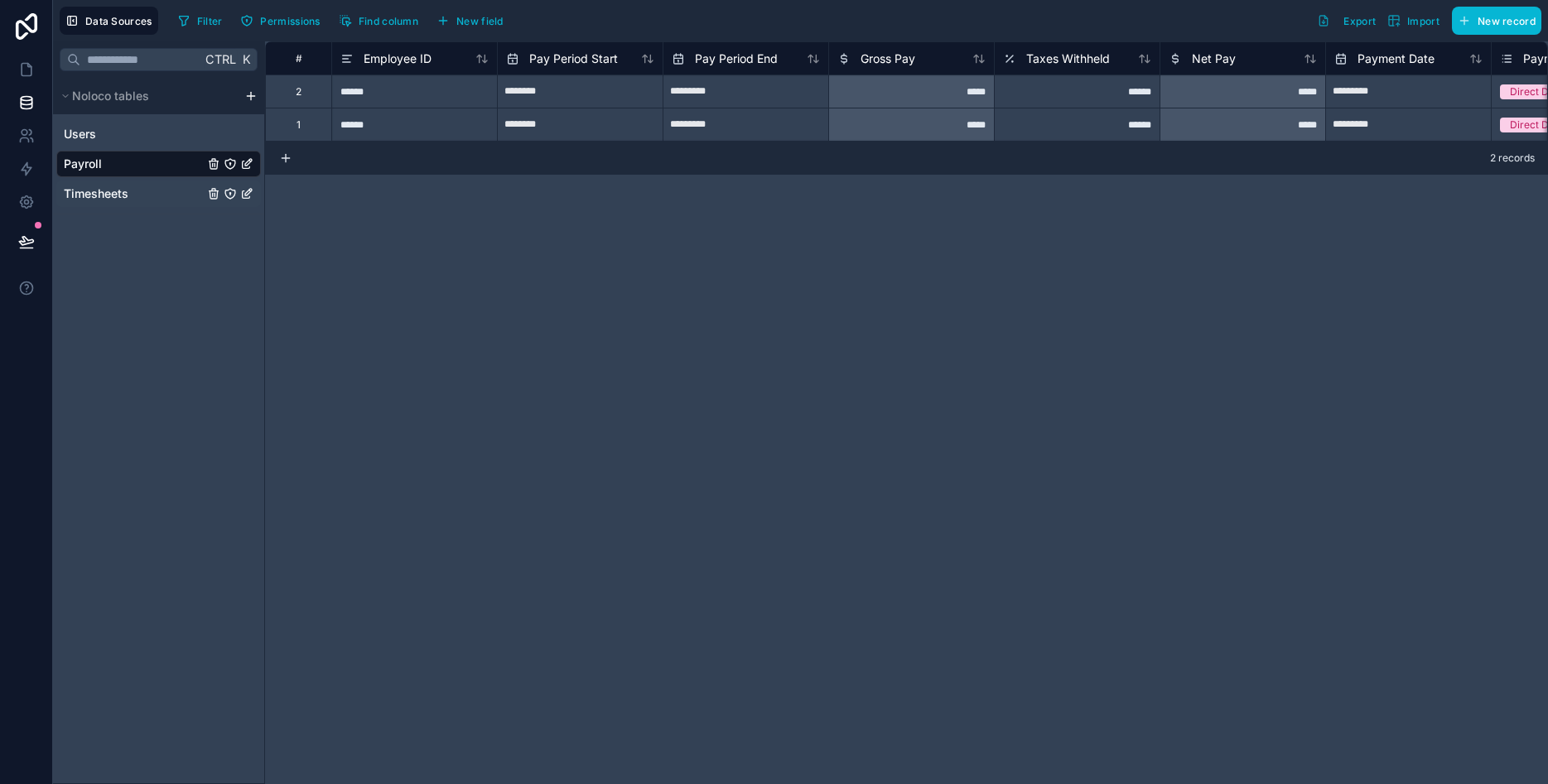
click at [91, 200] on span "Timesheets" at bounding box center [96, 194] width 65 height 17
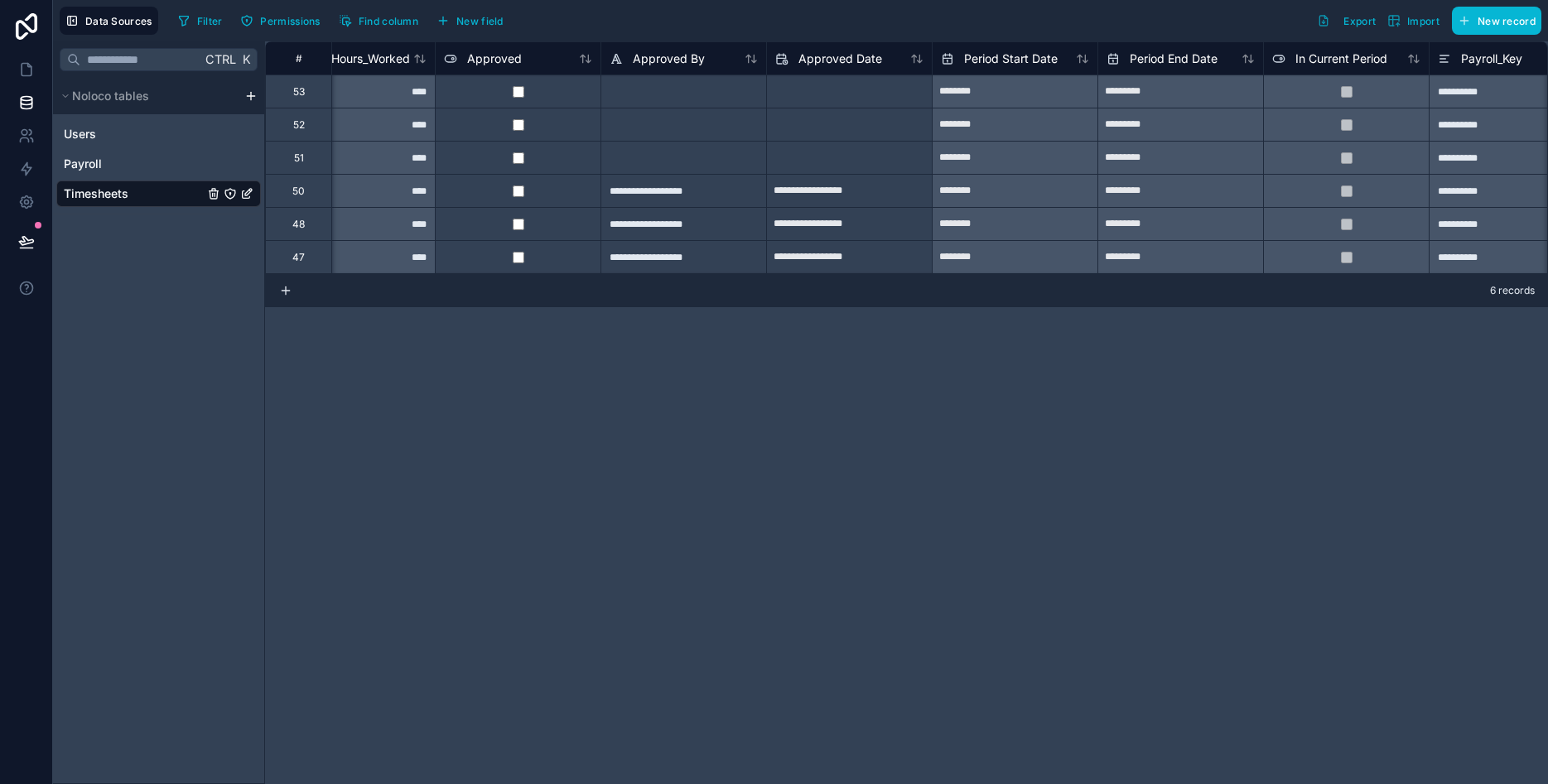
scroll to position [0, 991]
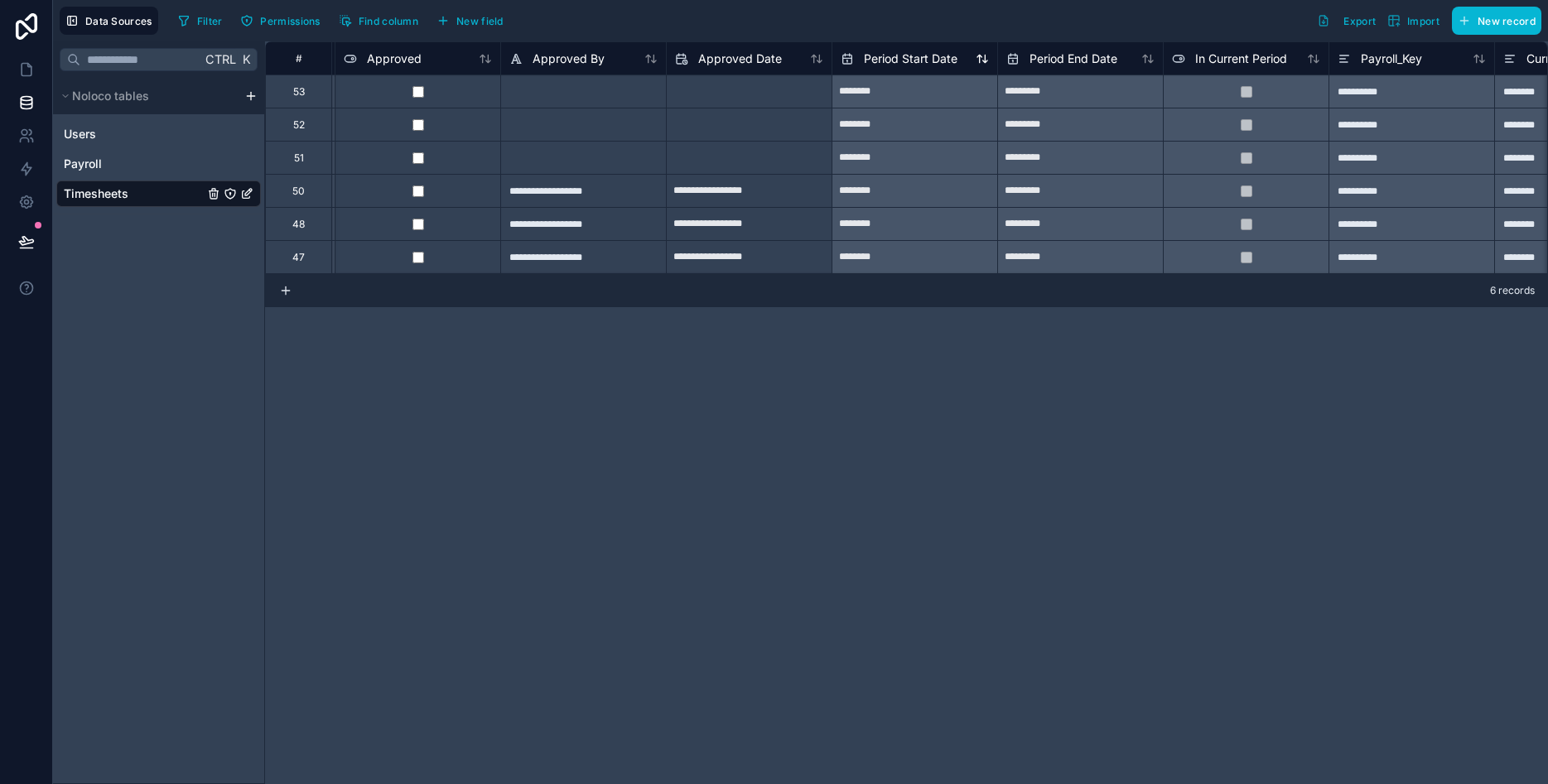
click at [934, 65] on span "Period Start Date" at bounding box center [910, 59] width 94 height 17
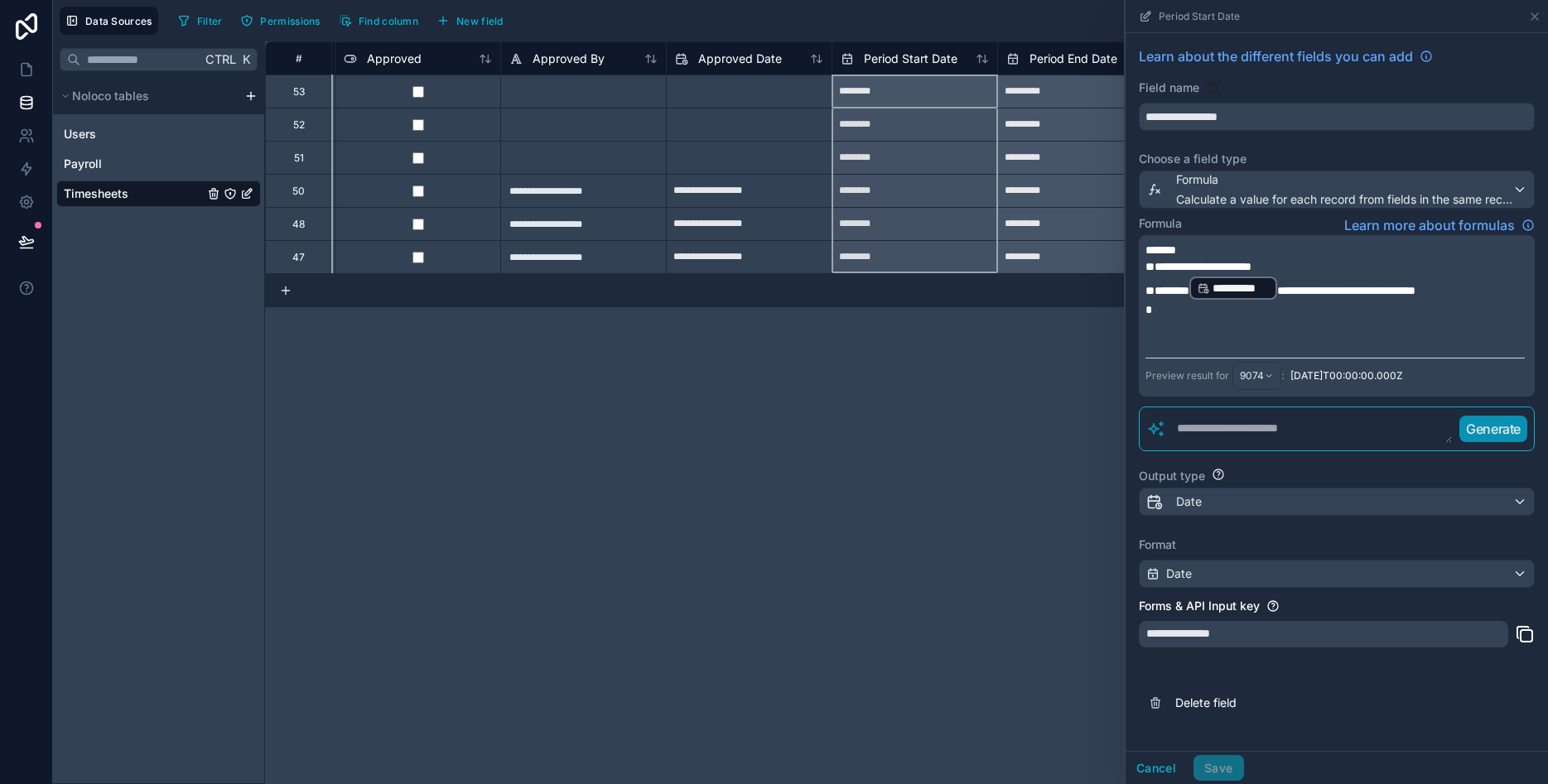
click at [1063, 399] on div "**********" at bounding box center [907, 413] width 1284 height 743
click at [1538, 18] on icon at bounding box center [1535, 17] width 13 height 13
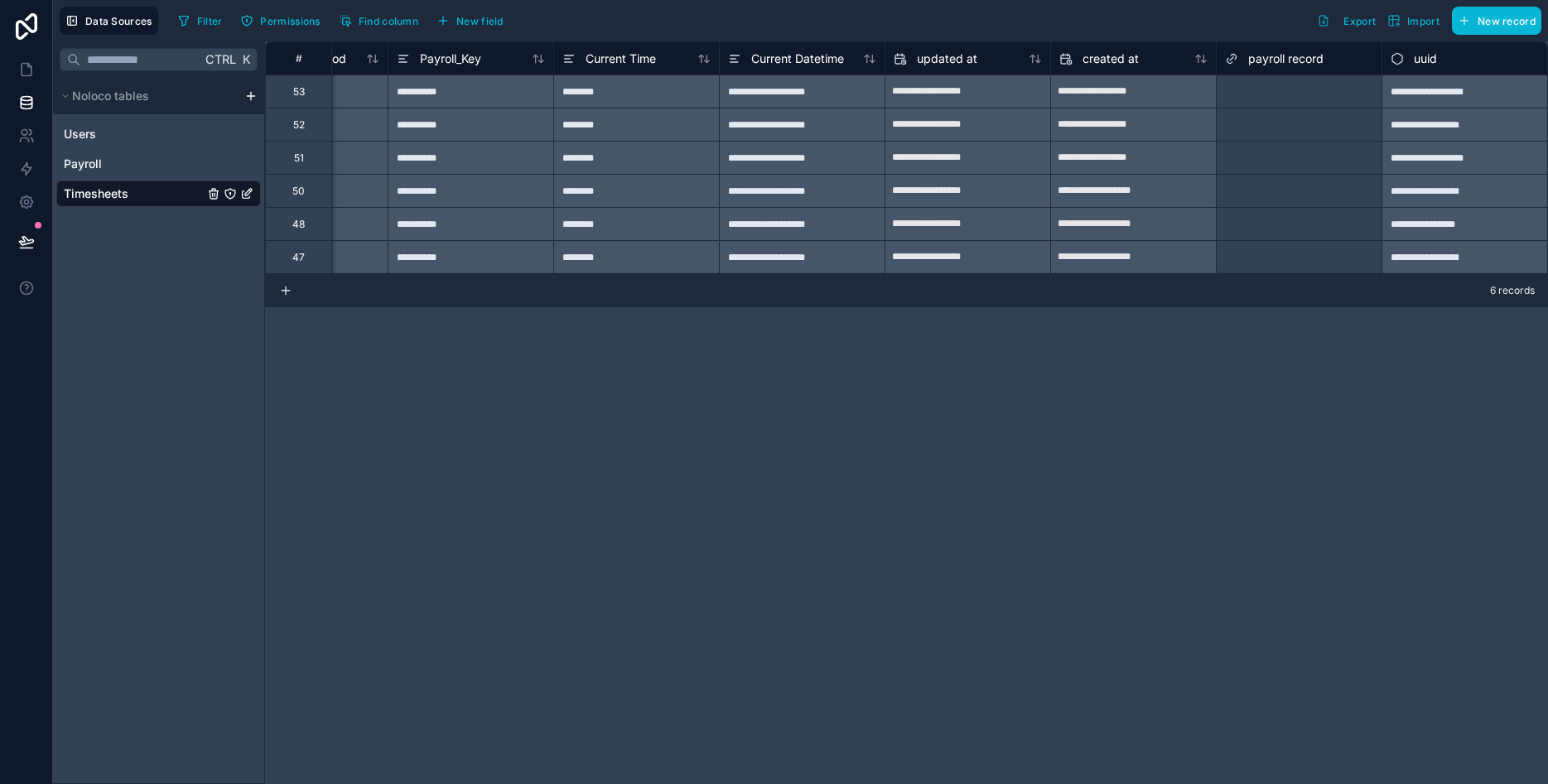
scroll to position [0, 1748]
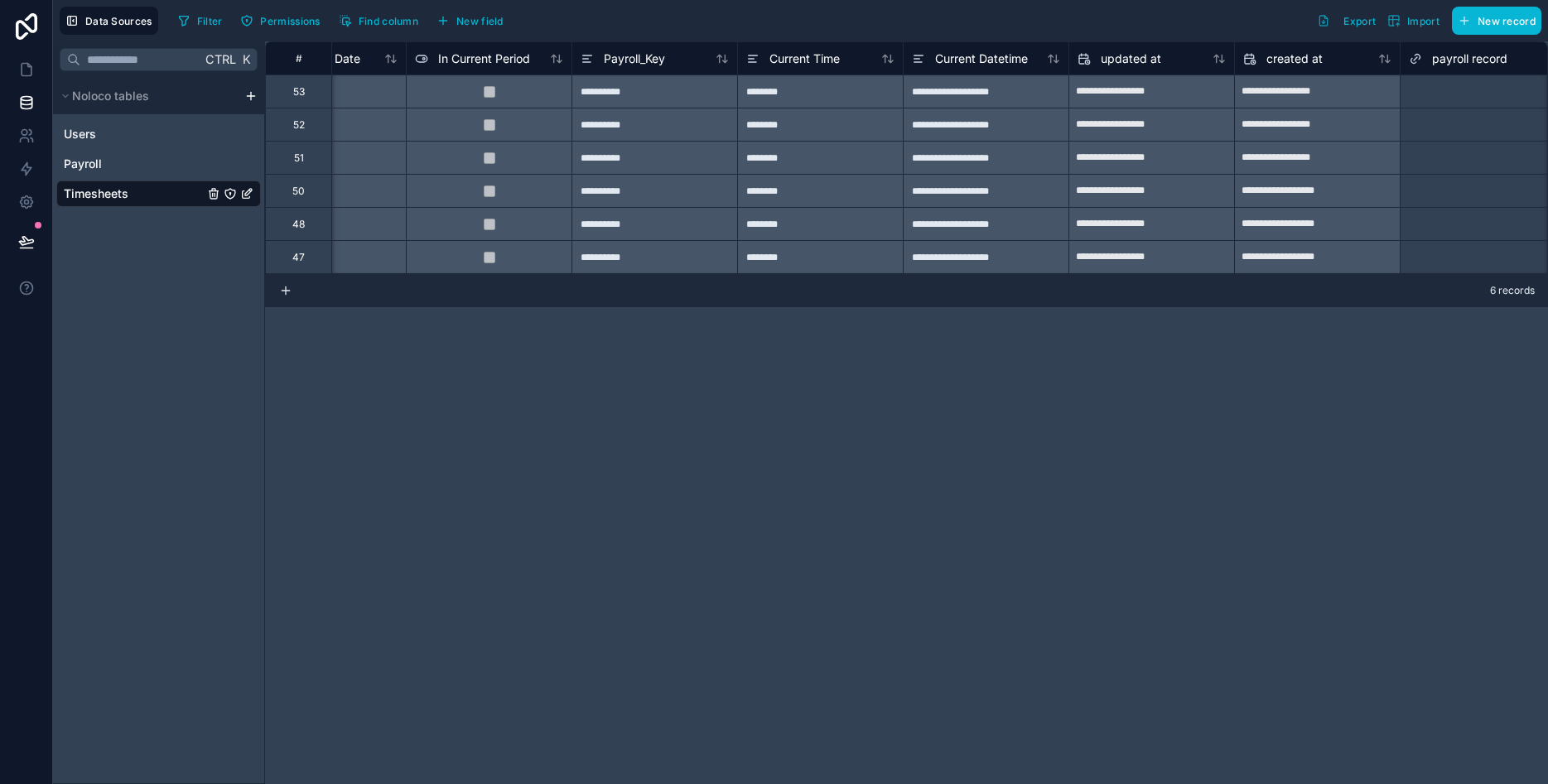
click at [659, 282] on div "6 records" at bounding box center [907, 291] width 1284 height 33
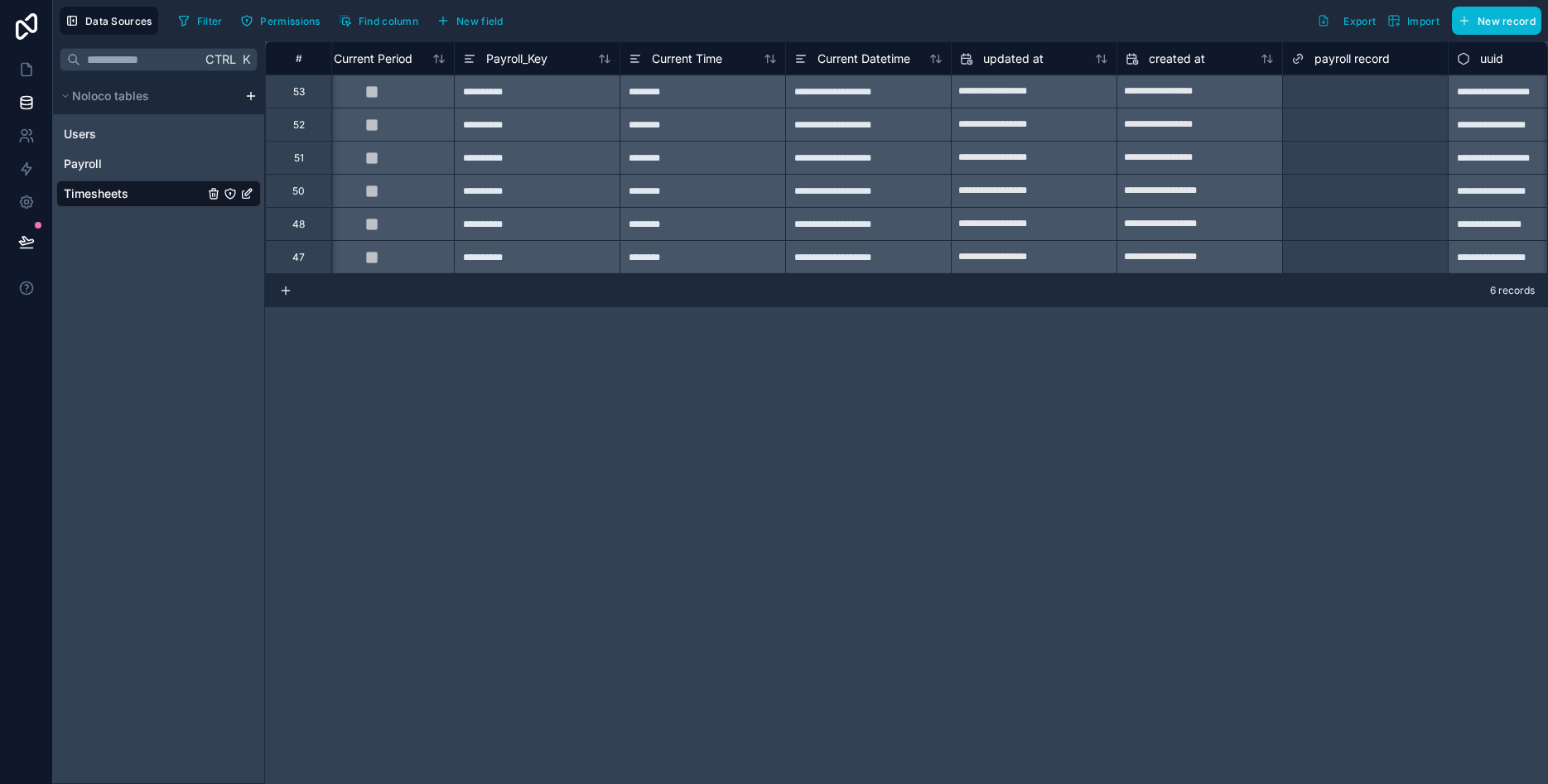
scroll to position [0, 1932]
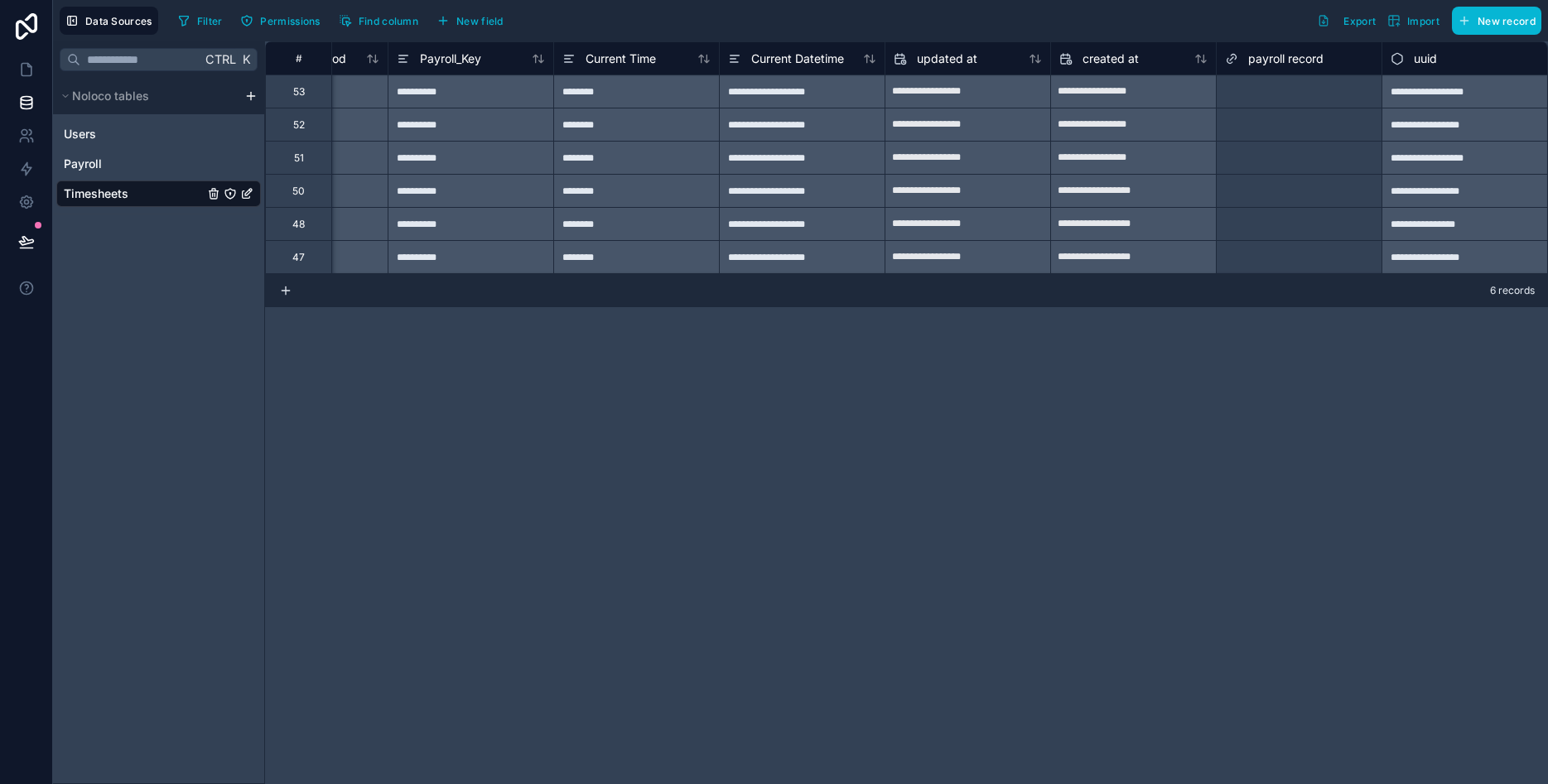
click at [1287, 58] on span "payroll record" at bounding box center [1286, 59] width 75 height 17
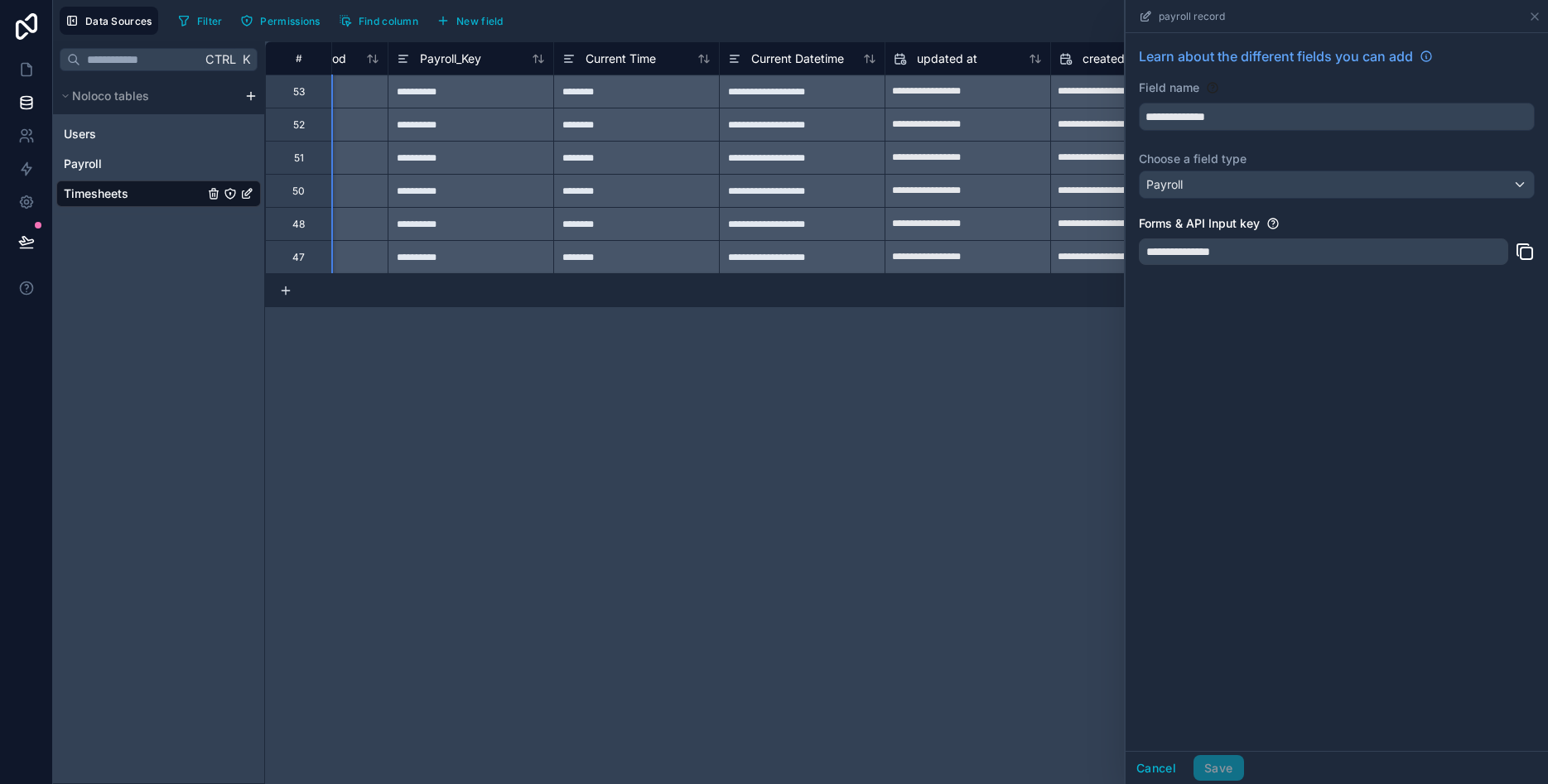
click at [1526, 17] on div "payroll record" at bounding box center [1337, 16] width 410 height 32
click at [1529, 17] on icon at bounding box center [1535, 17] width 13 height 13
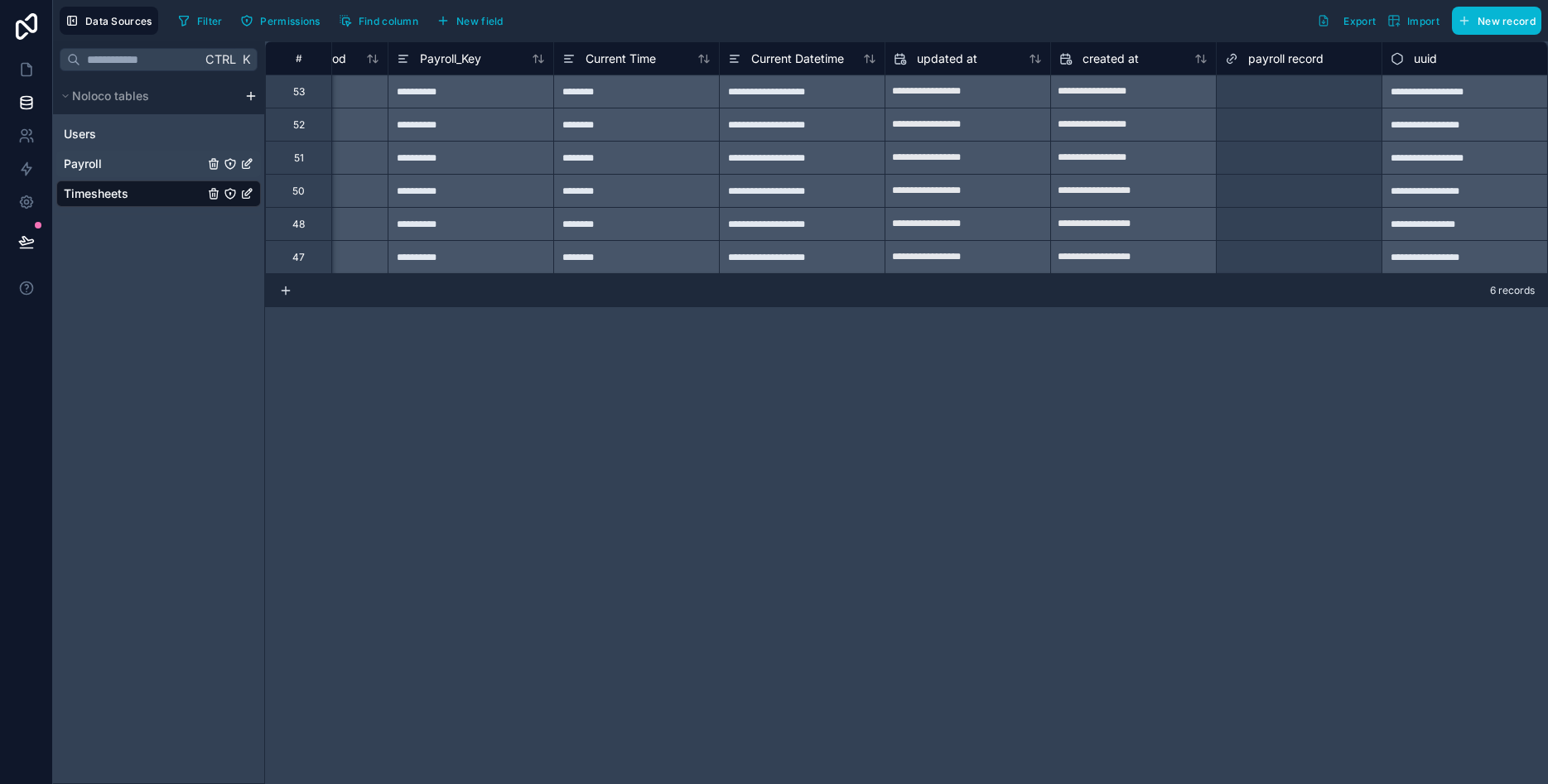
click at [90, 167] on span "Payroll" at bounding box center [83, 164] width 38 height 17
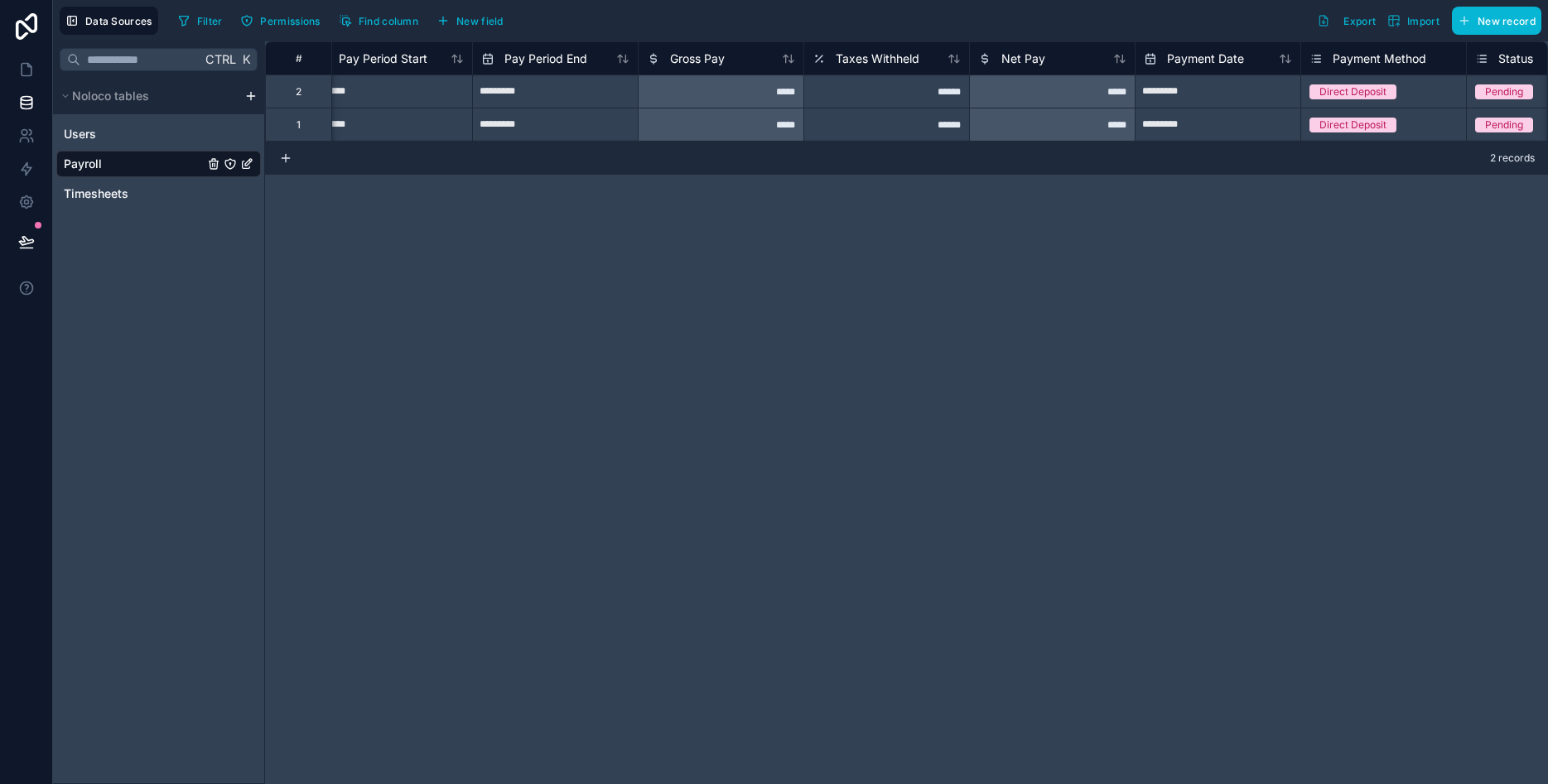
scroll to position [0, 197]
click at [682, 64] on span "Gross Pay" at bounding box center [692, 59] width 55 height 17
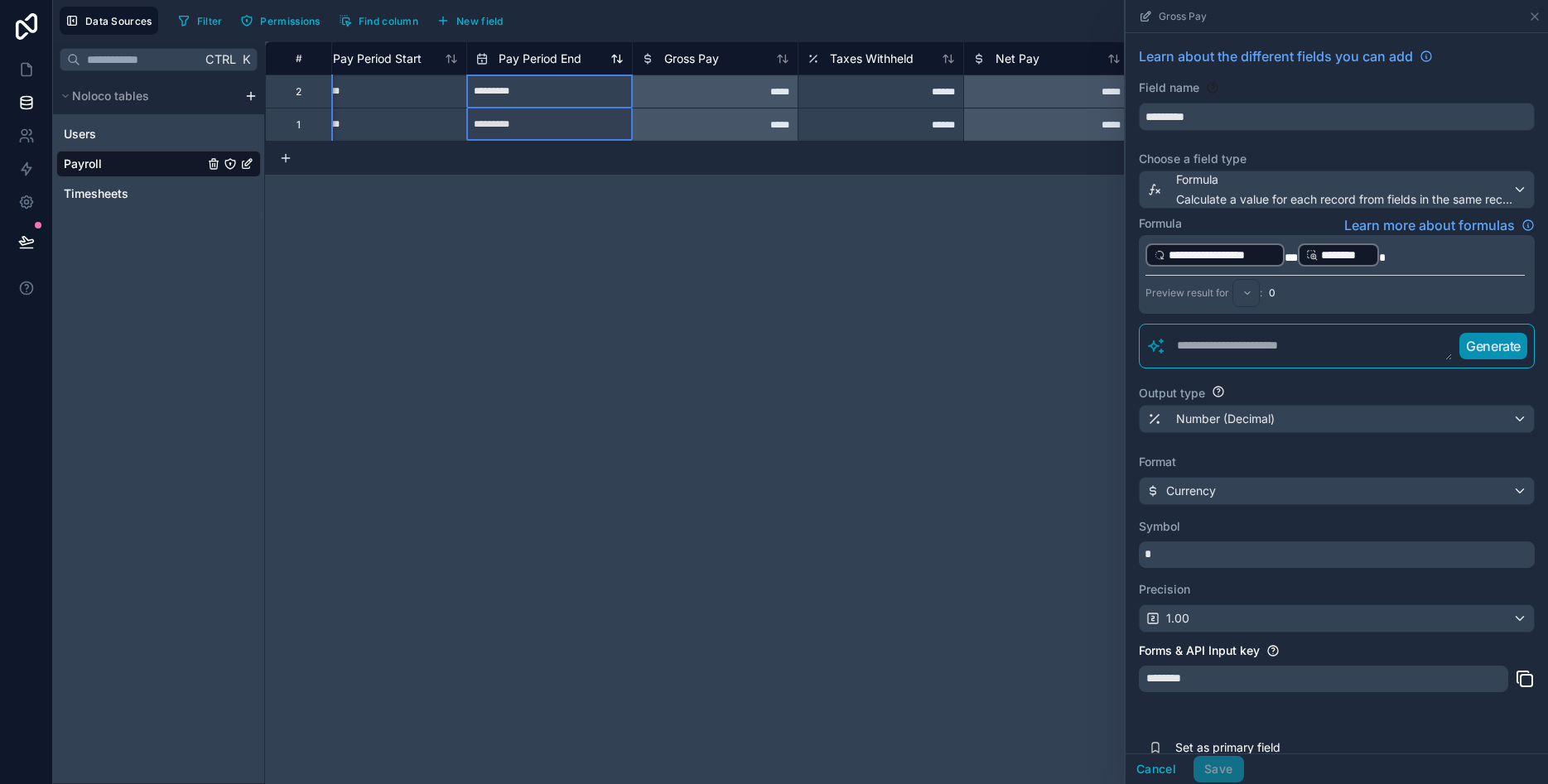
click at [527, 67] on div "Pay Period End" at bounding box center [528, 59] width 106 height 20
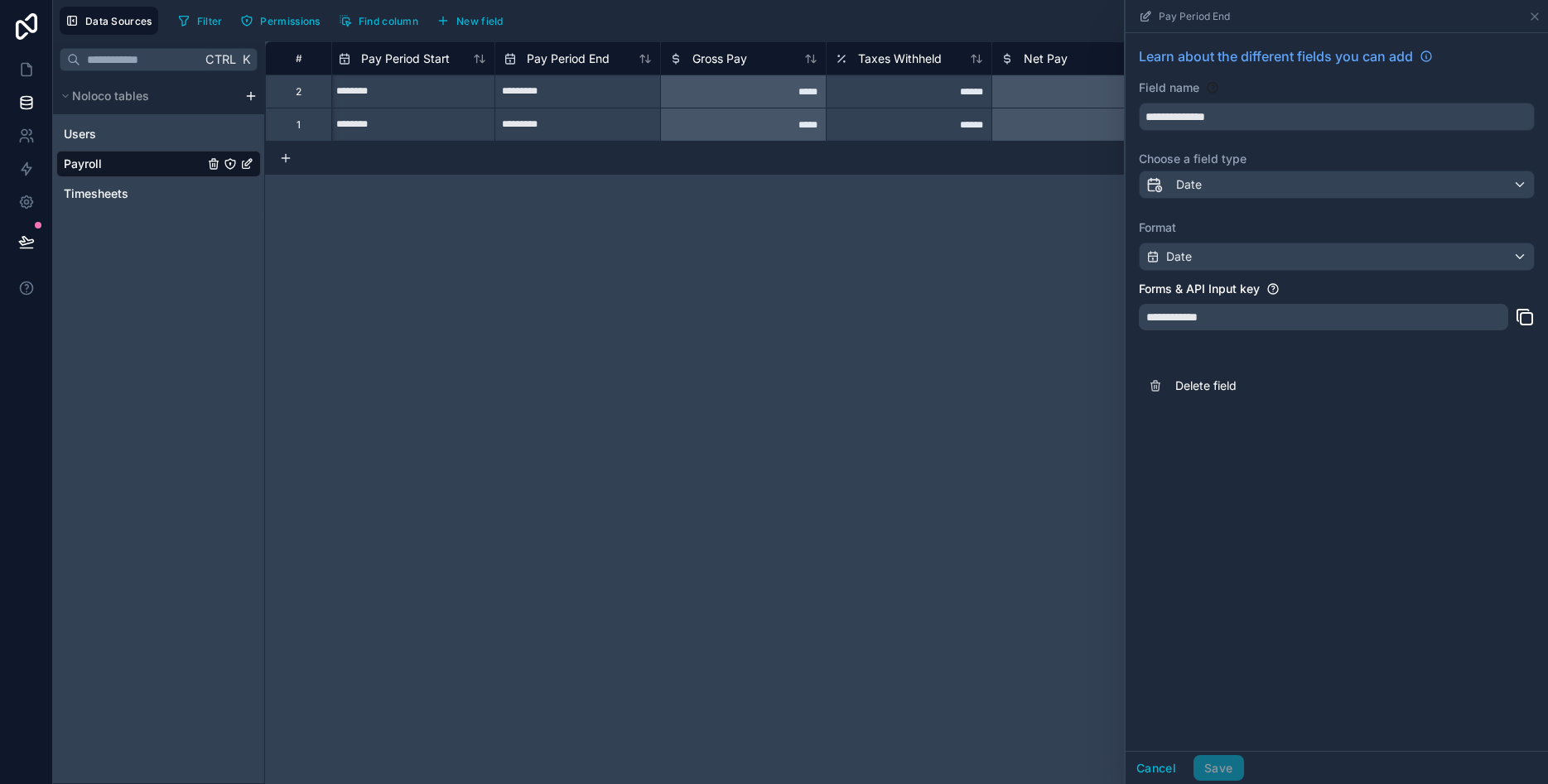
scroll to position [0, 174]
click at [541, 56] on span "Pay Period End" at bounding box center [562, 59] width 83 height 17
click at [716, 70] on div "Gross Pay" at bounding box center [737, 58] width 166 height 33
click at [719, 60] on span "Gross Pay" at bounding box center [714, 59] width 55 height 17
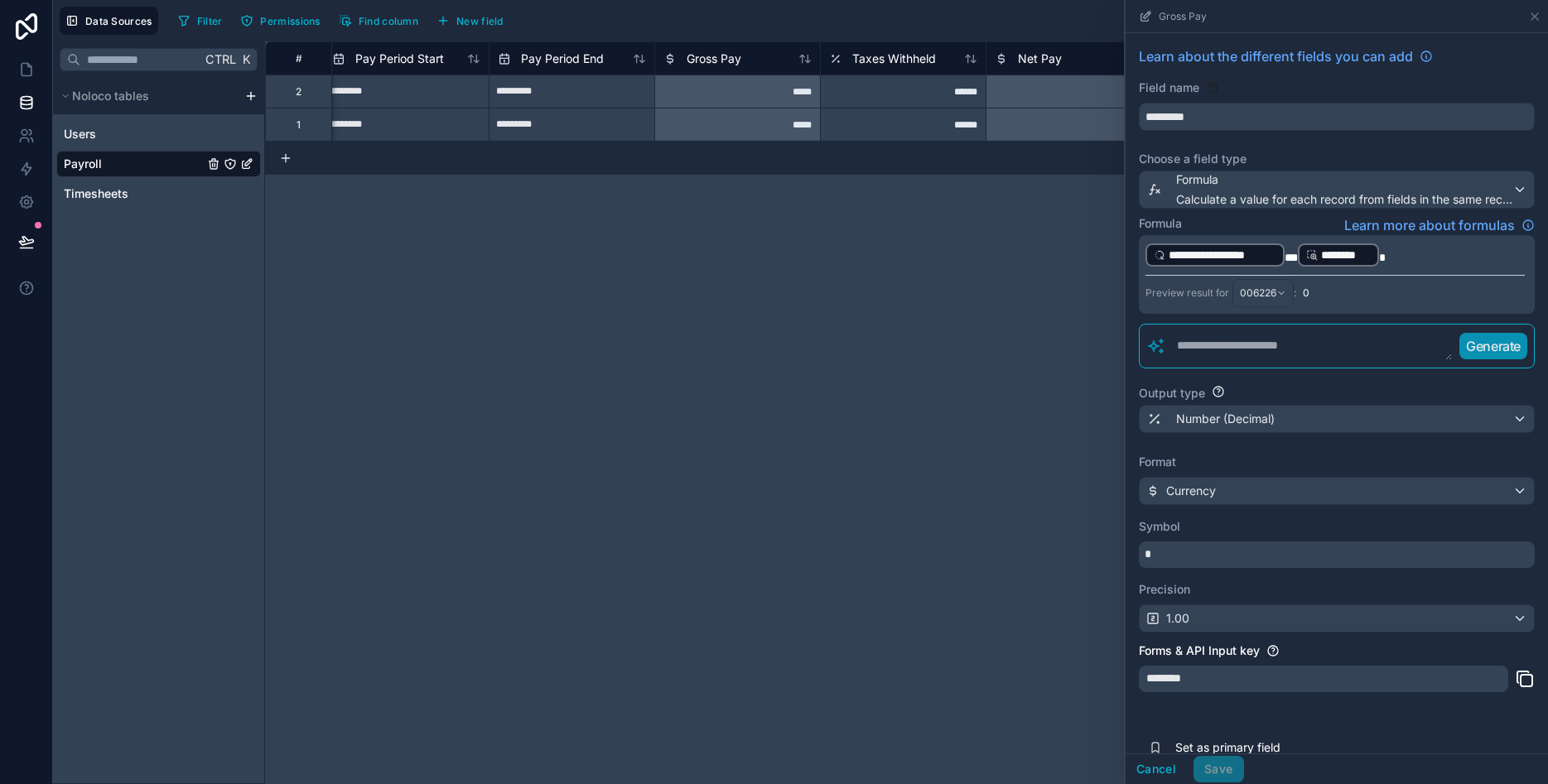
click at [623, 229] on div "# Employee ID Pay Period Start Pay Period End Gross Pay Taxes Withheld Net Pay …" at bounding box center [907, 413] width 1284 height 743
click at [1541, 15] on icon at bounding box center [1535, 17] width 13 height 13
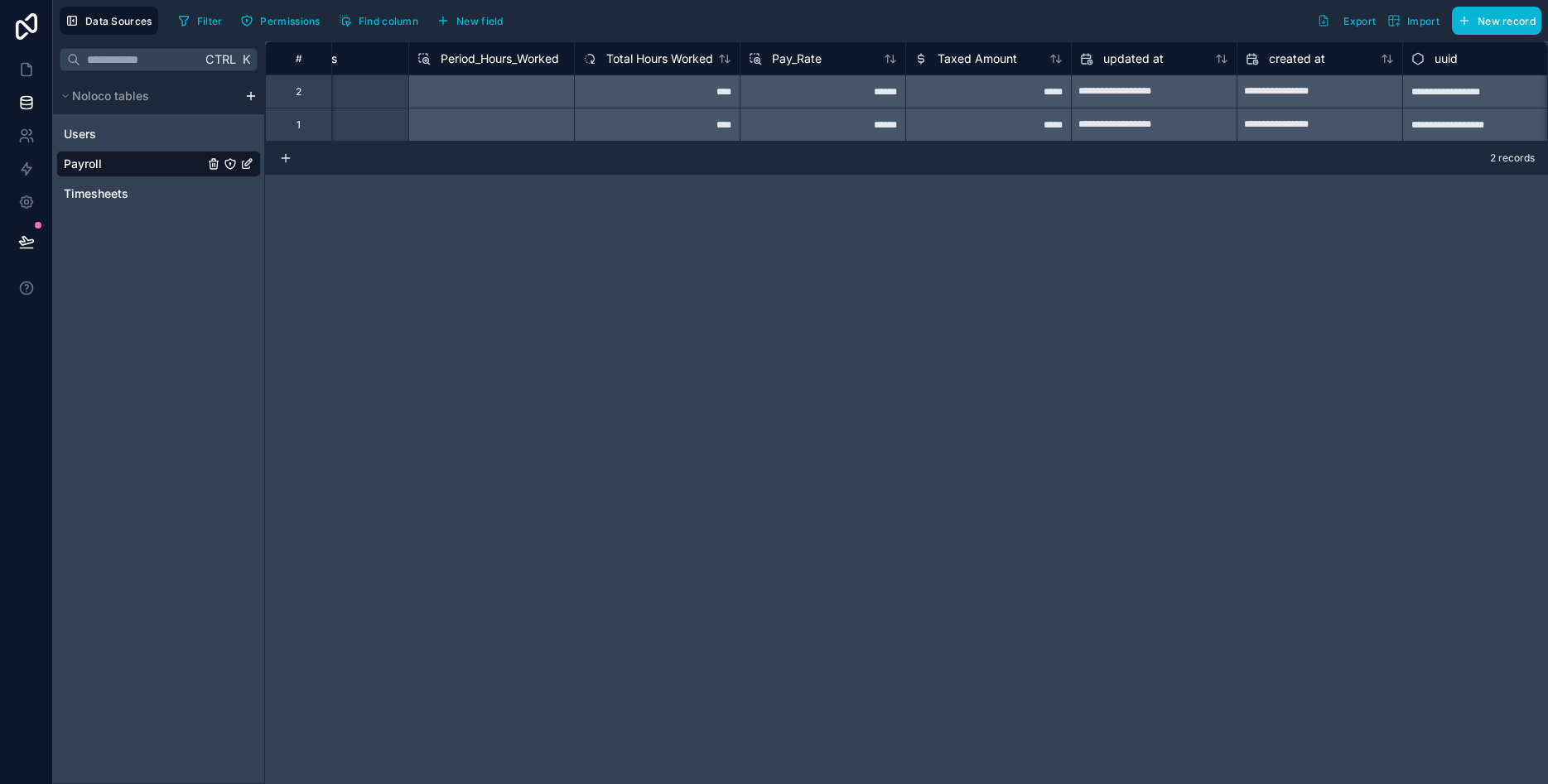
scroll to position [0, 2098]
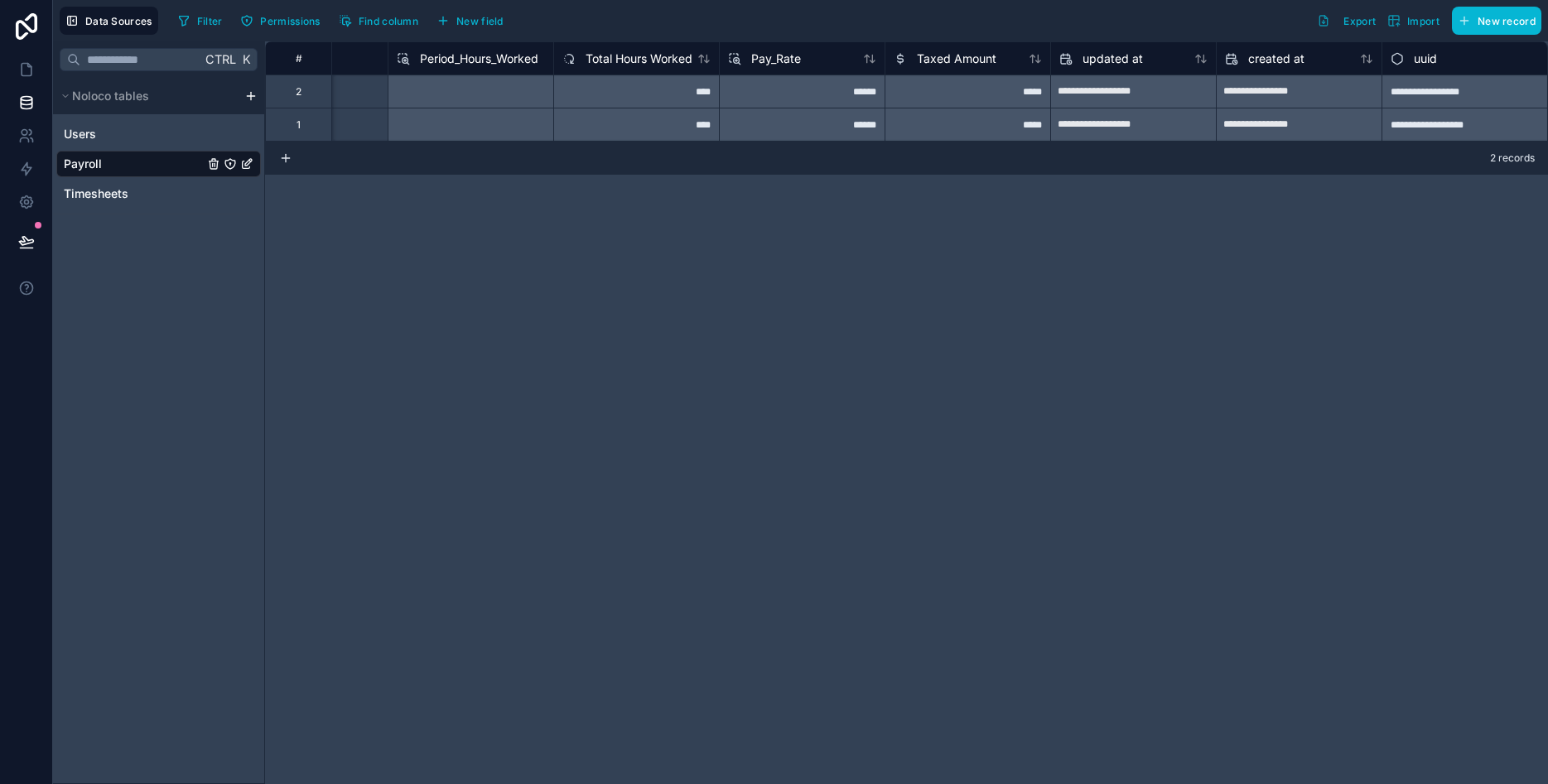
click at [477, 58] on span "Period_Hours_Worked" at bounding box center [479, 59] width 119 height 17
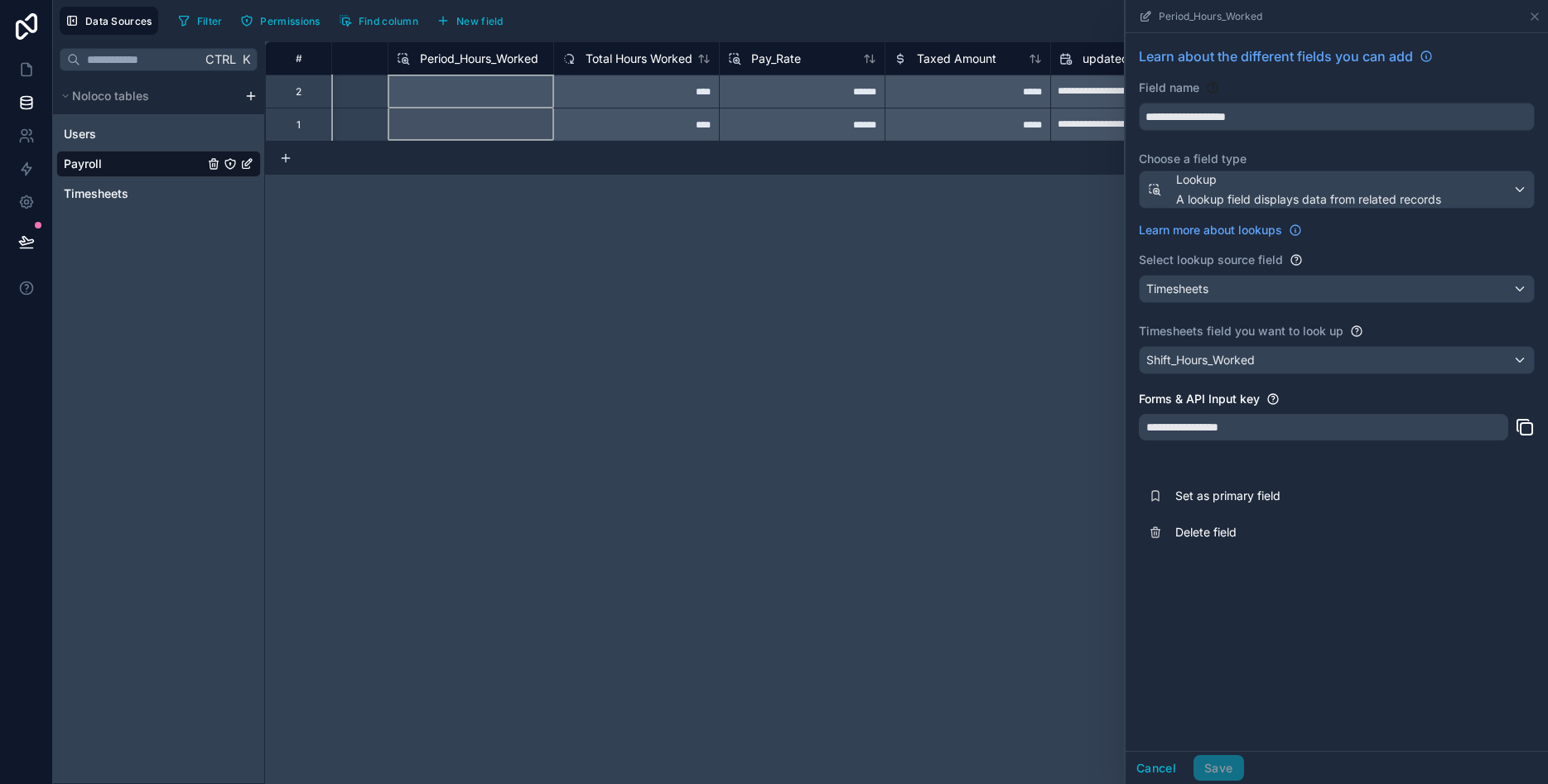
click at [929, 288] on div "**********" at bounding box center [907, 413] width 1284 height 743
click at [1540, 17] on icon at bounding box center [1535, 17] width 13 height 13
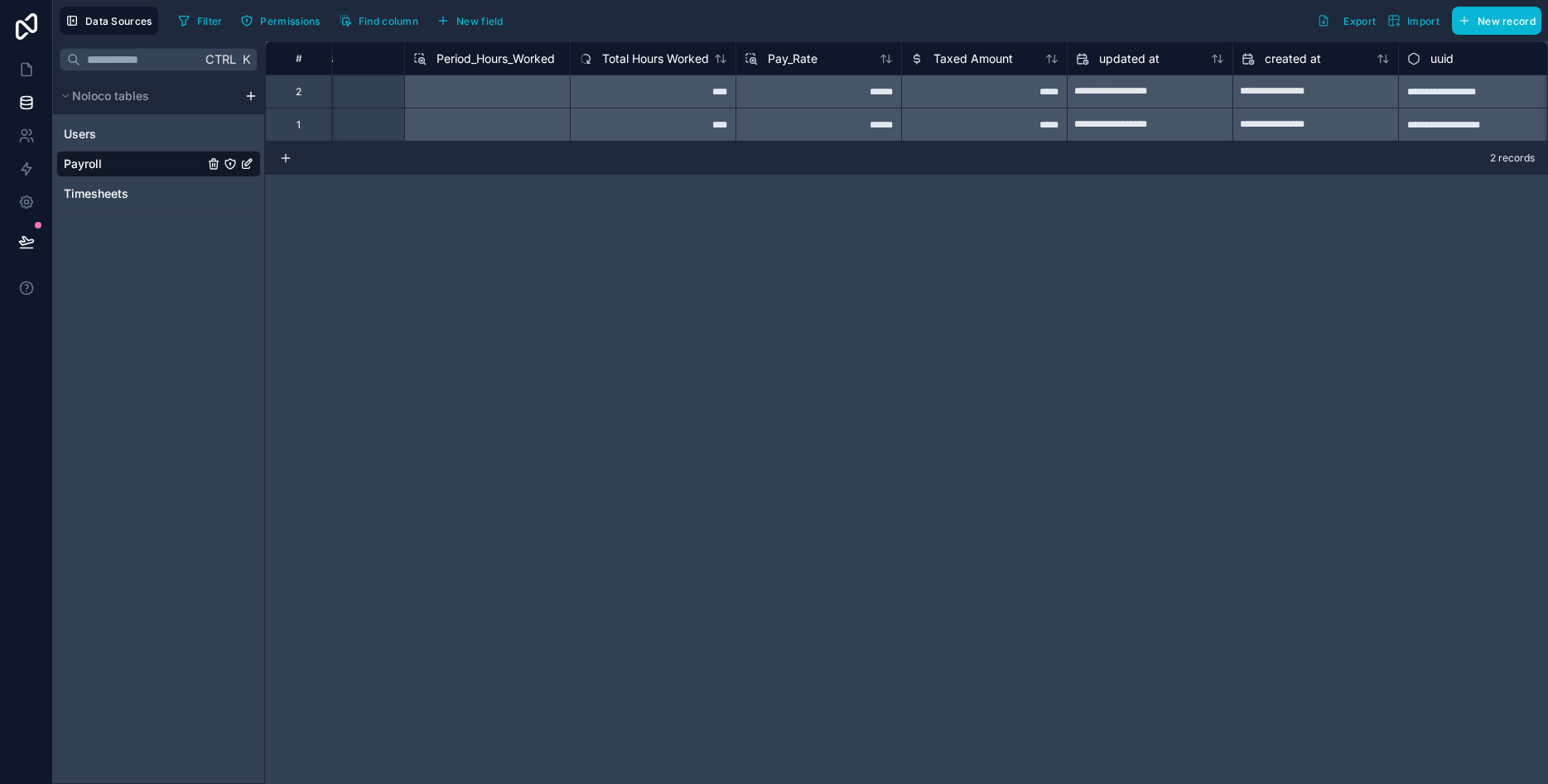
scroll to position [0, 2098]
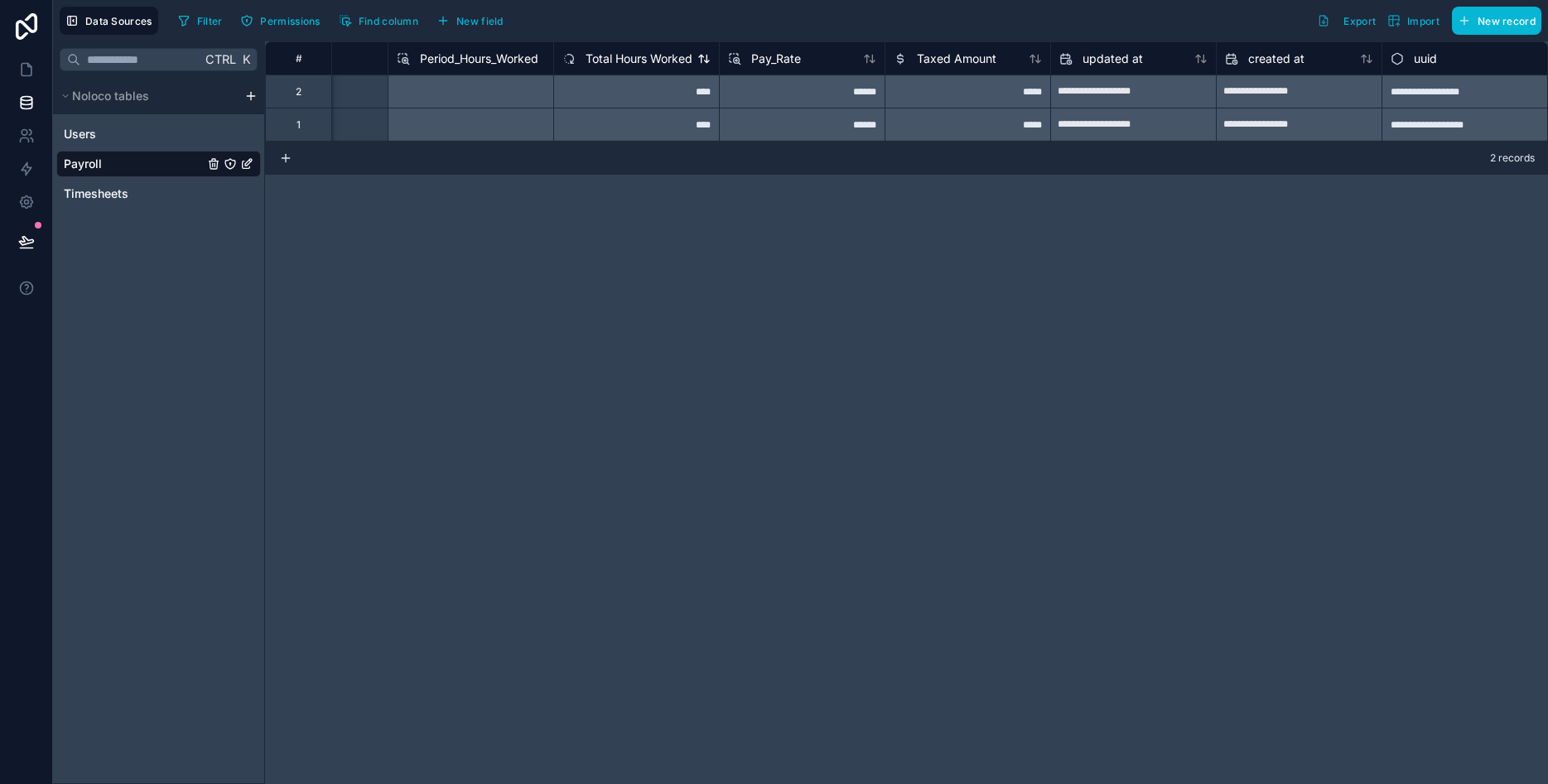
click at [615, 63] on span "Total Hours Worked" at bounding box center [638, 59] width 107 height 17
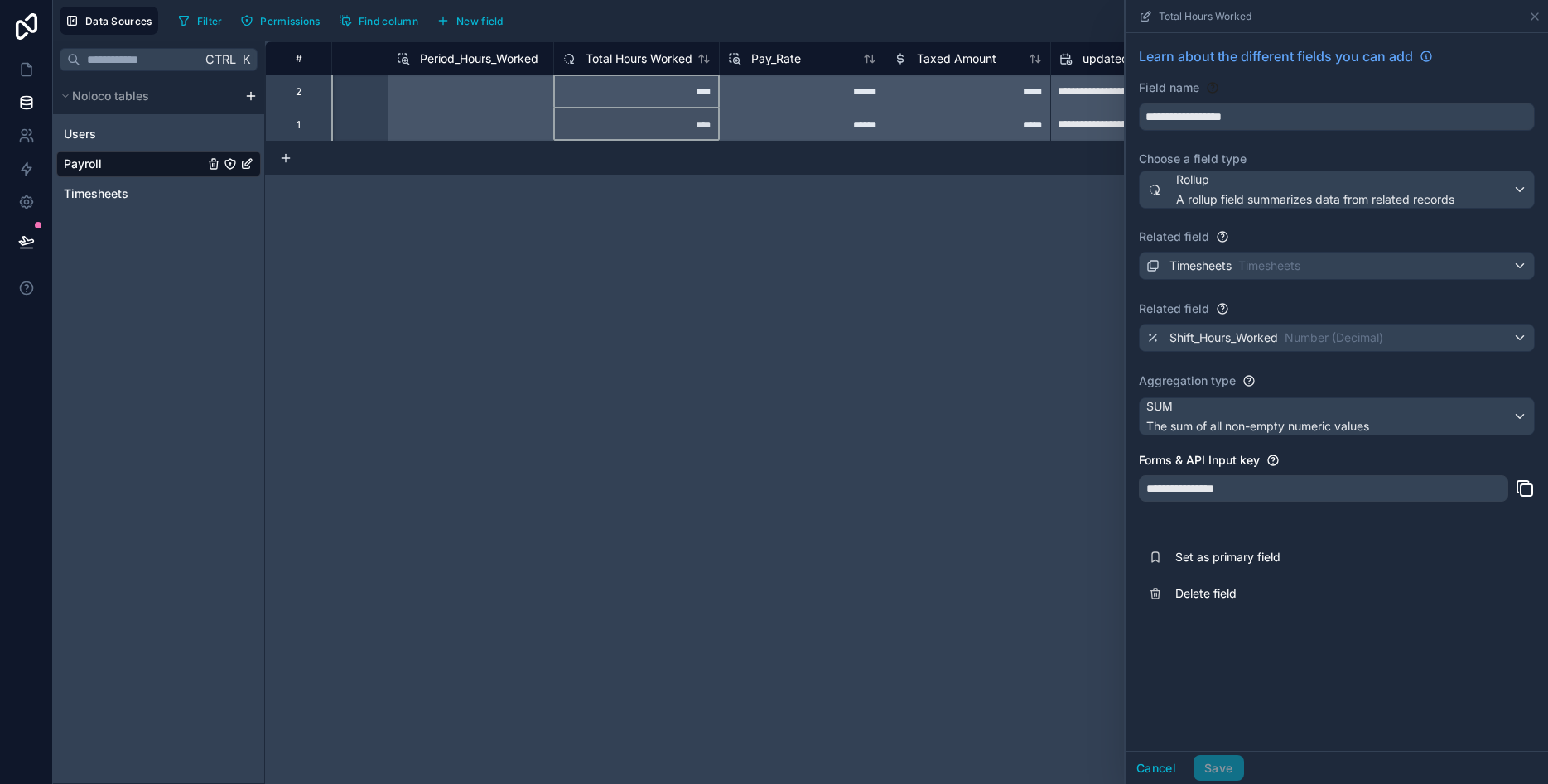
click at [466, 61] on span "Period_Hours_Worked" at bounding box center [479, 59] width 119 height 17
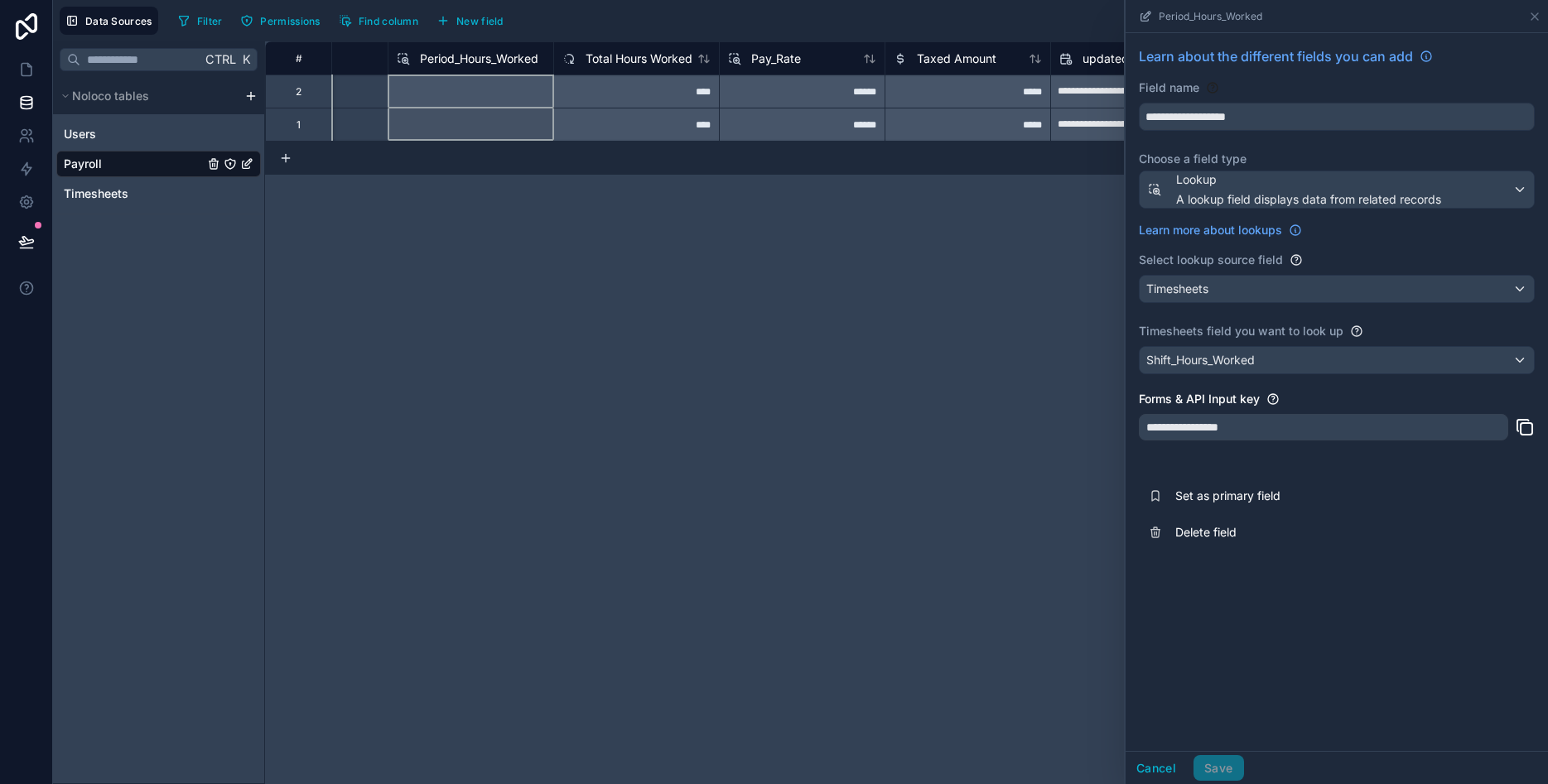
click at [462, 62] on span "Period_Hours_Worked" at bounding box center [479, 59] width 119 height 17
click at [650, 60] on span "Total Hours Worked" at bounding box center [638, 59] width 107 height 17
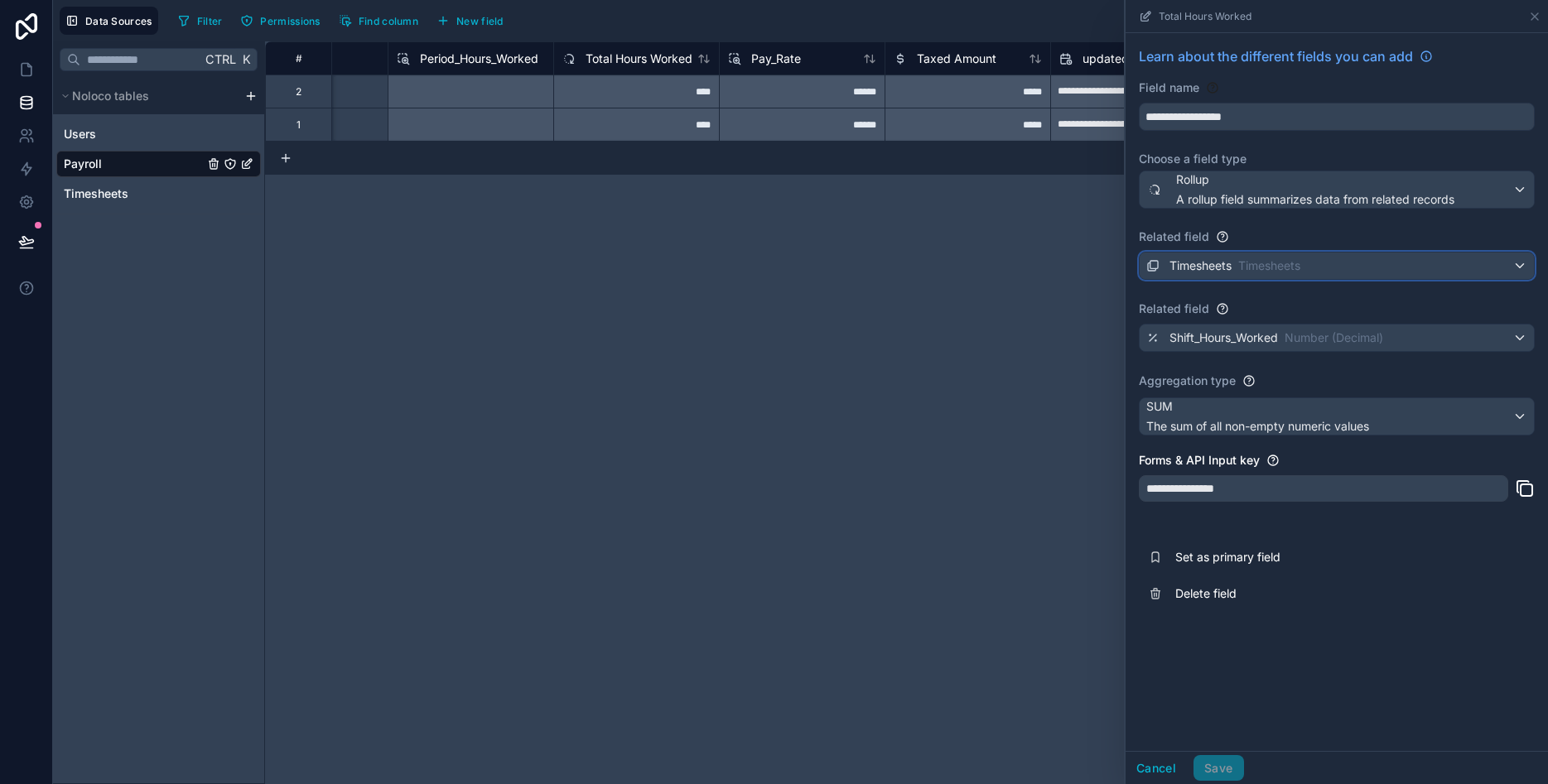
click at [1518, 268] on div "Timesheets Timesheets" at bounding box center [1337, 266] width 395 height 27
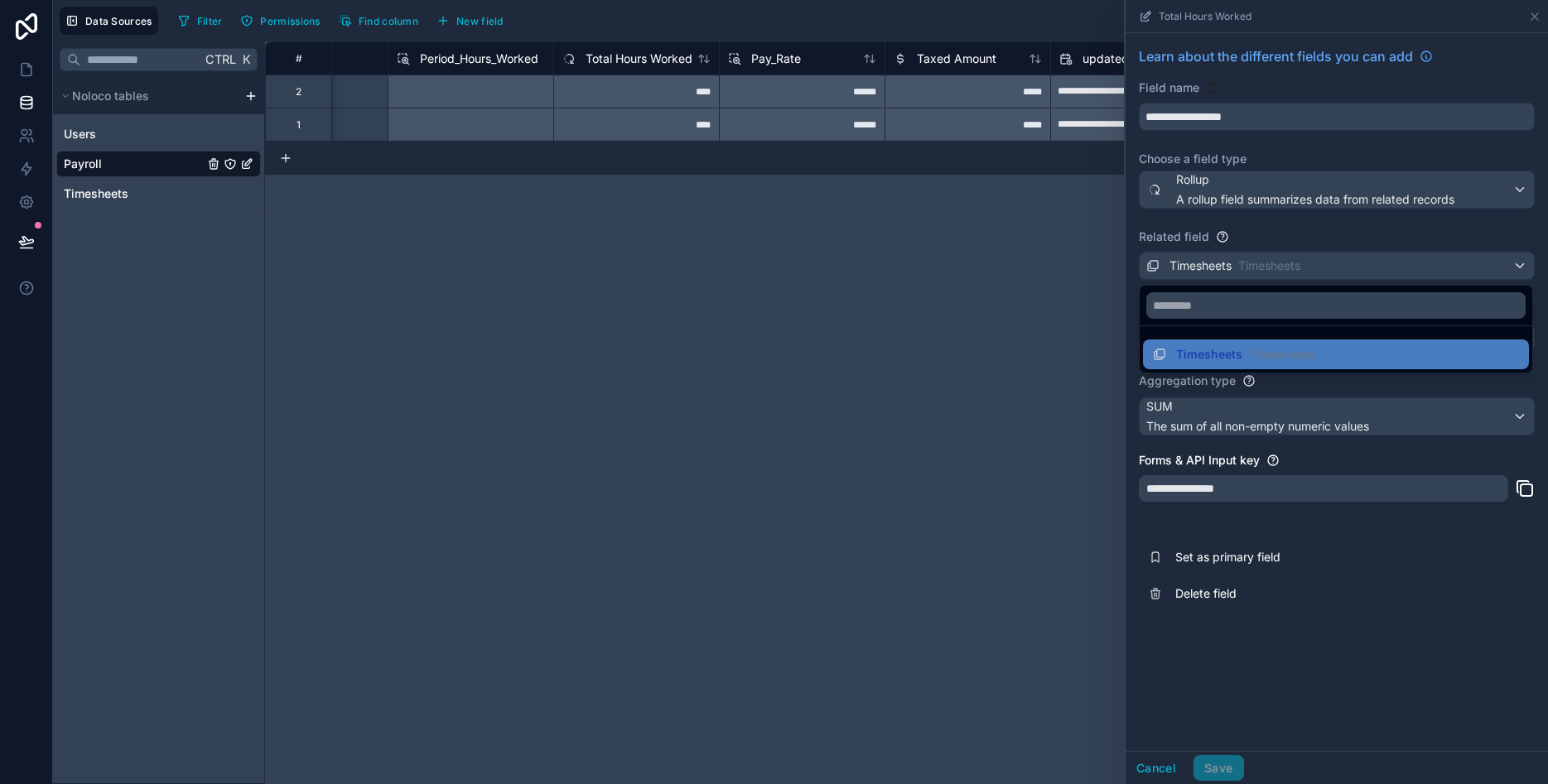
click at [1459, 235] on div at bounding box center [1337, 392] width 423 height 784
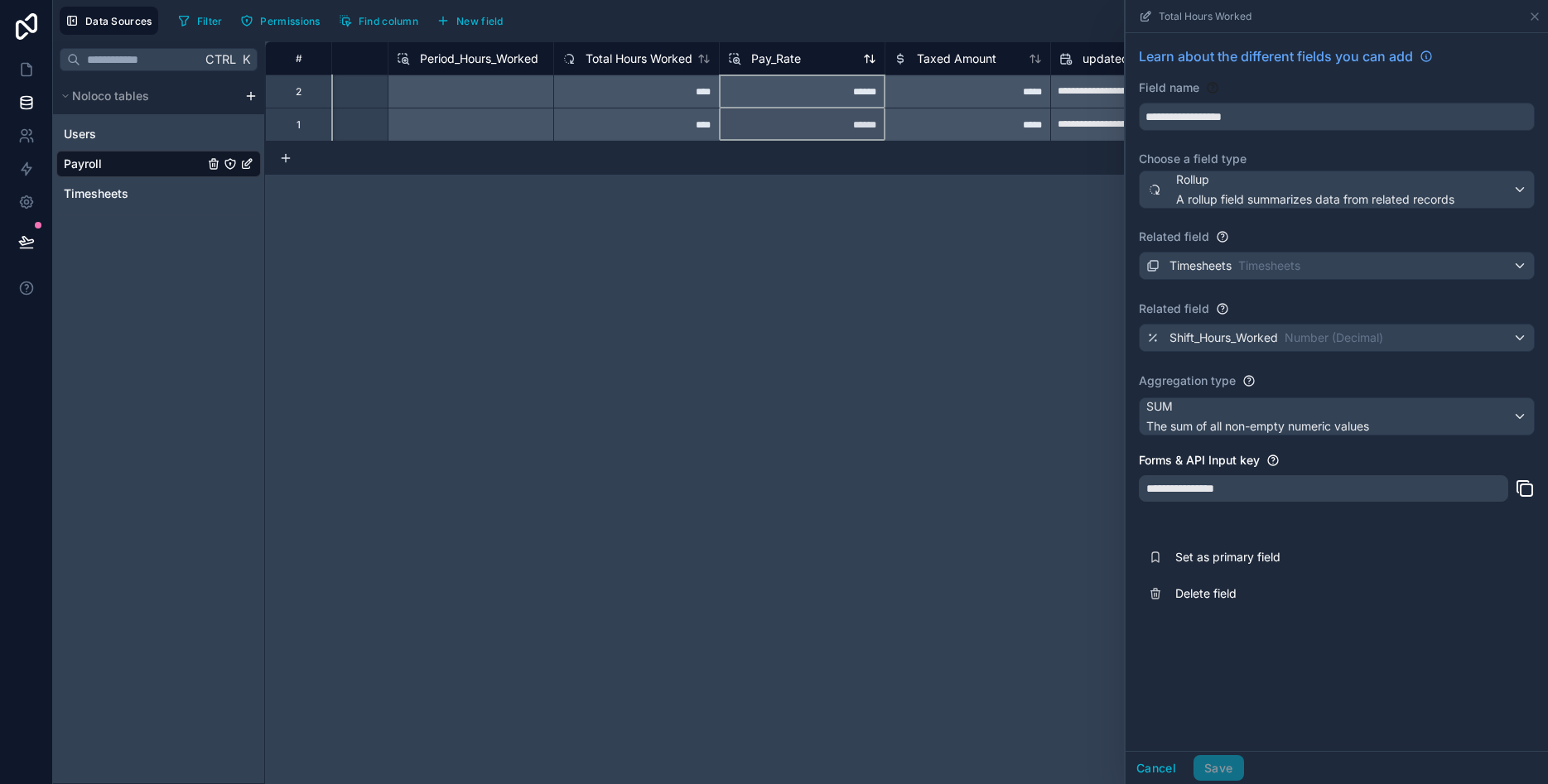
click at [793, 64] on span "Pay_Rate" at bounding box center [776, 59] width 50 height 17
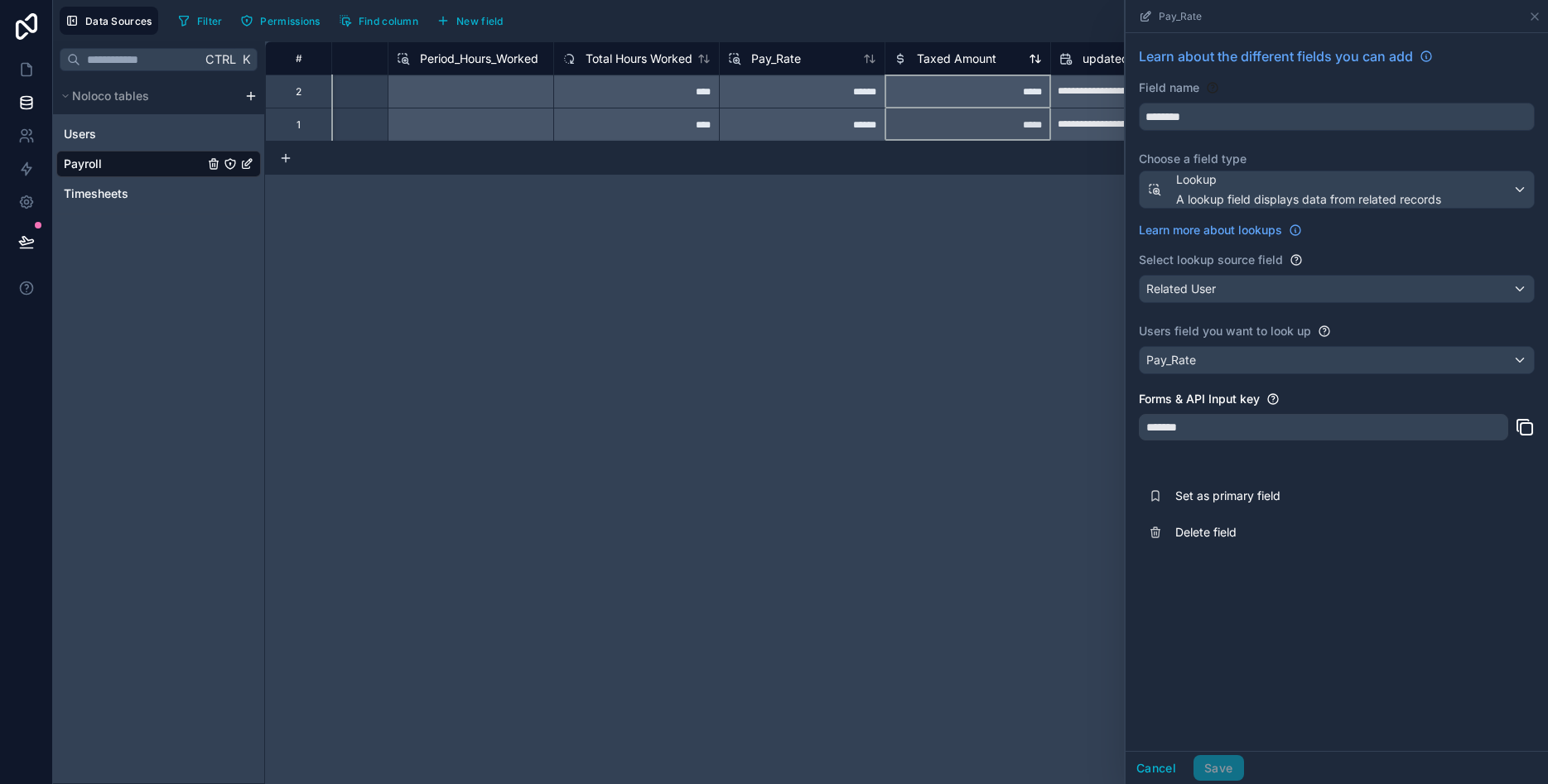
click at [967, 67] on div "Taxed Amount" at bounding box center [945, 59] width 103 height 20
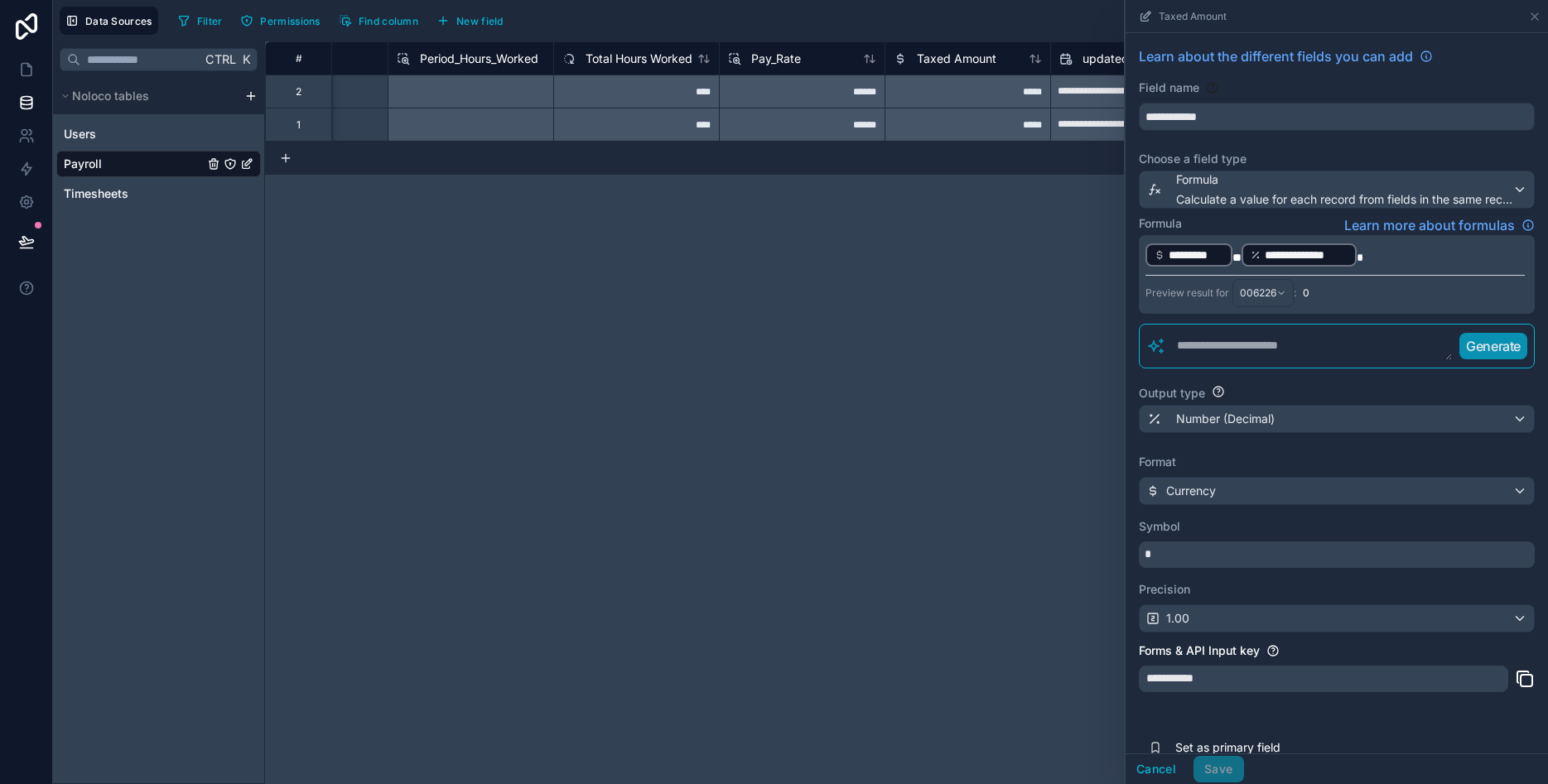
click at [742, 201] on div "**********" at bounding box center [907, 413] width 1284 height 743
click at [1532, 20] on icon at bounding box center [1535, 17] width 13 height 13
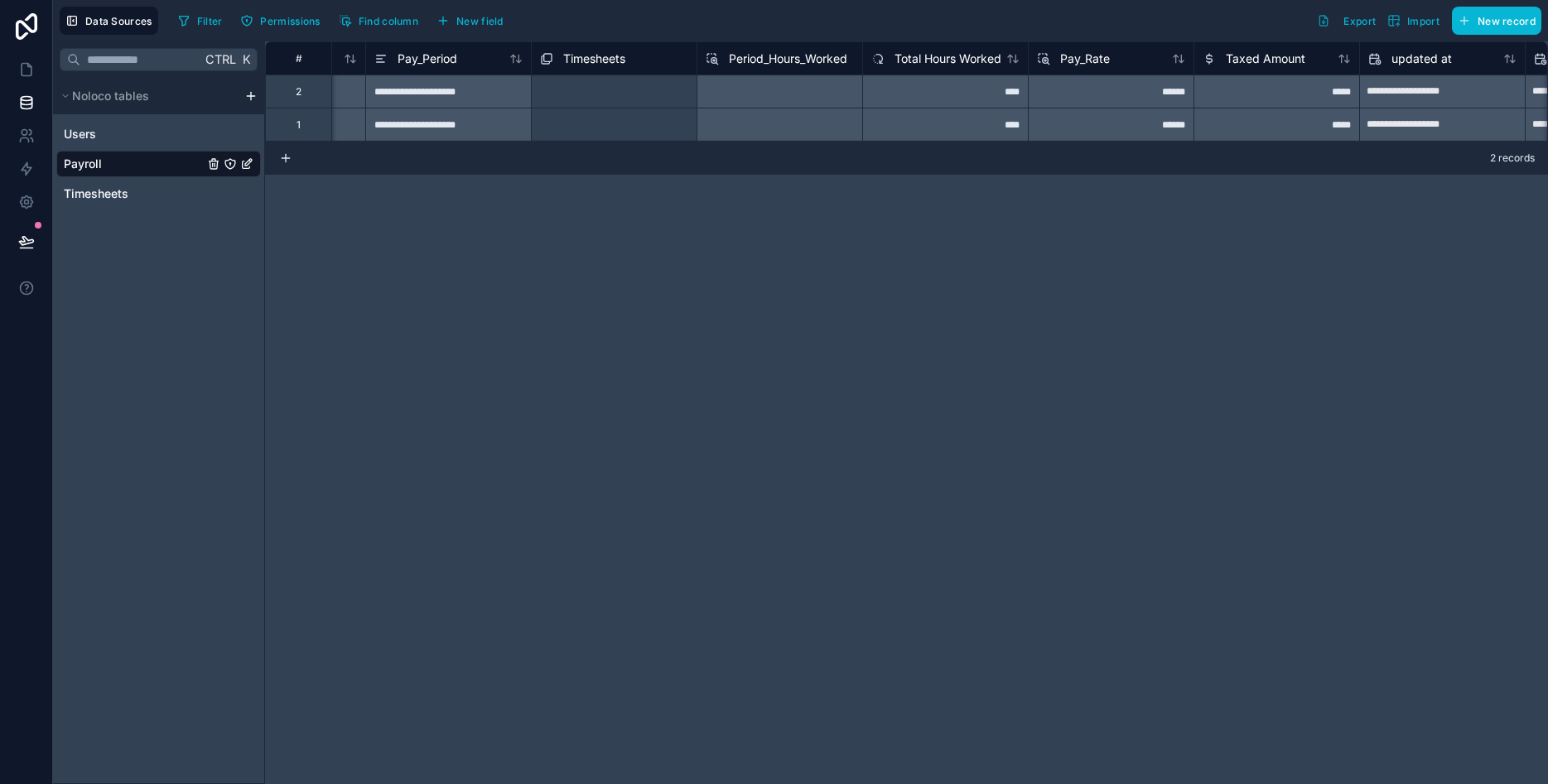
scroll to position [0, 1741]
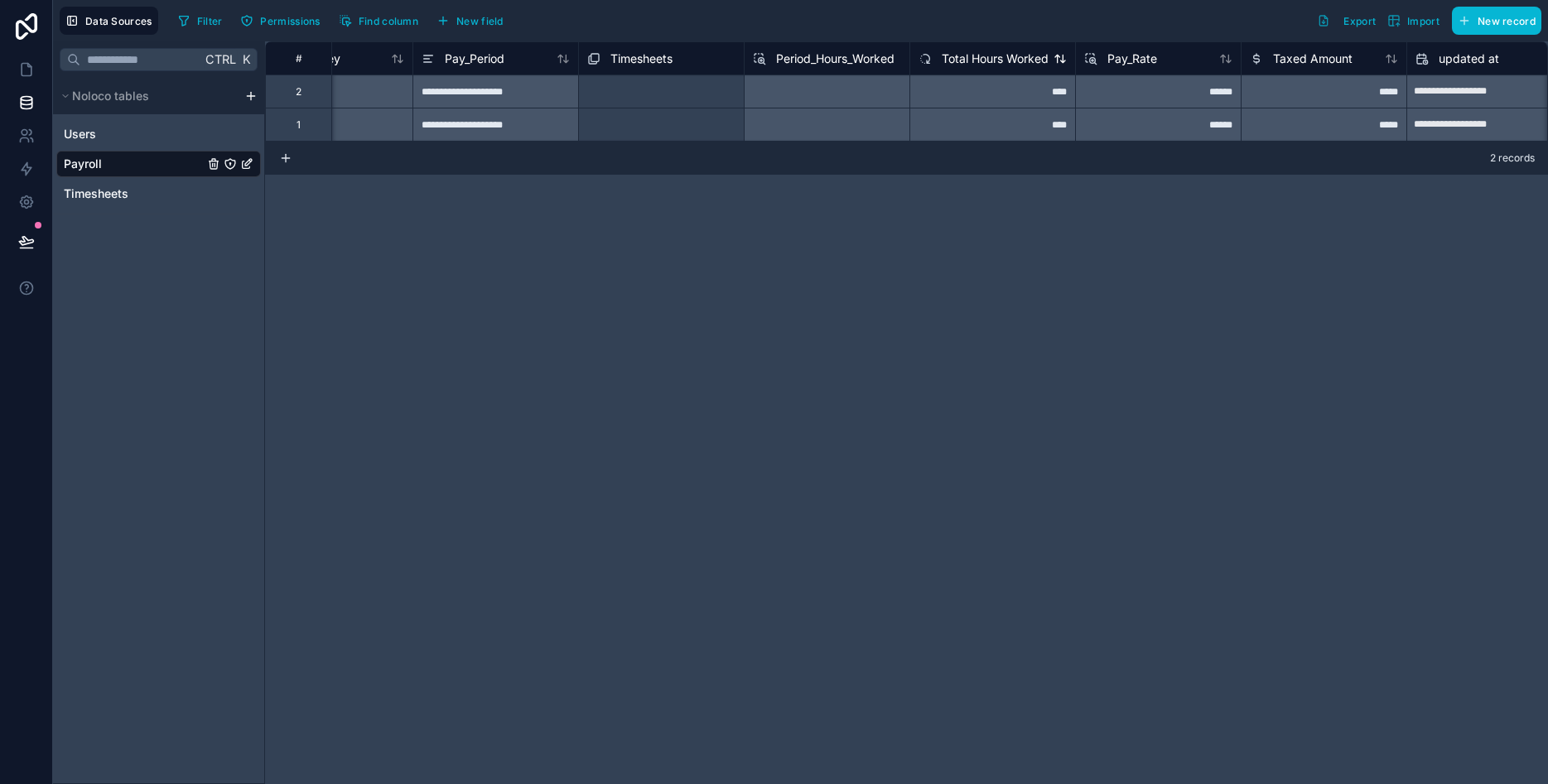
click at [977, 49] on div "Total Hours Worked" at bounding box center [983, 59] width 130 height 20
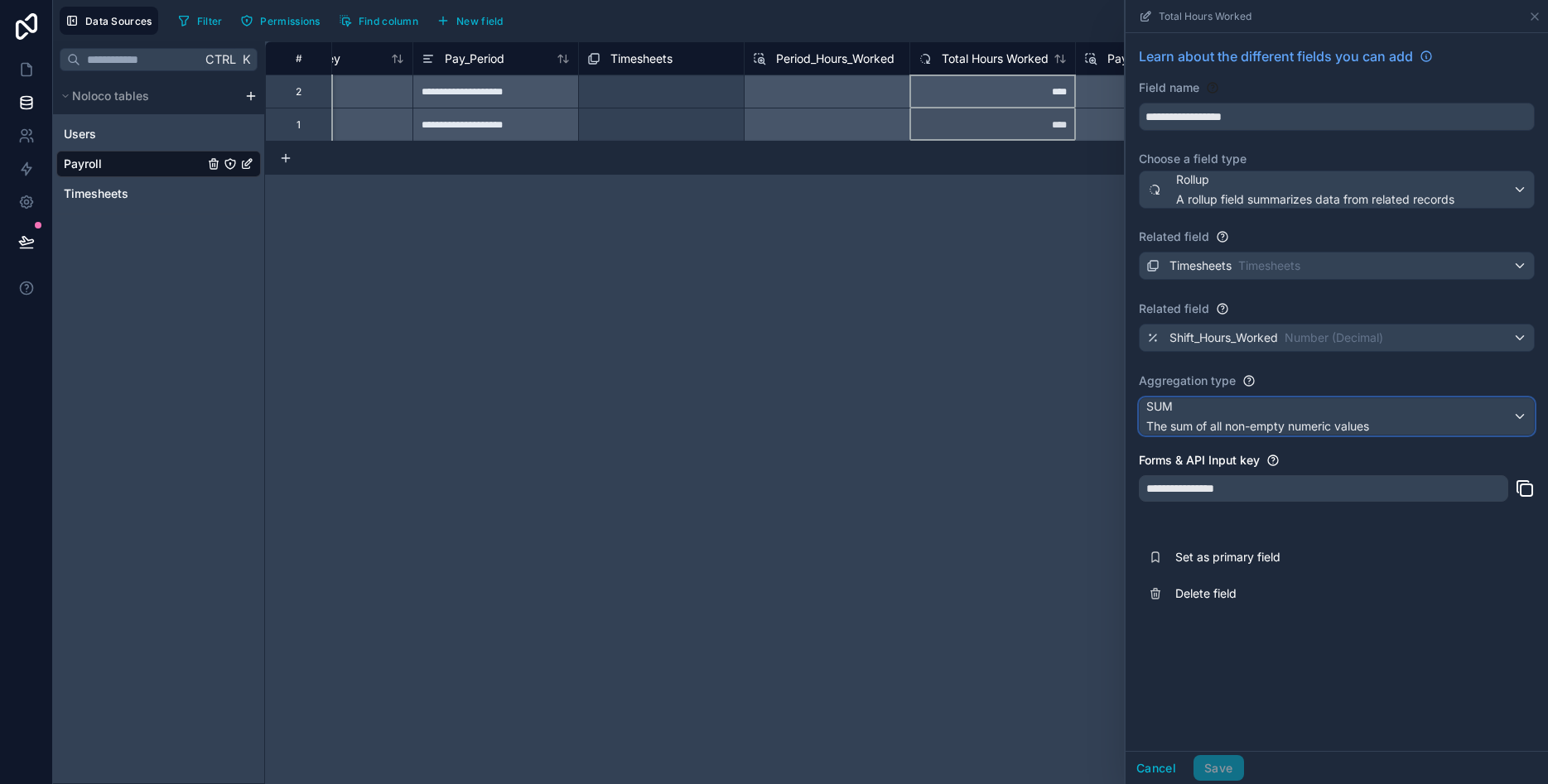
click at [1518, 417] on div "SUM The sum of all non-empty numeric values" at bounding box center [1337, 417] width 395 height 36
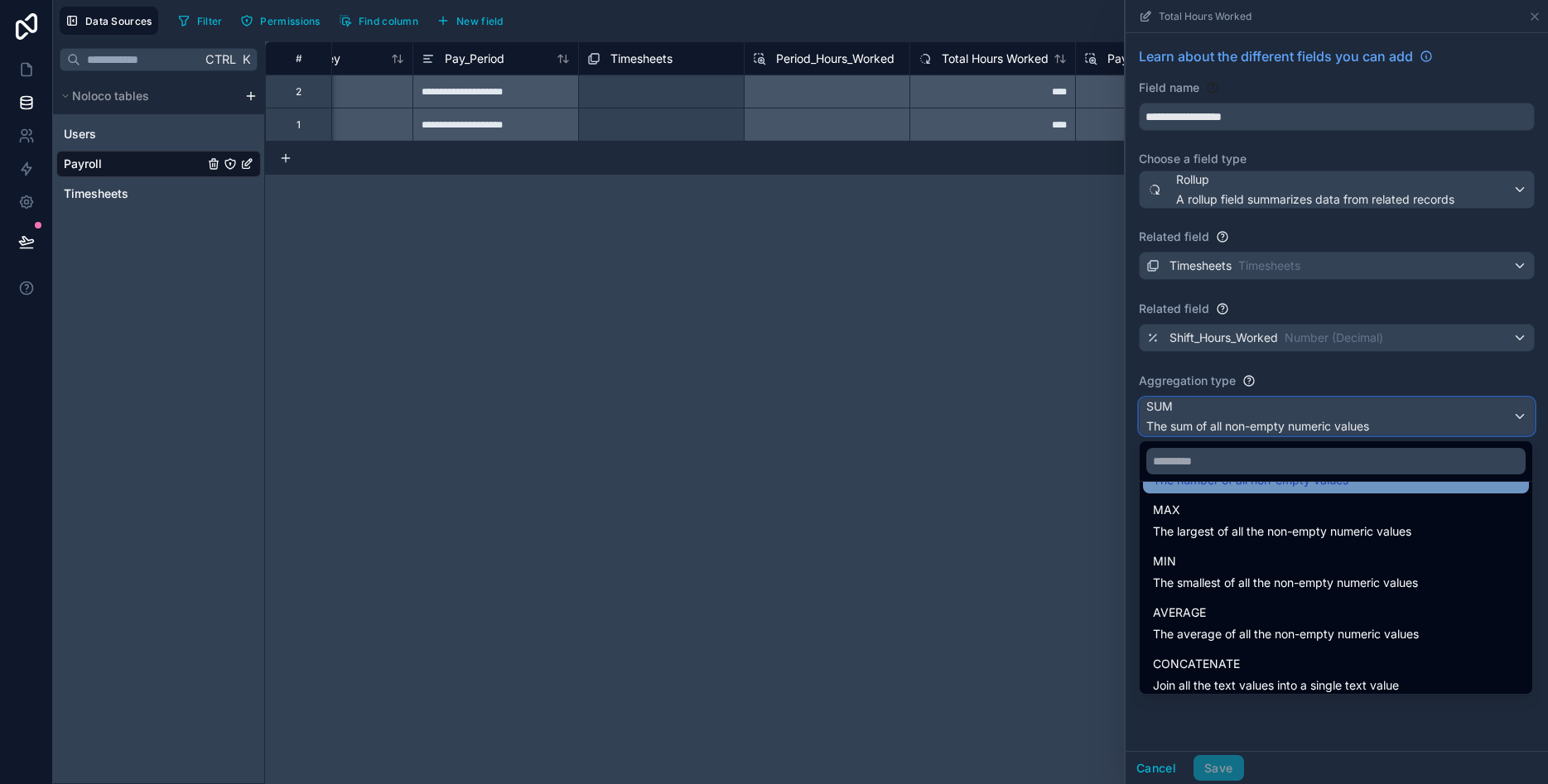
scroll to position [111, 0]
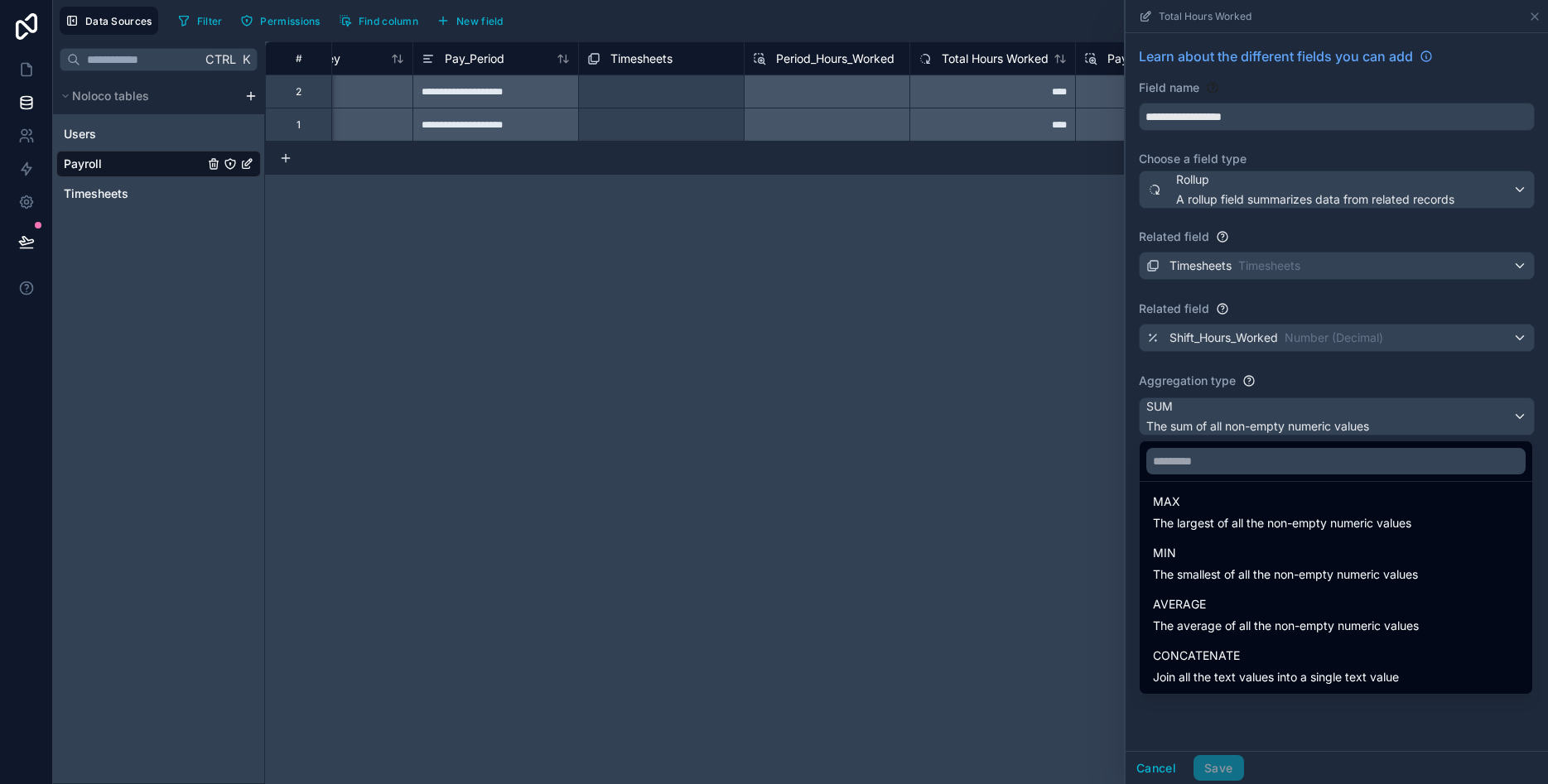
click at [1293, 717] on div at bounding box center [1337, 392] width 423 height 784
